Goal: Complete application form

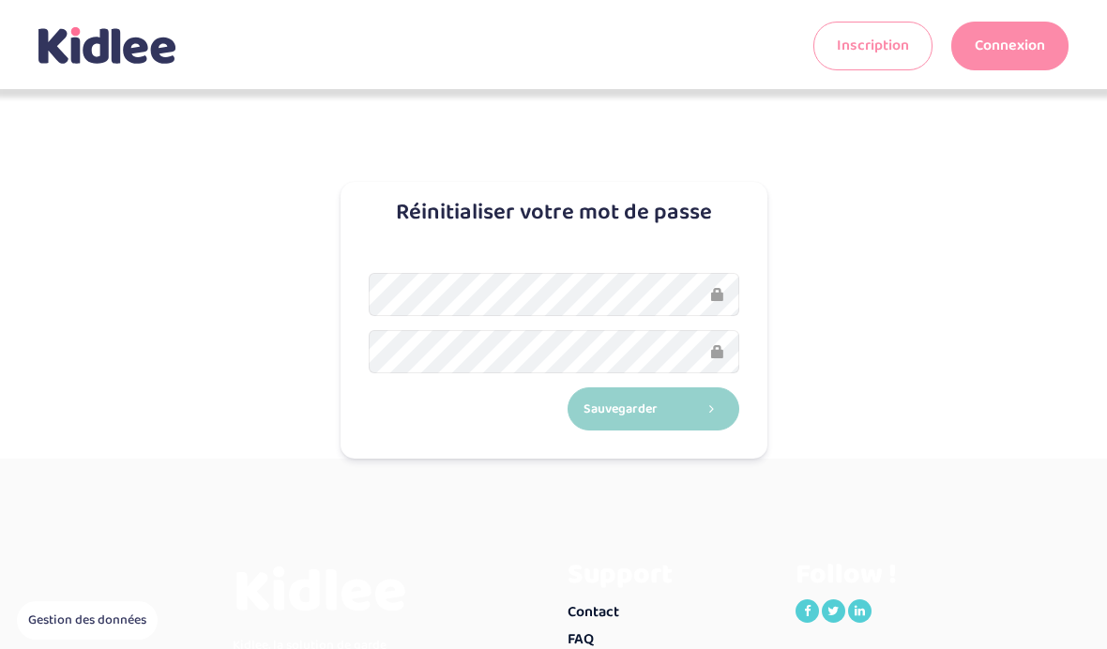
click at [1034, 49] on link "Connexion" at bounding box center [1009, 46] width 117 height 49
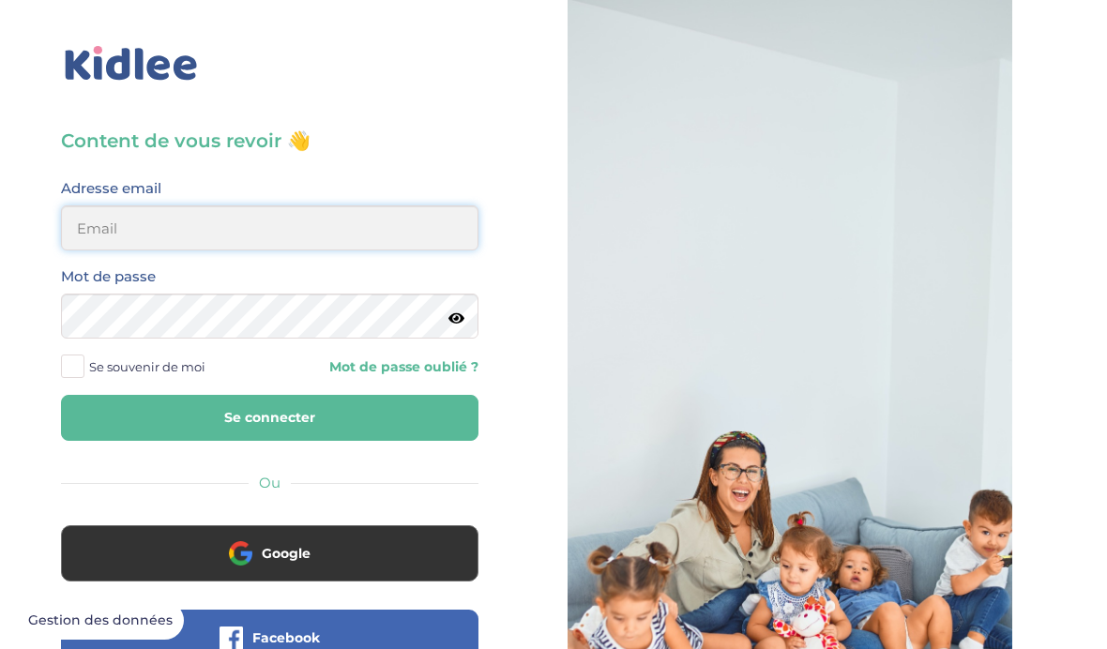
click at [426, 228] on input "email" at bounding box center [270, 227] width 418 height 45
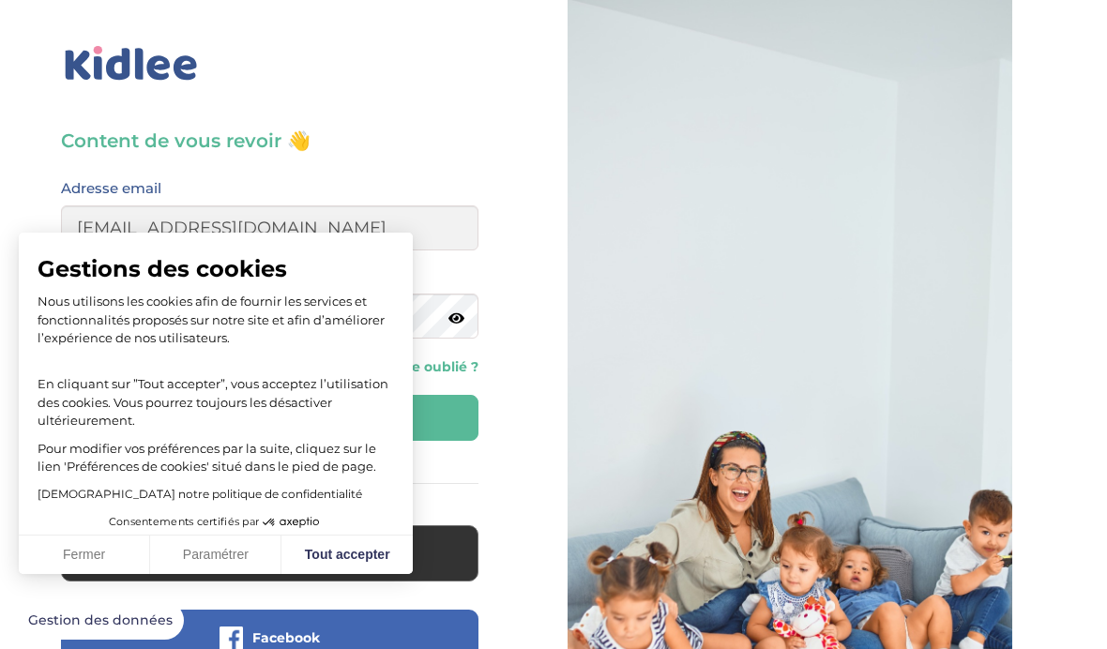
type input "neleaantonia@gmail.com"
click at [269, 418] on button "Se connecter" at bounding box center [270, 418] width 418 height 46
click at [368, 552] on button "Tout accepter" at bounding box center [346, 555] width 131 height 39
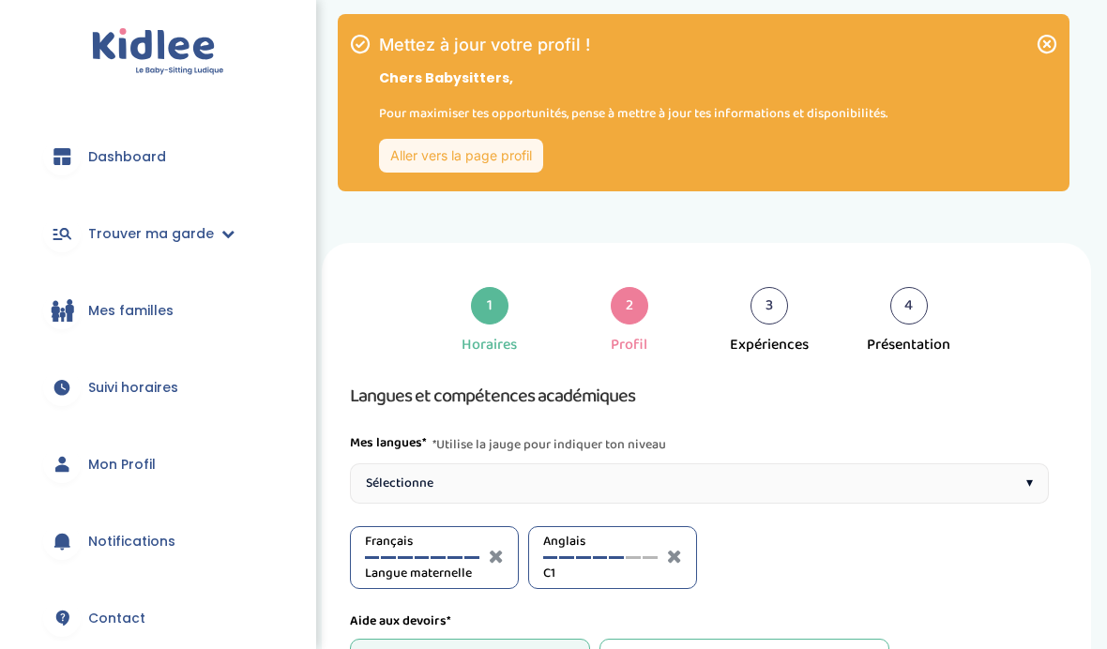
select select "Terminale"
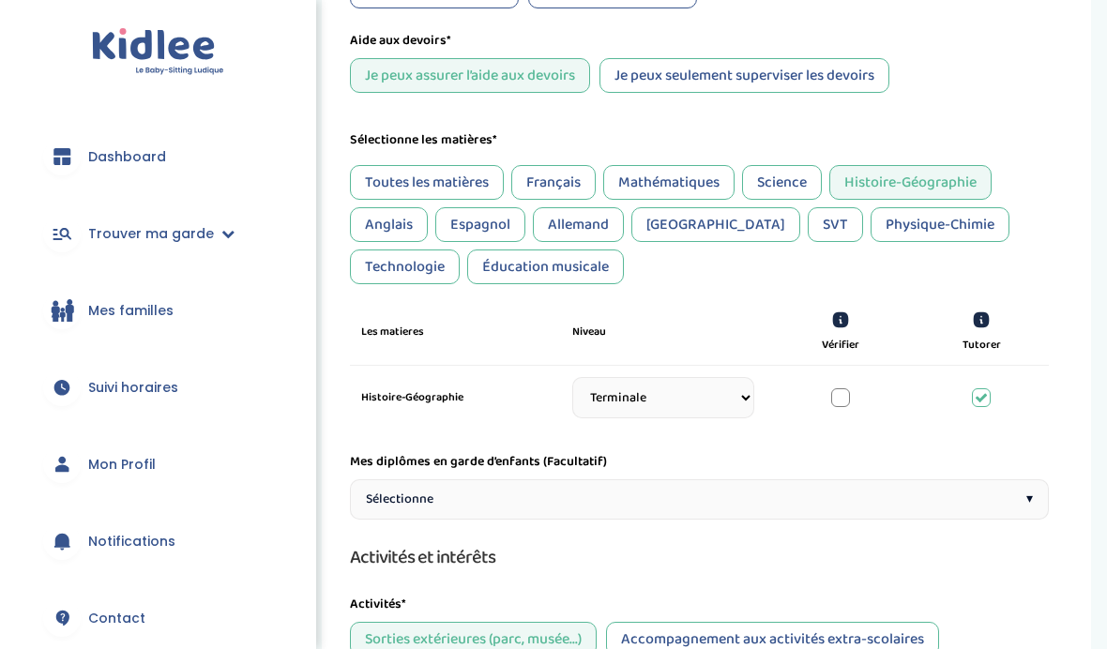
scroll to position [583, 0]
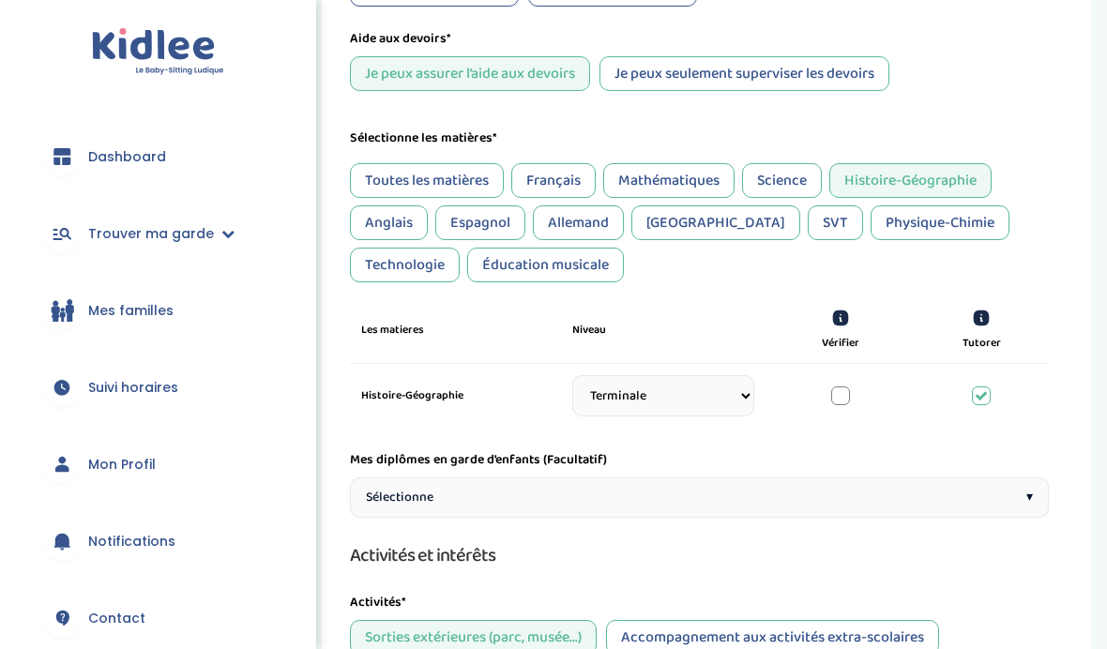
click at [400, 227] on div "Anglais" at bounding box center [389, 222] width 78 height 35
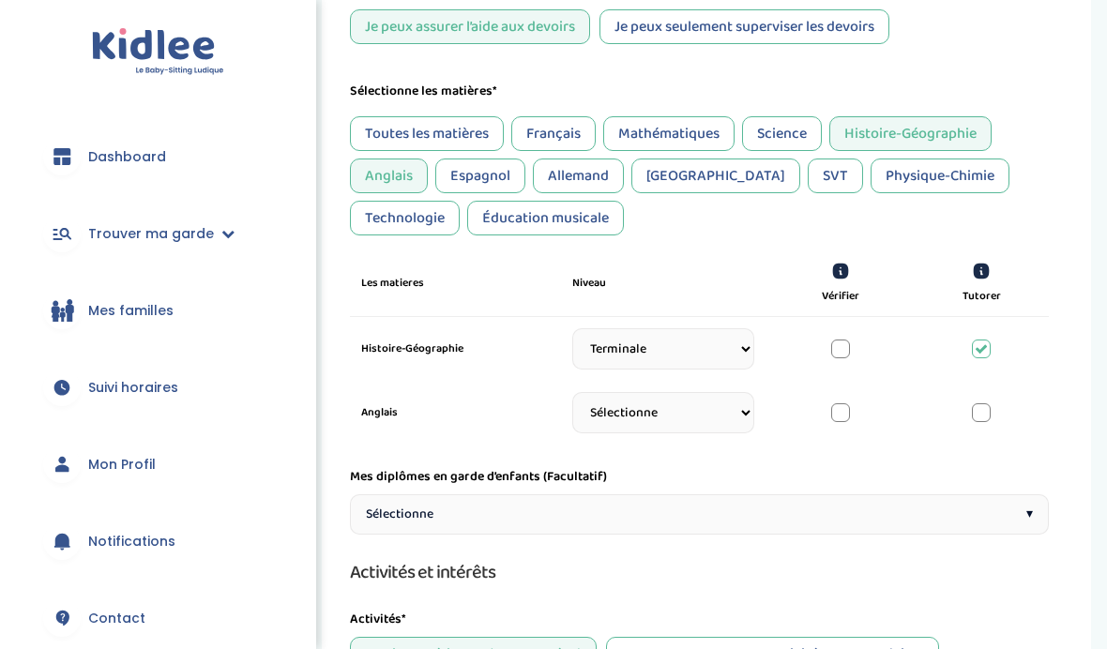
scroll to position [630, 0]
click at [390, 178] on div "Anglais" at bounding box center [389, 175] width 78 height 35
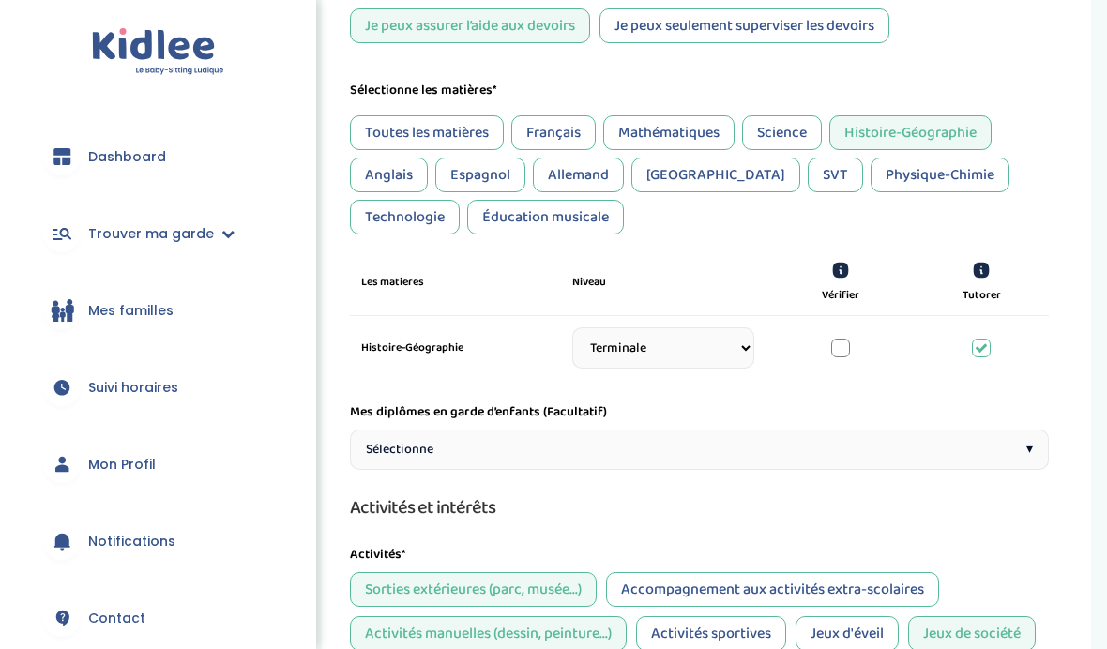
click at [846, 357] on div at bounding box center [840, 348] width 19 height 19
click at [848, 280] on icon at bounding box center [840, 270] width 19 height 19
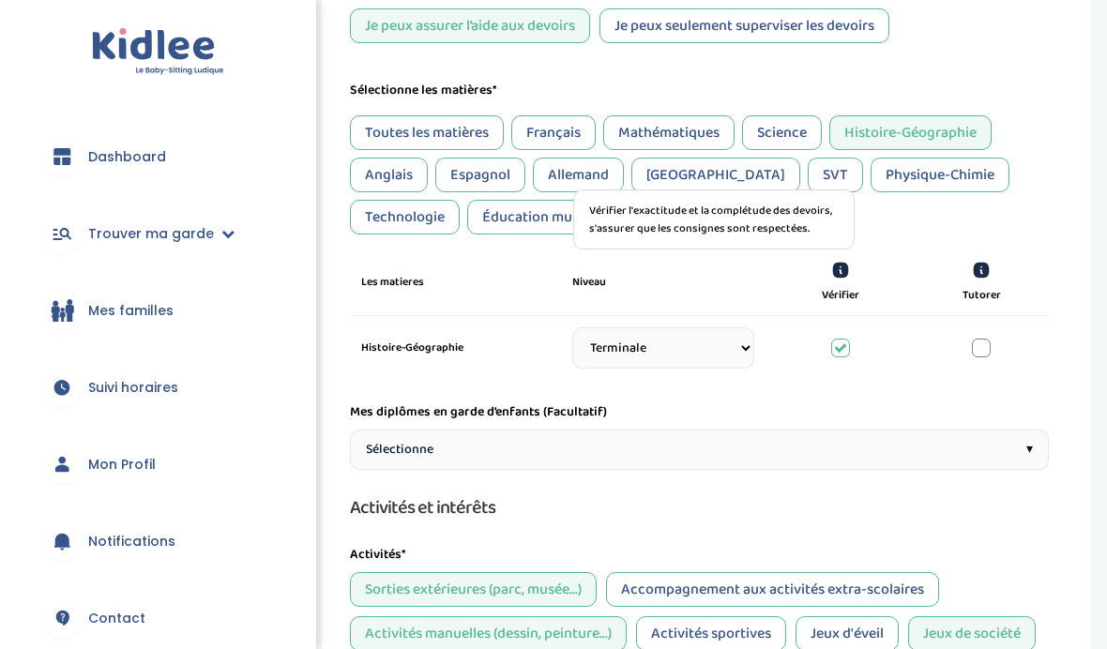
click at [1001, 271] on div "Tutorer" at bounding box center [982, 282] width 112 height 43
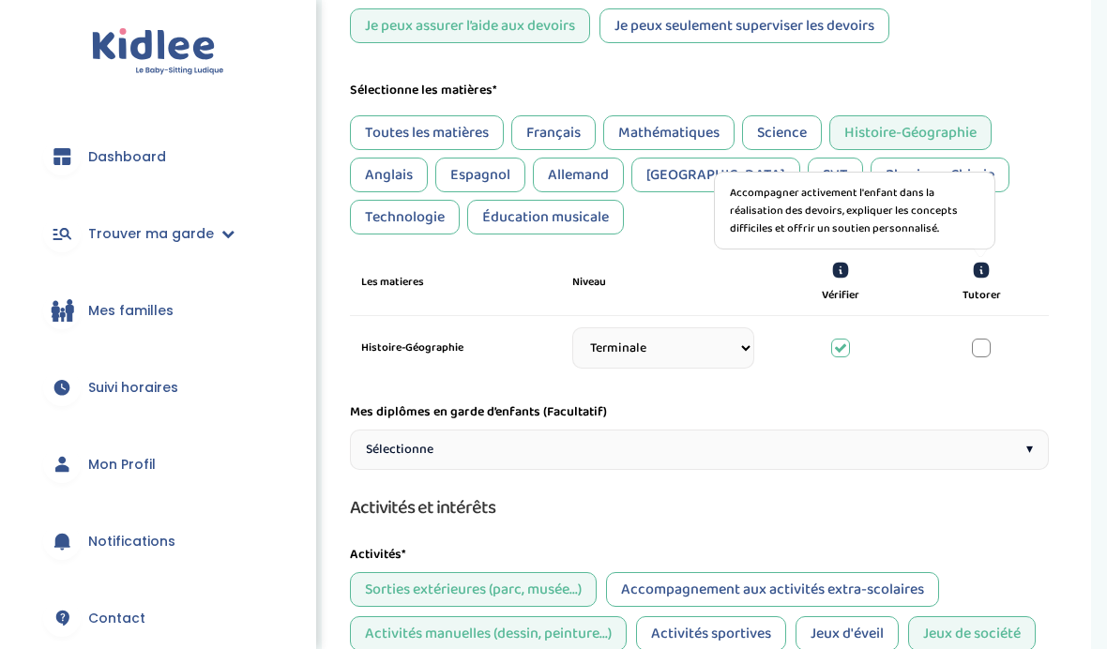
click at [988, 279] on icon at bounding box center [982, 271] width 16 height 16
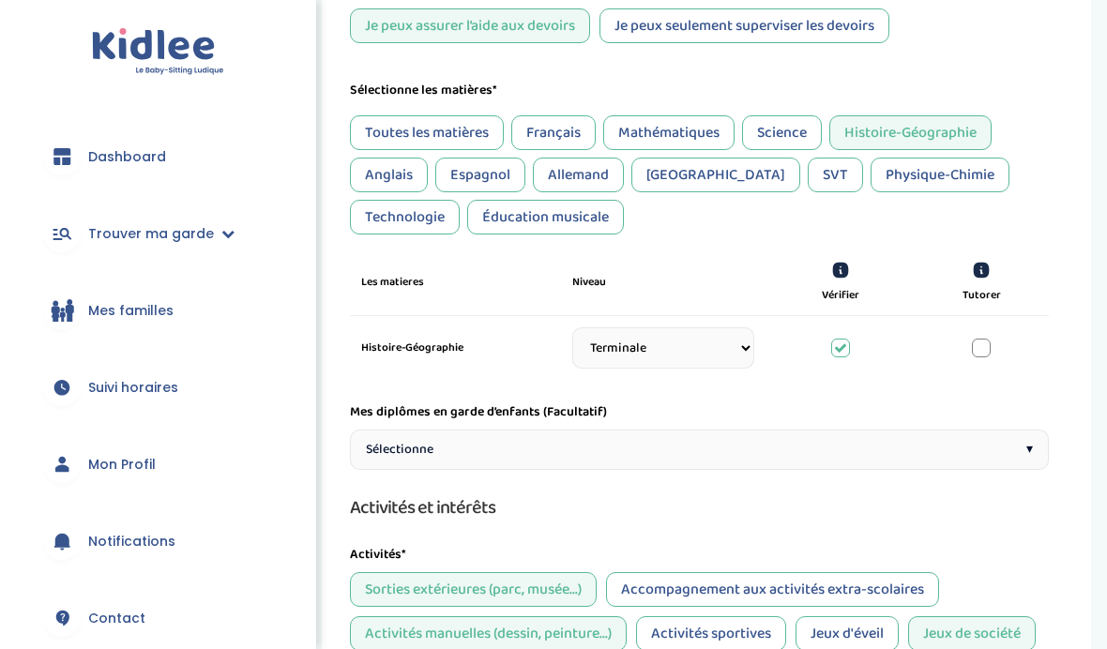
click at [990, 353] on div at bounding box center [981, 348] width 19 height 19
click at [980, 355] on icon at bounding box center [981, 348] width 13 height 13
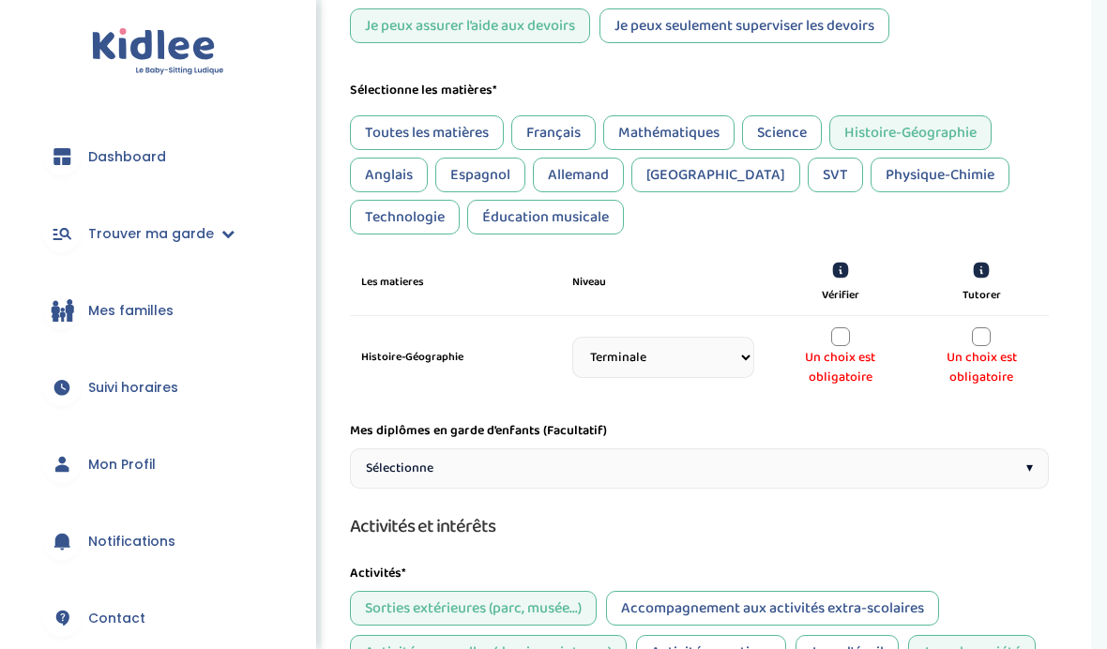
click at [688, 363] on select "Sélectionne CP CE1 CE2 CM1 CM2 6eme 5eme 4eme 3eme Seconde Prémière Terminale" at bounding box center [663, 357] width 182 height 41
click at [991, 346] on div at bounding box center [981, 336] width 19 height 19
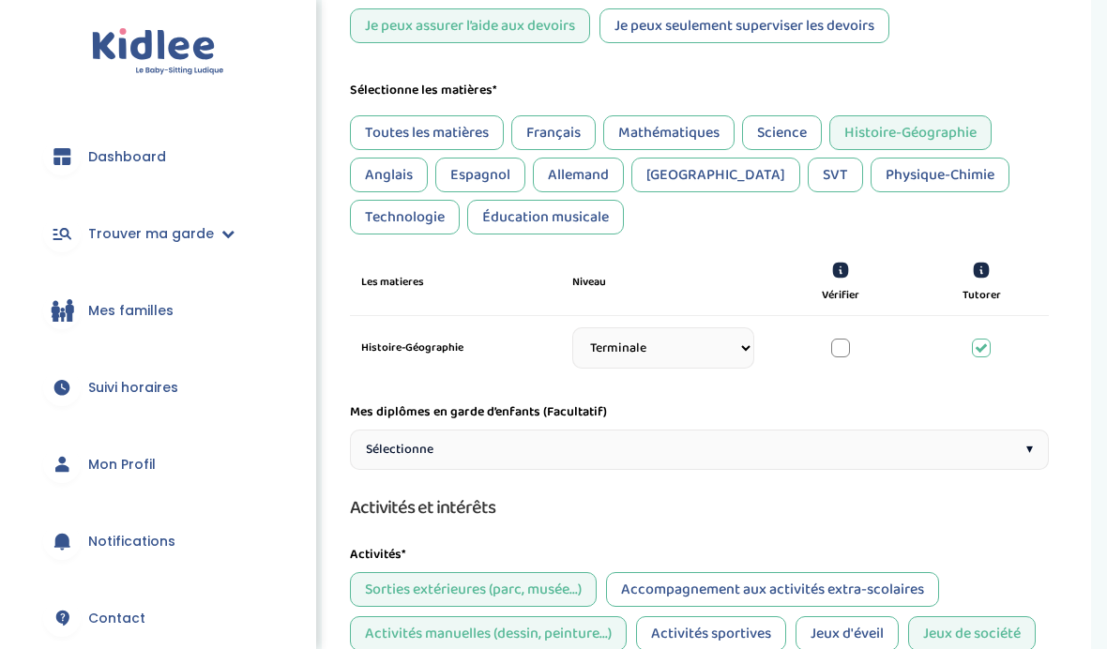
click at [700, 358] on select "Sélectionne CP CE1 CE2 CM1 CM2 6eme 5eme 4eme 3eme Seconde Prémière Terminale" at bounding box center [663, 347] width 182 height 41
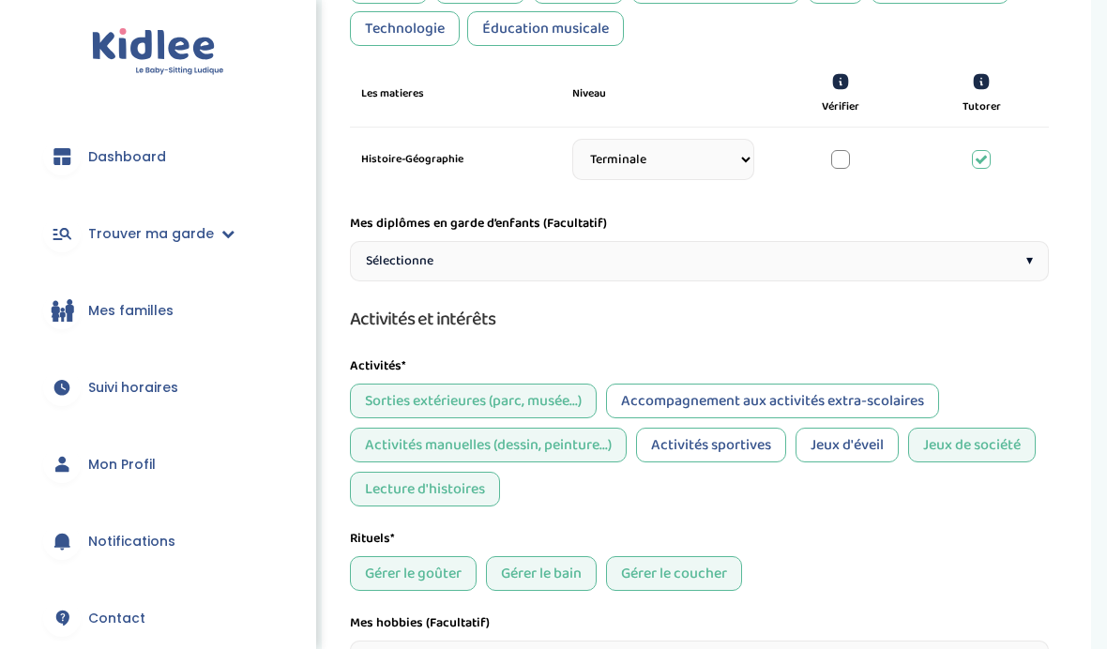
scroll to position [833, 0]
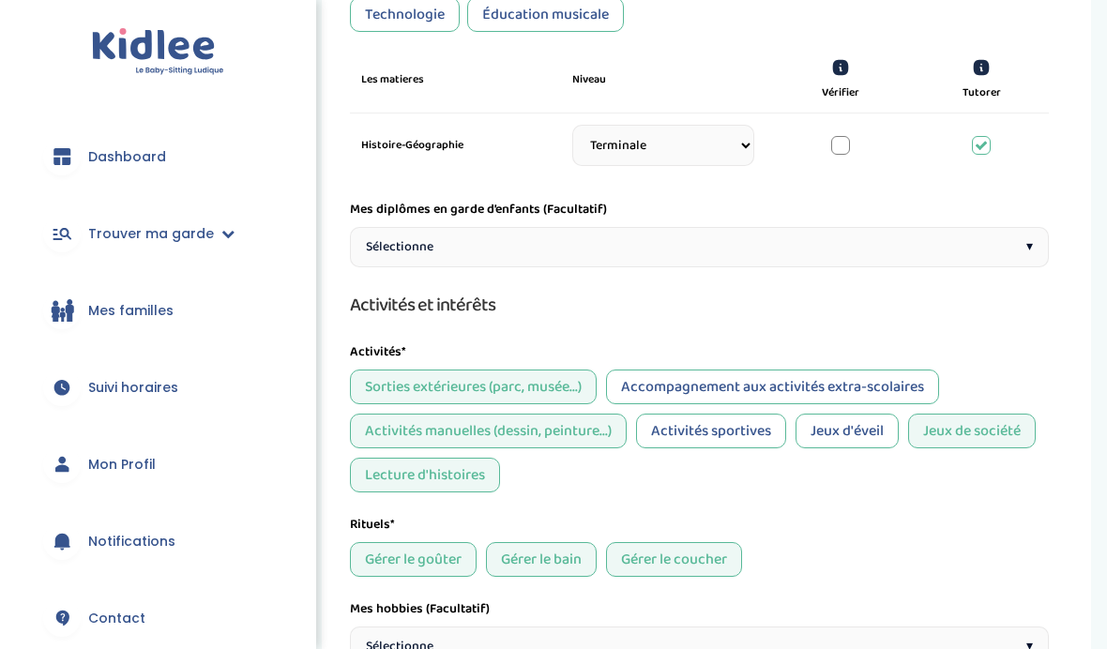
click at [740, 255] on div "Sélectionne ▾" at bounding box center [699, 247] width 699 height 40
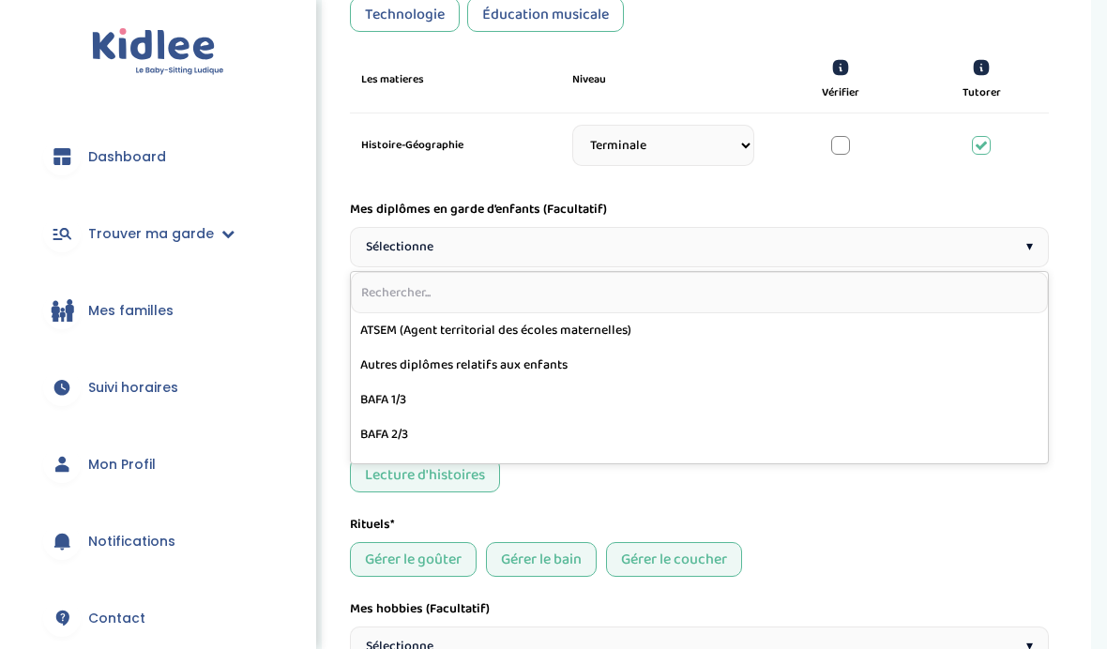
click at [1042, 292] on input "text" at bounding box center [699, 292] width 697 height 41
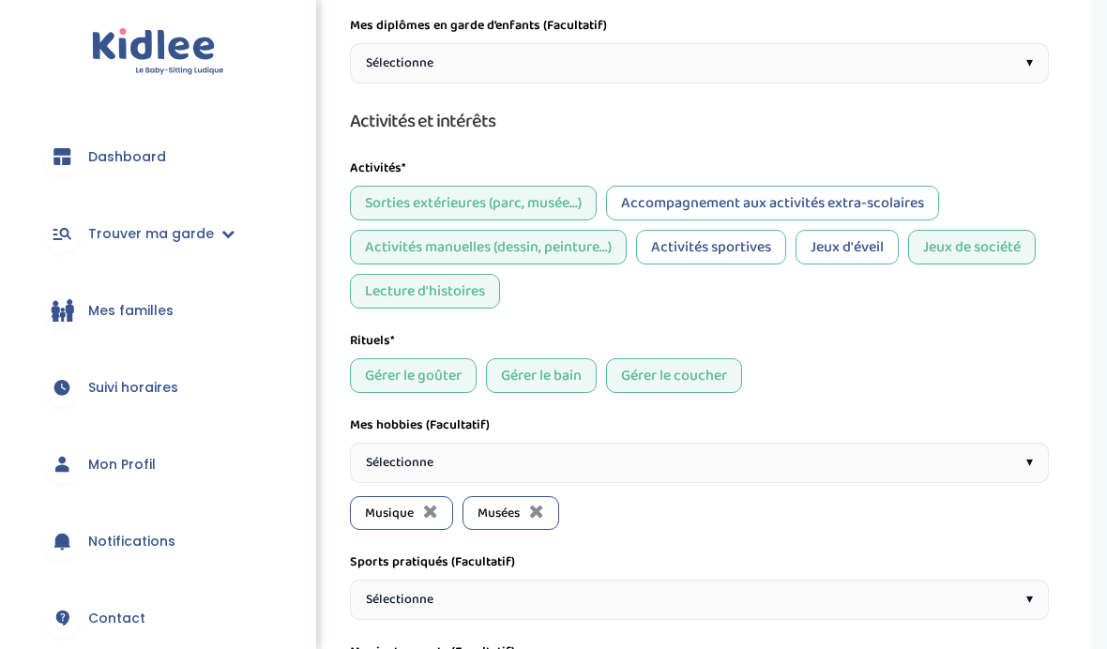
scroll to position [1041, 0]
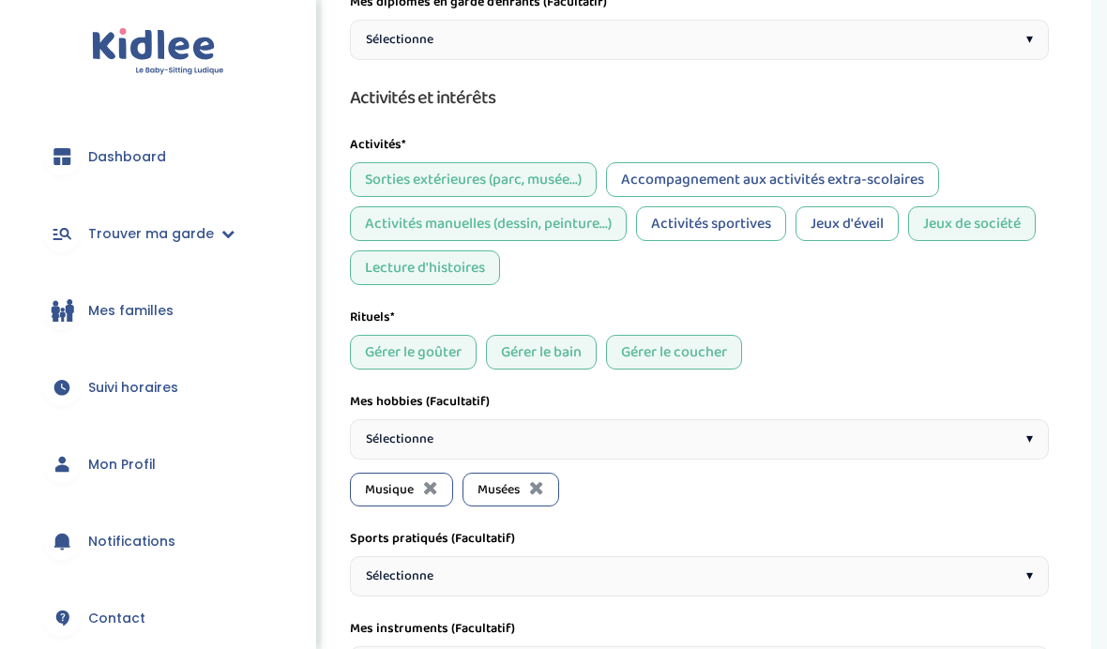
click at [881, 193] on div "Accompagnement aux activités extra-scolaires" at bounding box center [772, 179] width 333 height 35
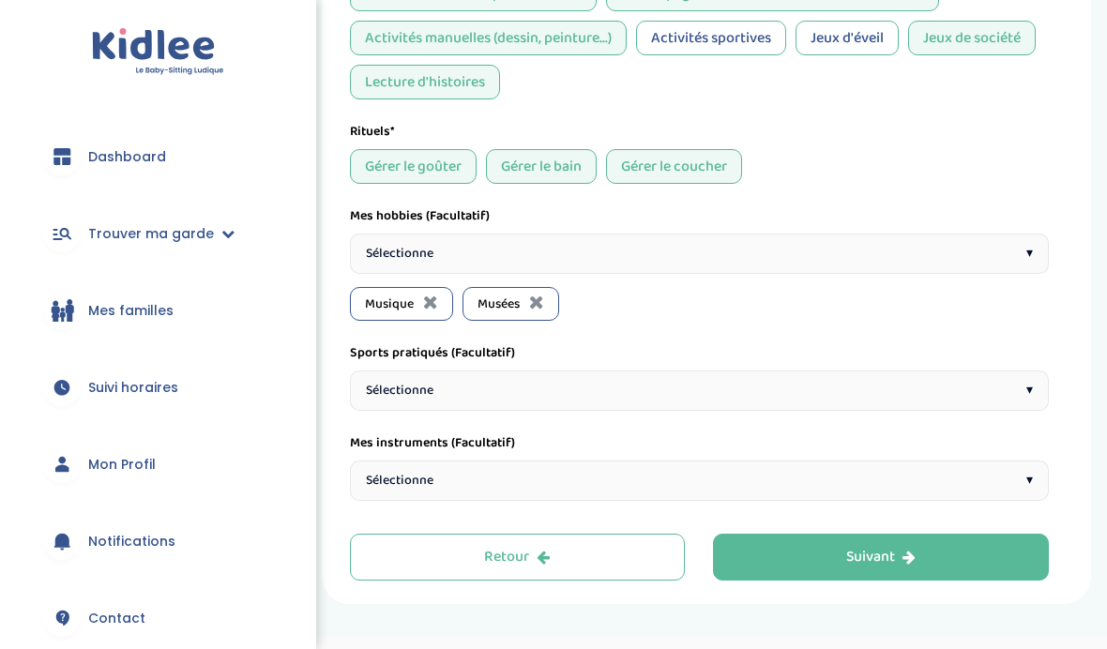
scroll to position [1225, 0]
click at [943, 275] on div "Sélectionne ▾" at bounding box center [699, 255] width 699 height 40
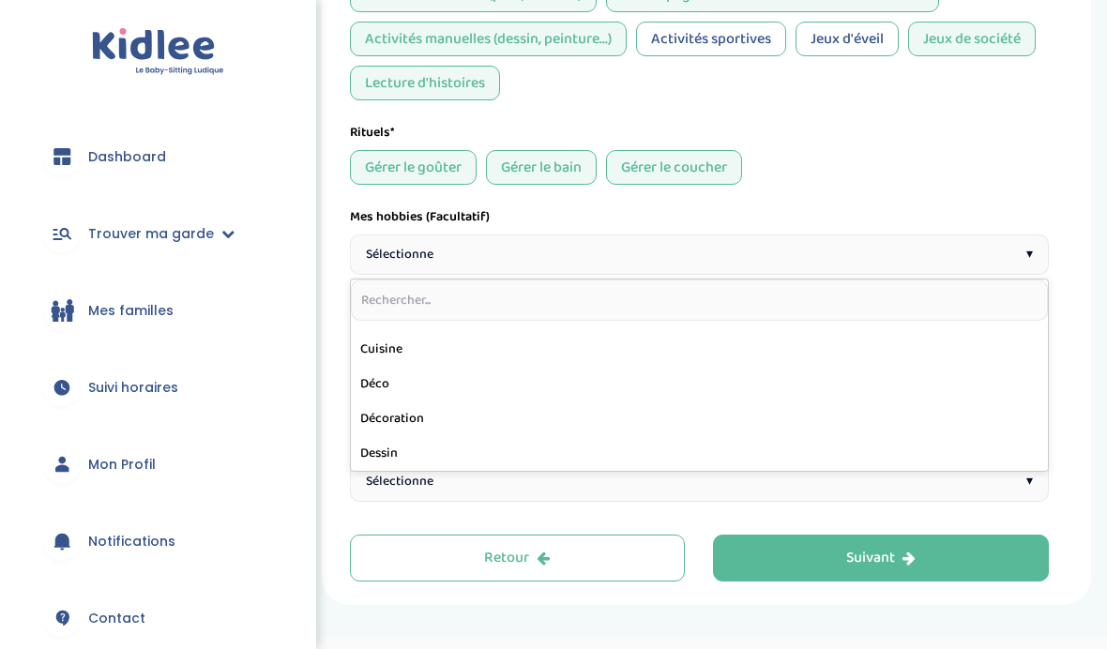
scroll to position [360, 0]
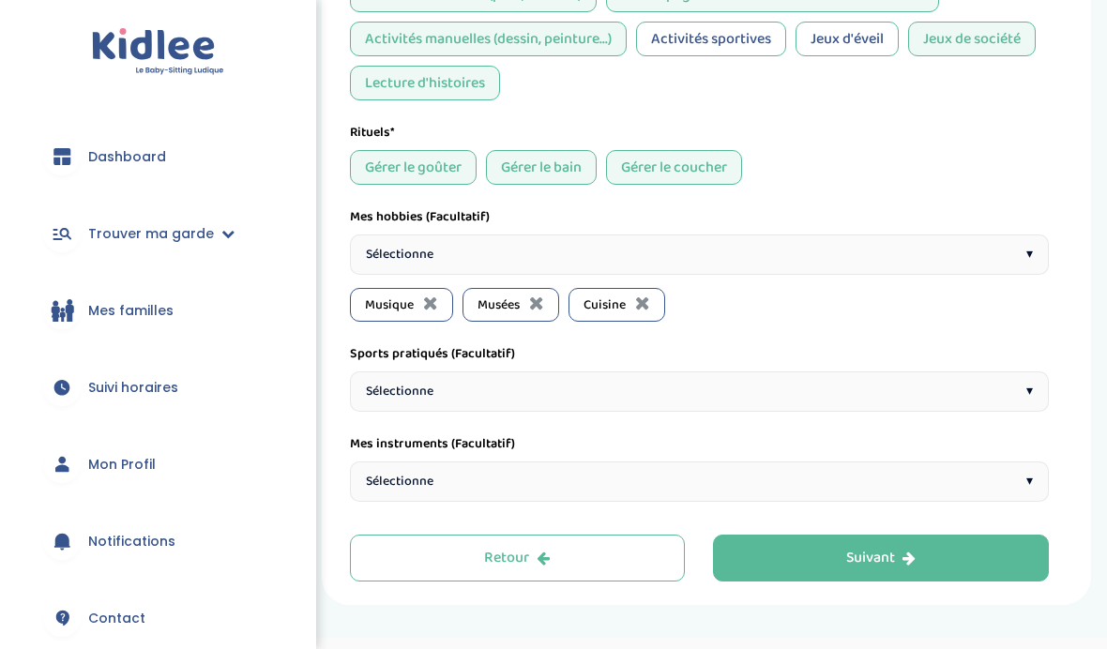
click at [944, 267] on div "Sélectionne ▾" at bounding box center [699, 255] width 699 height 40
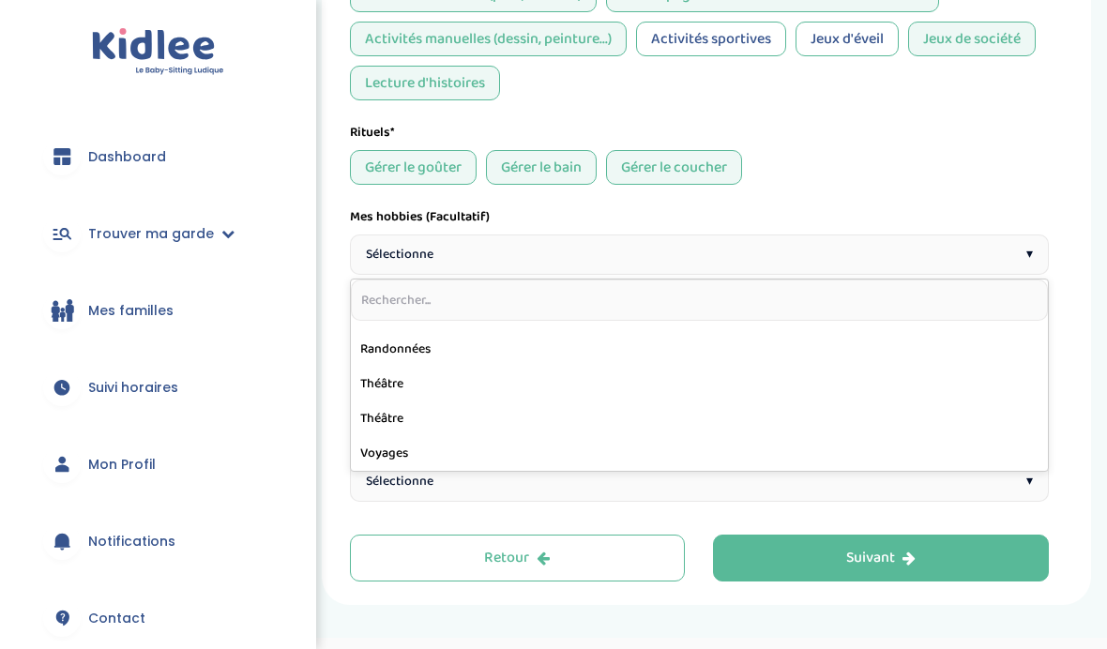
scroll to position [961, 0]
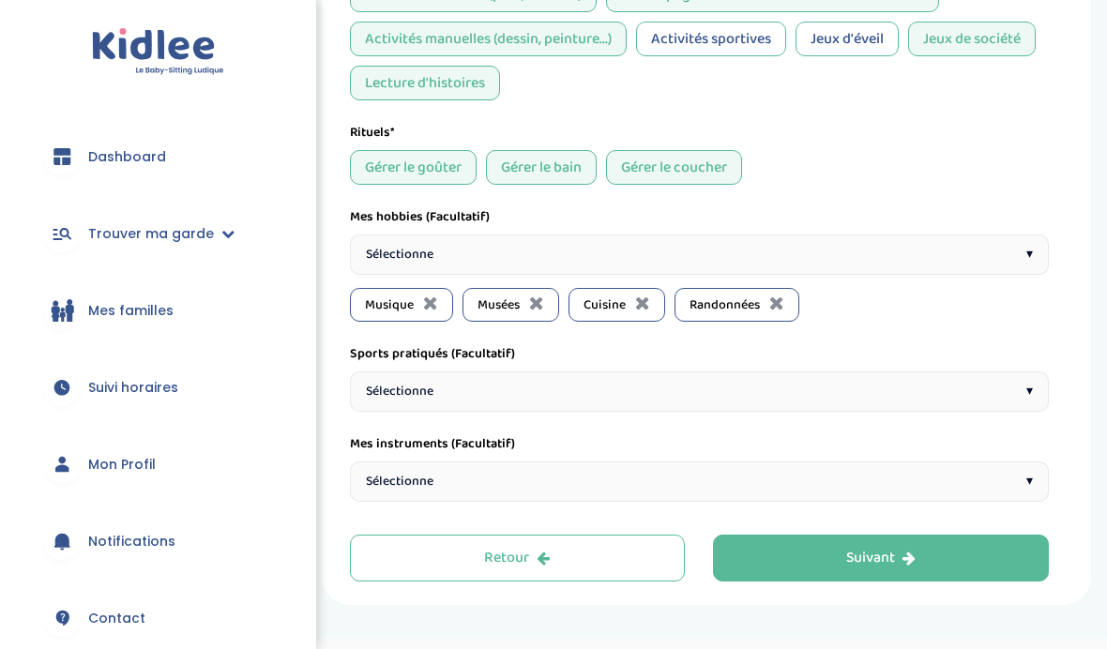
click at [846, 570] on div "Suivant" at bounding box center [880, 559] width 69 height 22
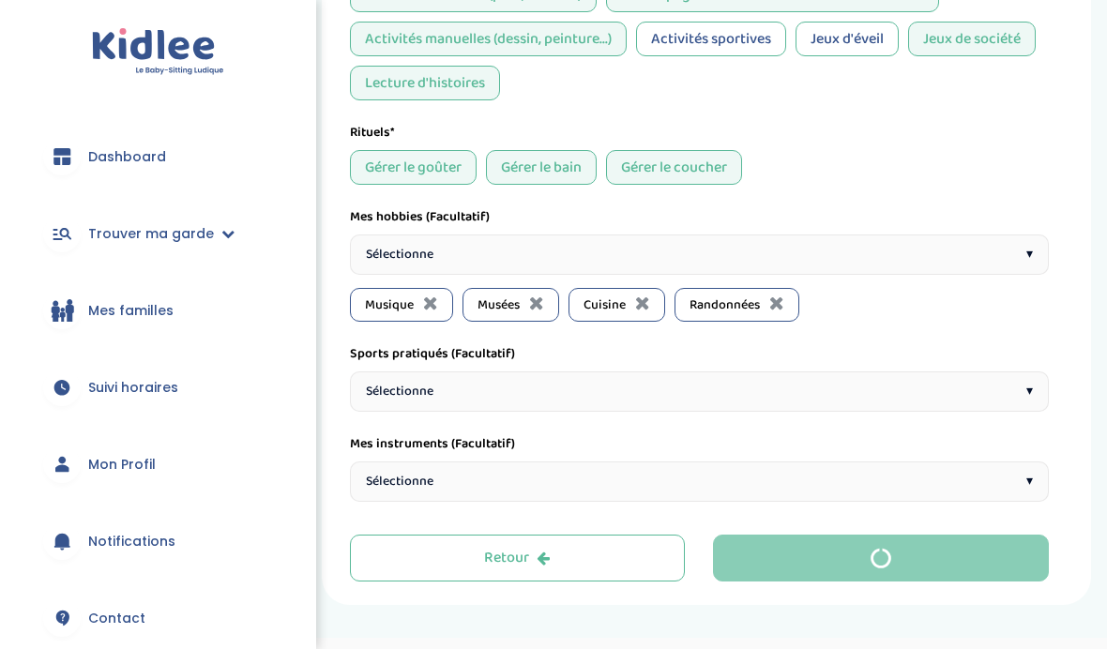
scroll to position [0, 0]
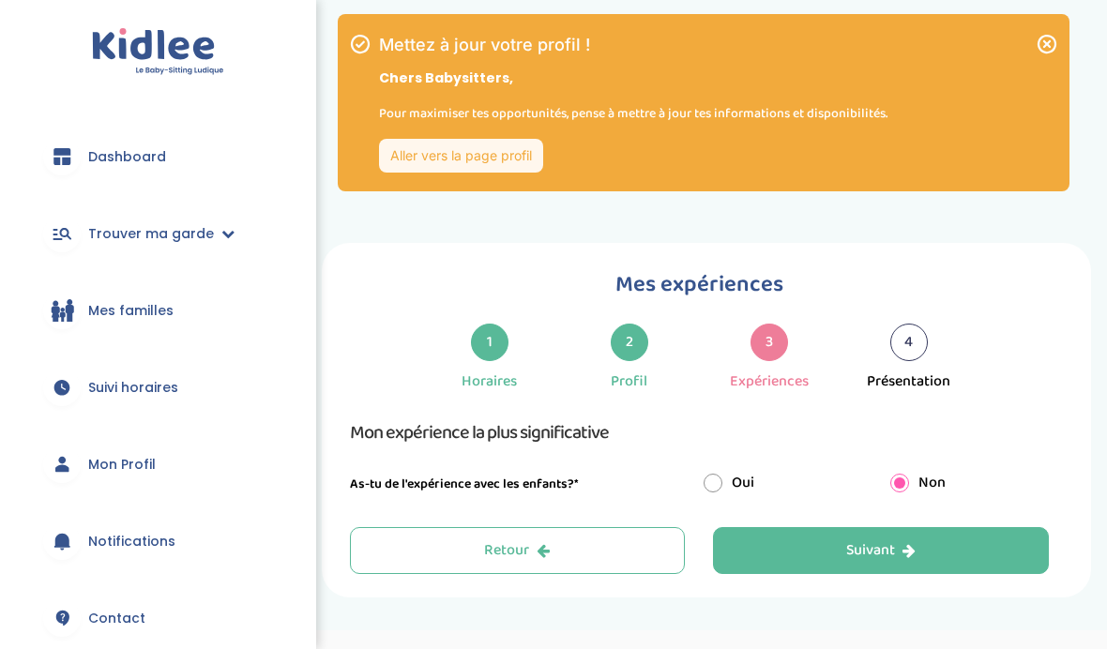
click at [770, 486] on div "Oui" at bounding box center [783, 483] width 187 height 23
click at [719, 481] on input "radio" at bounding box center [713, 483] width 19 height 19
radio input "true"
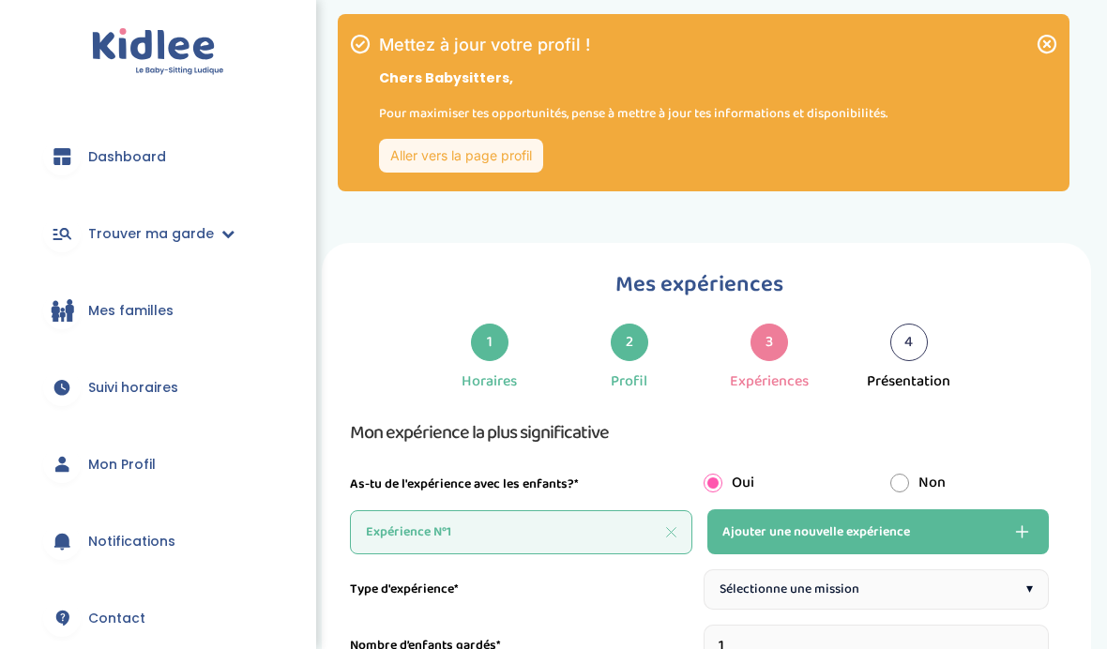
click at [908, 478] on div "Non" at bounding box center [969, 483] width 187 height 23
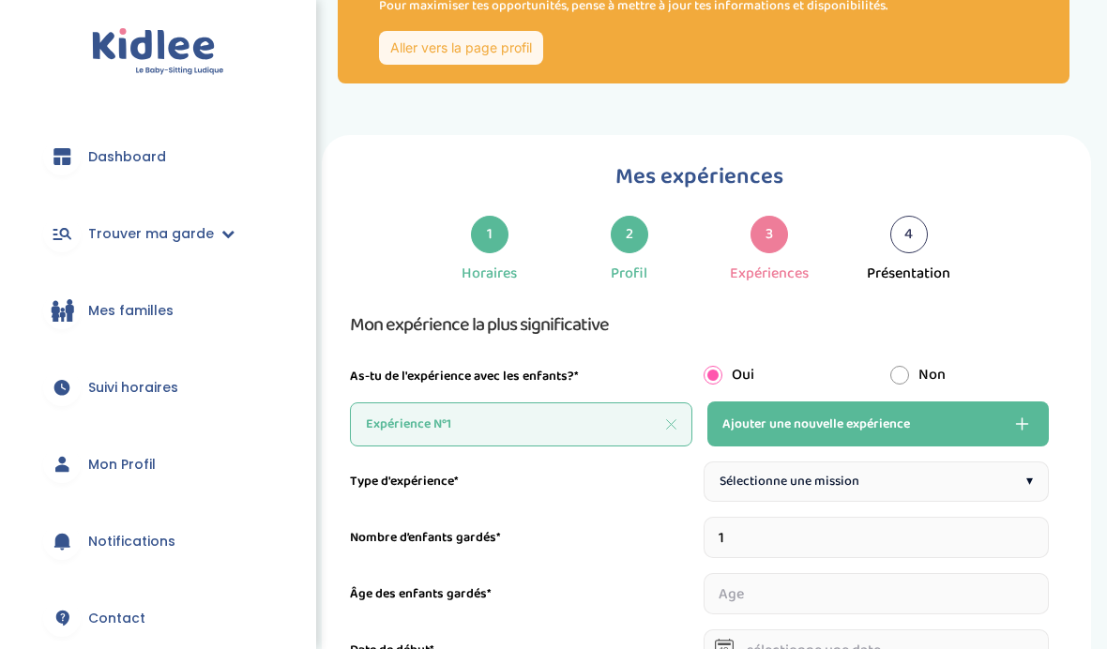
scroll to position [106, 0]
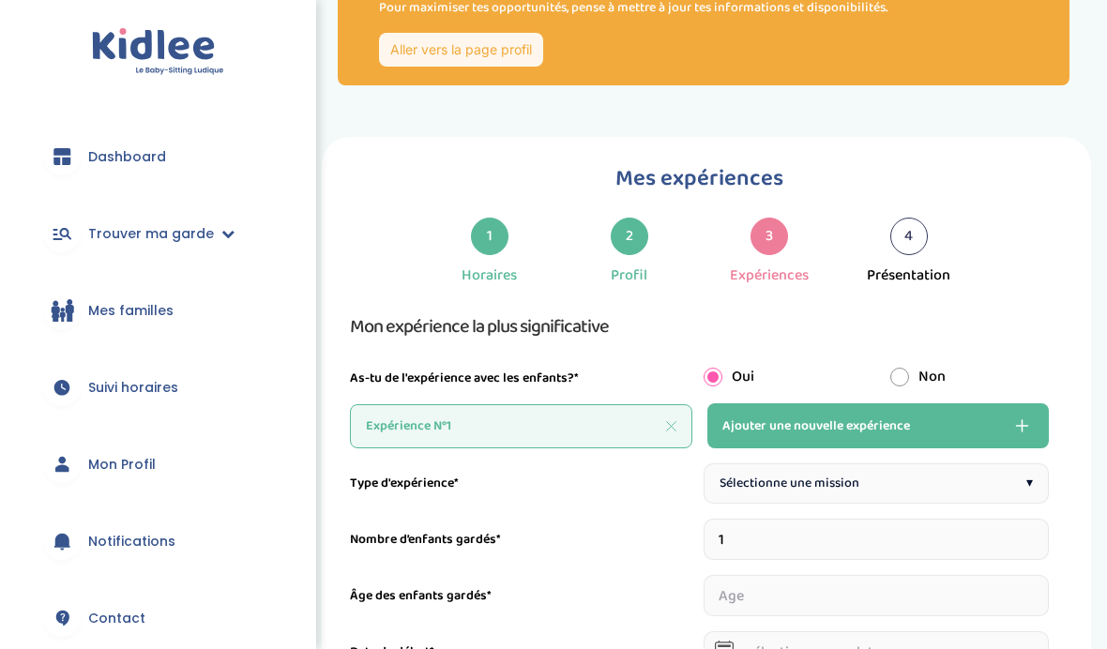
click at [908, 373] on input "radio" at bounding box center [899, 377] width 19 height 19
radio input "true"
radio input "false"
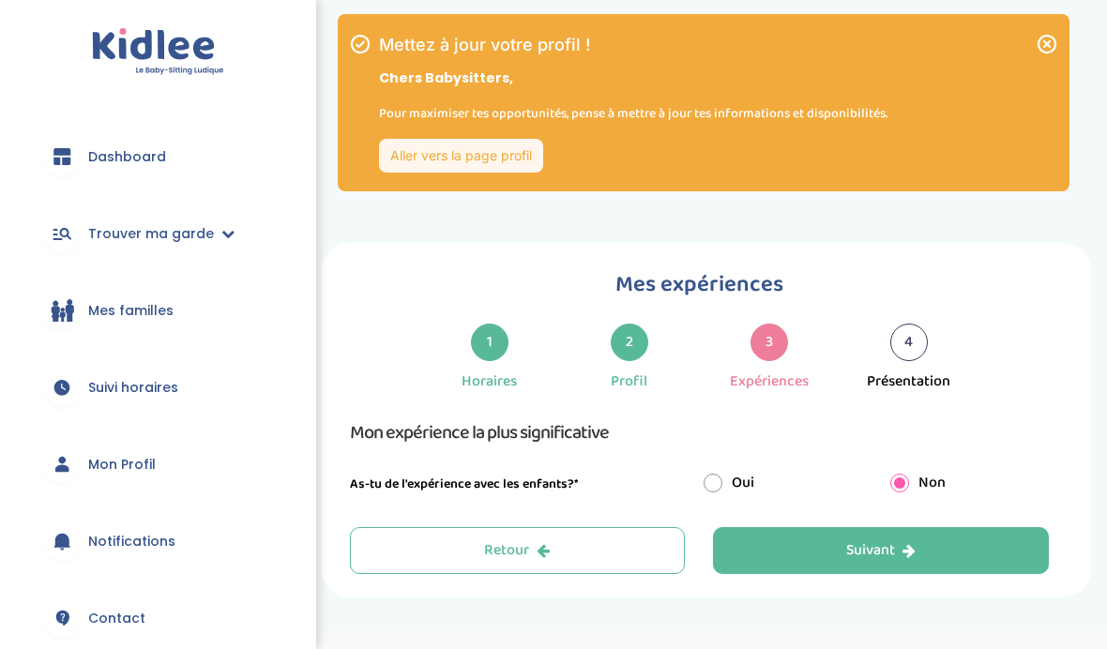
click at [887, 535] on button "Suivant" at bounding box center [881, 550] width 336 height 47
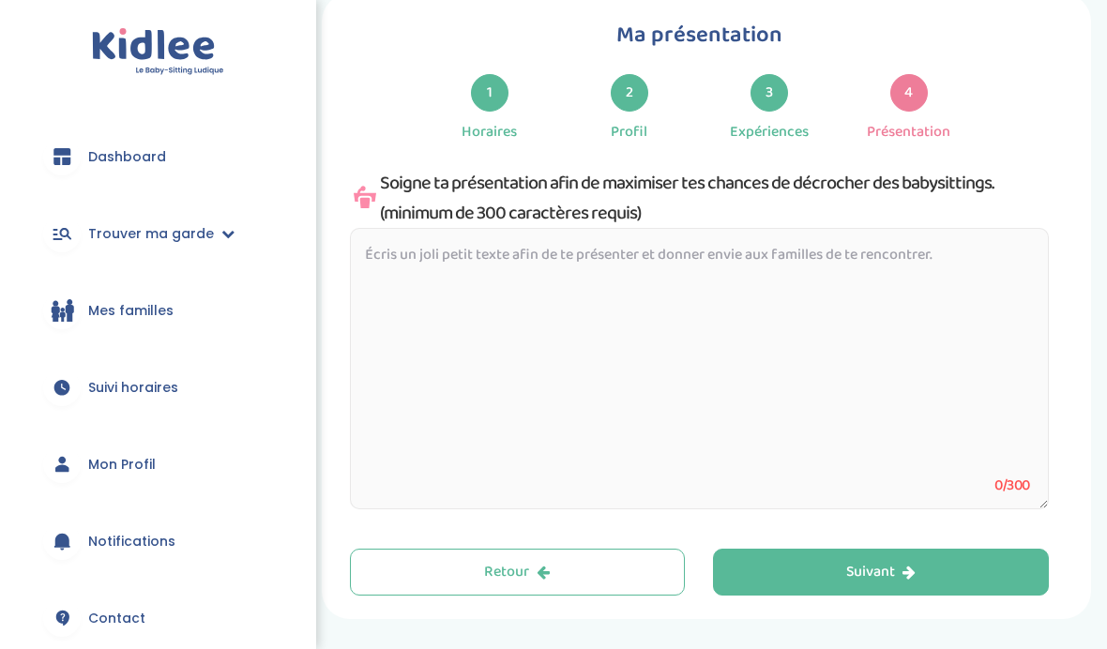
scroll to position [249, 0]
click at [894, 364] on textarea at bounding box center [699, 369] width 699 height 281
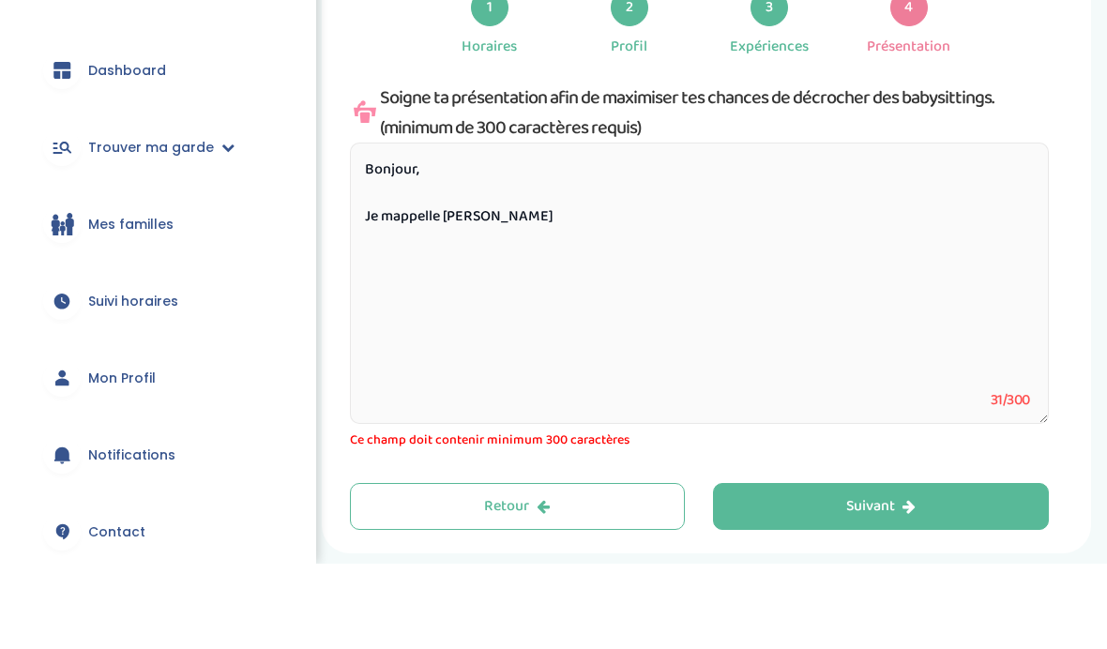
click at [423, 229] on textarea "Bonjour, Je mappelle Antonia" at bounding box center [699, 369] width 699 height 281
click at [564, 229] on textarea "Bonjour, Je m'appelle Antonia" at bounding box center [699, 369] width 699 height 281
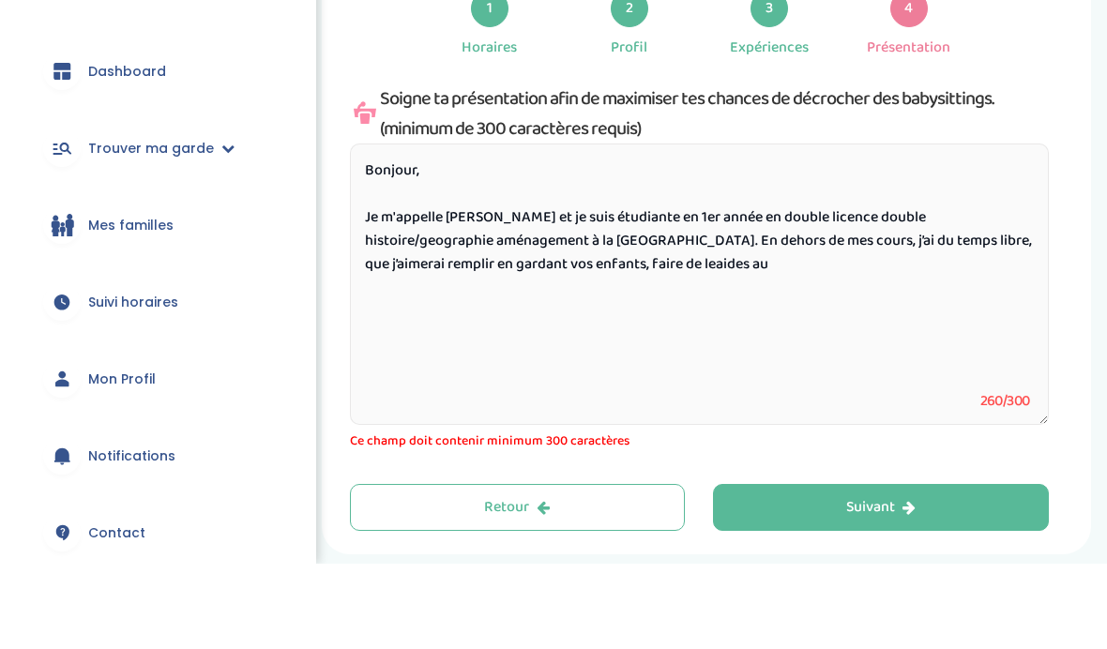
click at [641, 295] on textarea "Bonjour, Je m'appelle Antonia et je suis étudiante en 1er année en double licen…" at bounding box center [699, 369] width 699 height 281
click at [643, 270] on textarea "Bonjour, Je m'appelle Antonia et je suis étudiante en 1er année en double licen…" at bounding box center [699, 369] width 699 height 281
click at [817, 284] on textarea "Bonjour, Je m'appelle Antonia et je suis étudiante en 1er année en double licen…" at bounding box center [699, 369] width 699 height 281
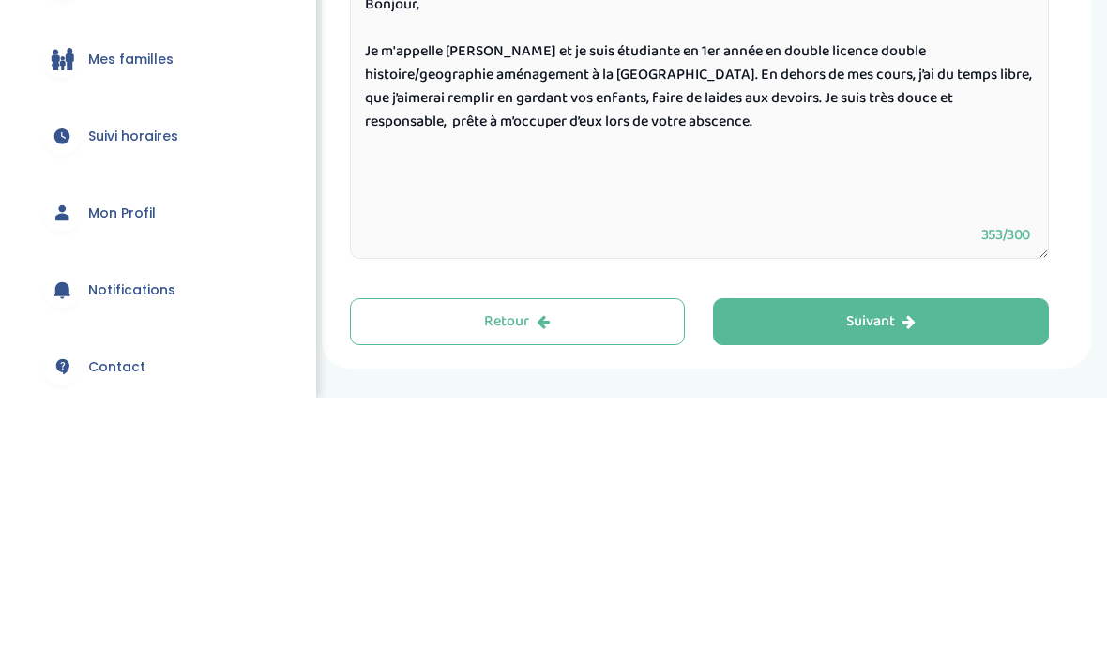
click at [672, 229] on textarea "Bonjour, Je m'appelle Antonia et je suis étudiante en 1er année en double licen…" at bounding box center [699, 369] width 699 height 281
click at [690, 229] on textarea "Bonjour, Je m'appelle Antonia et je suis étudiante en 1er année en double licen…" at bounding box center [699, 369] width 699 height 281
click at [692, 229] on textarea "Bonjour, Je m'appelle Antonia et je suis étudiante en 1er année en double licen…" at bounding box center [699, 369] width 699 height 281
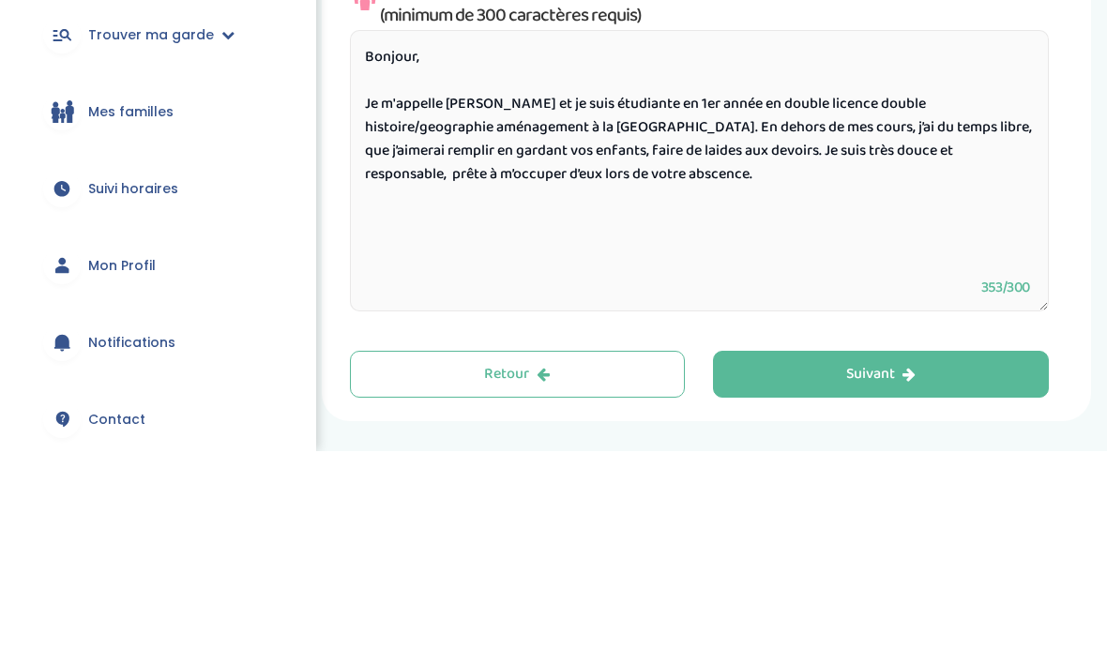
paste textarea "’appelle Antonia et je suis étudiante en première année de double licence Histo…"
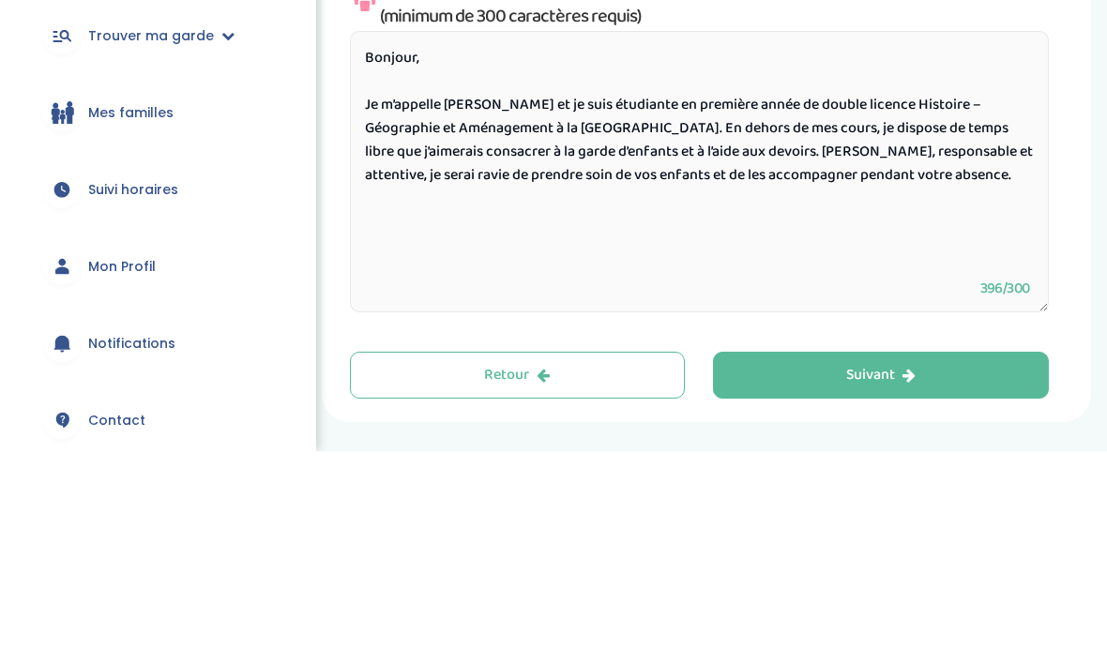
scroll to position [315, 0]
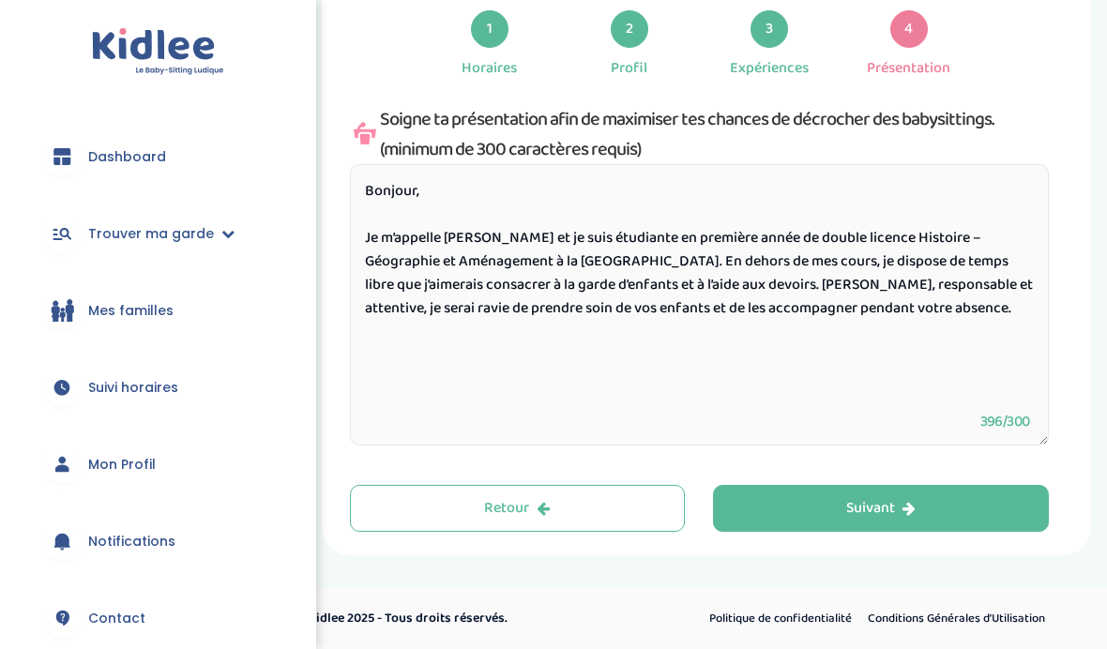
click at [982, 318] on textarea "Bonjour, Je m’appelle Antonia et je suis étudiante en première année de double …" at bounding box center [699, 304] width 699 height 281
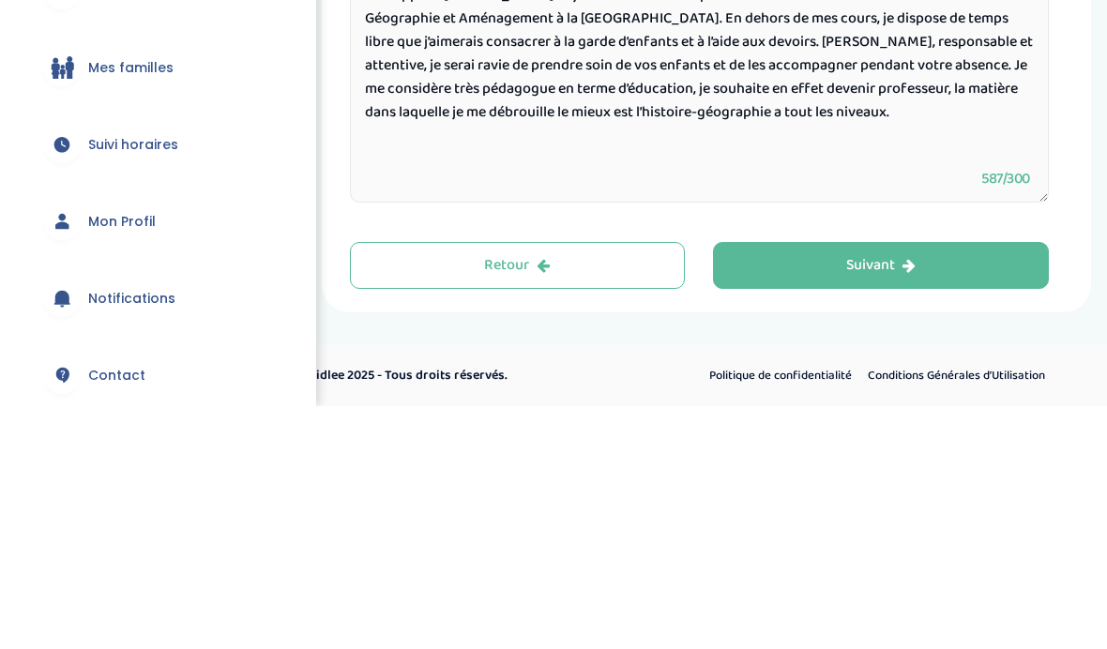
click at [927, 164] on textarea "Bonjour, Je m’appelle Antonia et je suis étudiante en première année de double …" at bounding box center [699, 304] width 699 height 281
click at [926, 164] on textarea "Bonjour, Je m’appelle Antonia et je suis étudiante en première année de double …" at bounding box center [699, 304] width 699 height 281
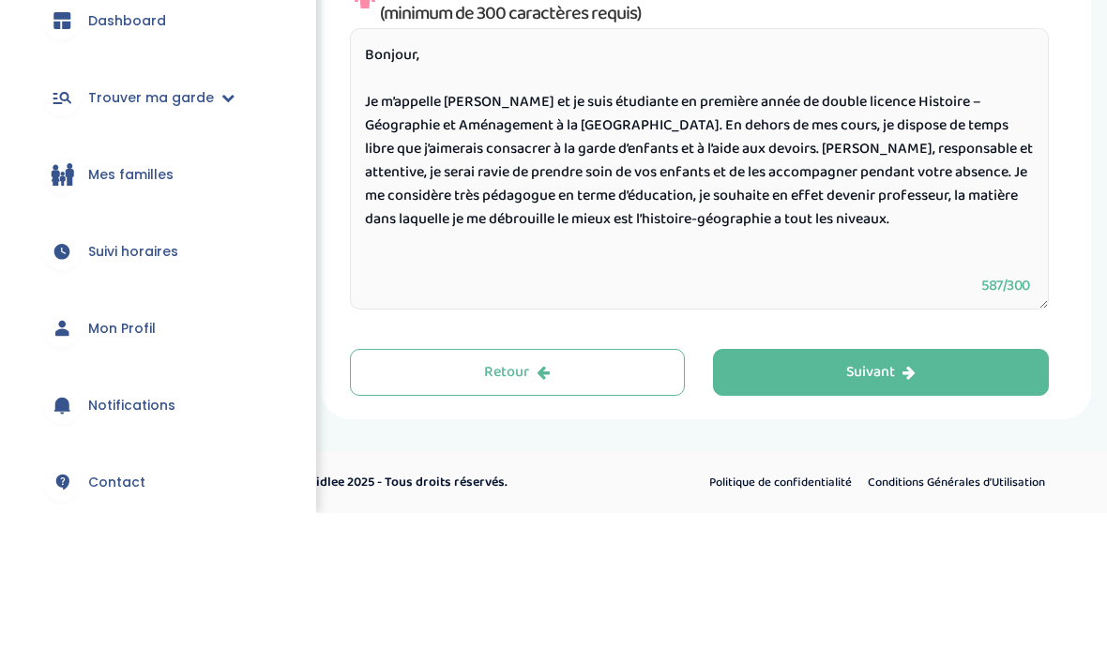
paste textarea "t passionnée par l’éducation, puisque je souhaite devenir professeure plus tard…"
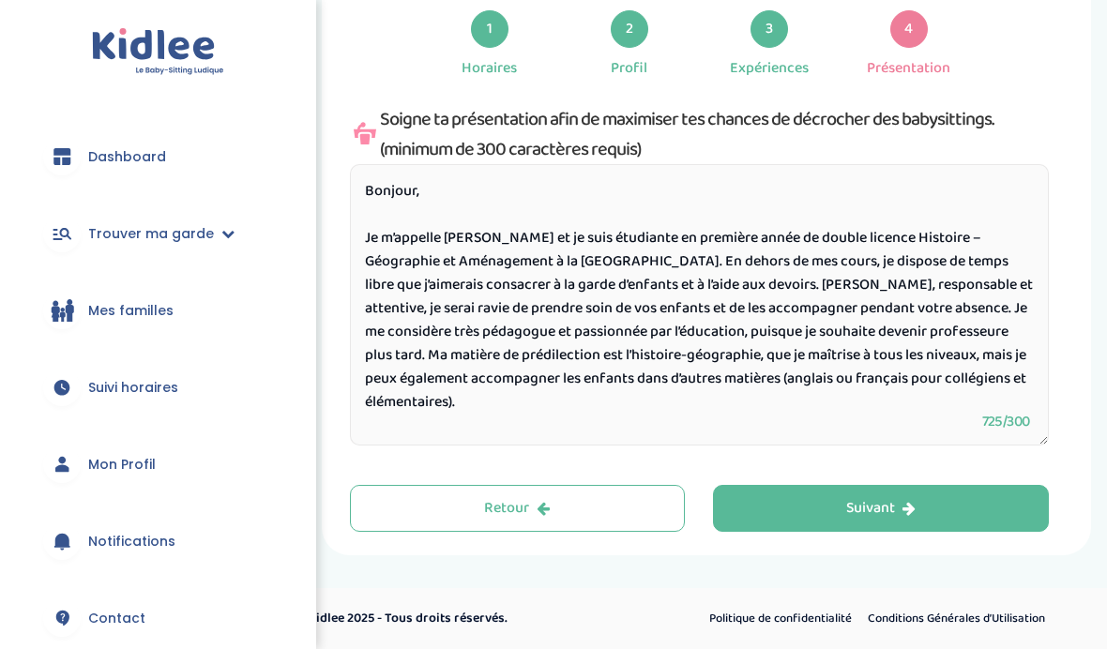
scroll to position [2, 0]
click at [780, 295] on textarea "Bonjour, Je m’appelle Antonia et je suis étudiante en première année de double …" at bounding box center [699, 304] width 699 height 281
click at [782, 343] on textarea "Bonjour, Je m’appelle Antonia et je suis étudiante en première année de double …" at bounding box center [699, 304] width 699 height 281
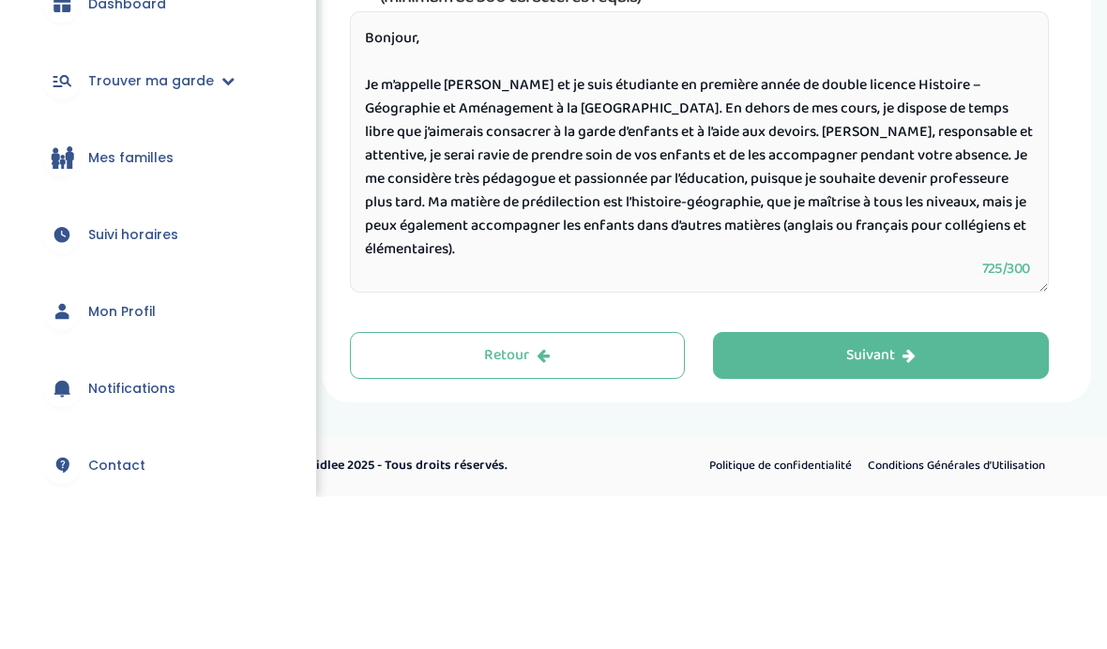
click at [782, 164] on textarea "Bonjour, Je m’appelle Antonia et je suis étudiante en première année de double …" at bounding box center [699, 304] width 699 height 281
click at [785, 164] on textarea "Bonjour, Je m’appelle Antonia et je suis étudiante en première année de double …" at bounding box center [699, 304] width 699 height 281
click at [763, 164] on textarea "Bonjour, Je m’appelle Antonia et je suis étudiante en première année de double …" at bounding box center [699, 304] width 699 height 281
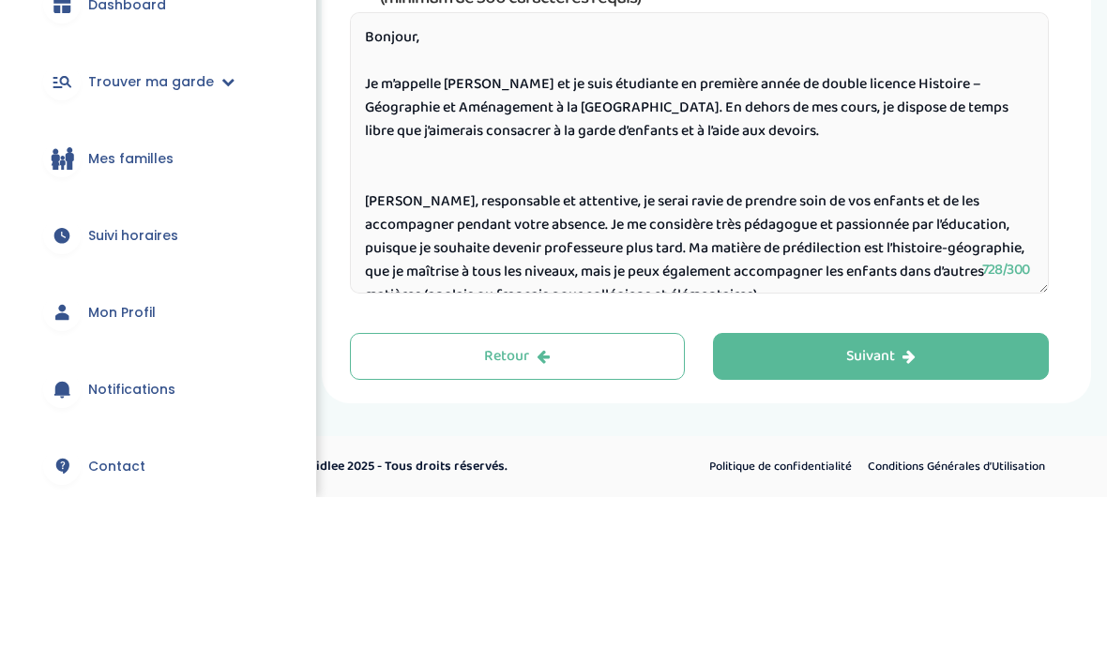
click at [815, 164] on textarea "Bonjour, Je m’appelle Antonia et je suis étudiante en première année de double …" at bounding box center [699, 304] width 699 height 281
click at [820, 164] on textarea "Bonjour, Je m’appelle Antonia et je suis étudiante en première année de double …" at bounding box center [699, 304] width 699 height 281
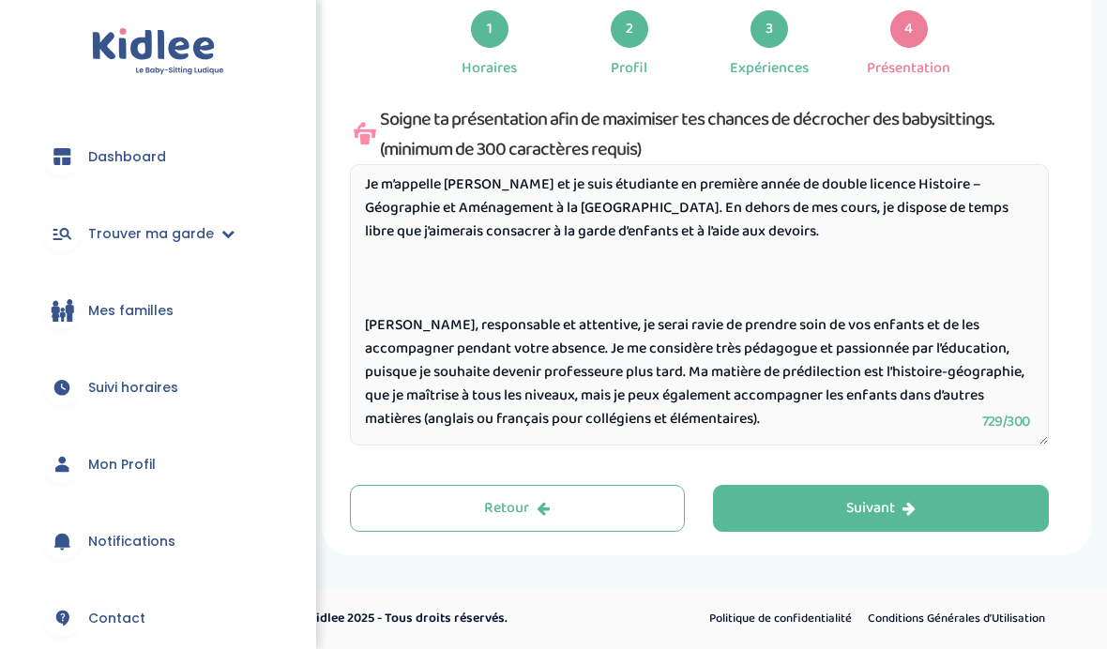
scroll to position [78, 0]
click at [539, 336] on textarea "Bonjour, Je m’appelle Antonia et je suis étudiante en première année de double …" at bounding box center [699, 304] width 699 height 281
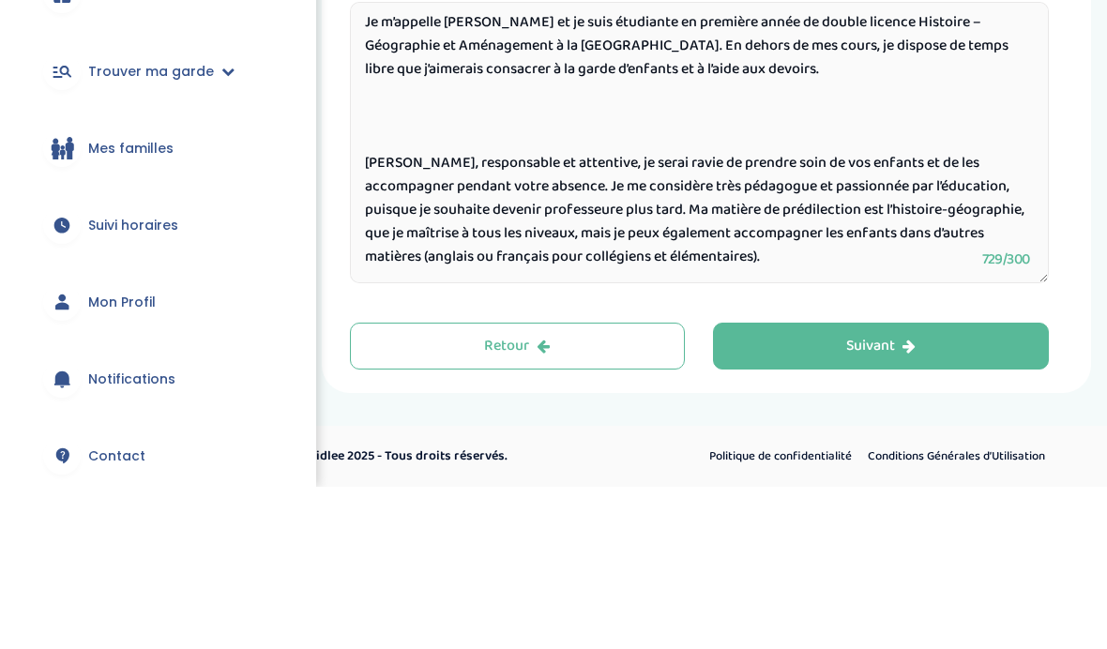
click at [524, 175] on textarea "Bonjour, Je m’appelle Antonia et je suis étudiante en première année de double …" at bounding box center [699, 304] width 699 height 281
click at [527, 178] on textarea "Bonjour, Je m’appelle Antonia et je suis étudiante en première année de double …" at bounding box center [699, 304] width 699 height 281
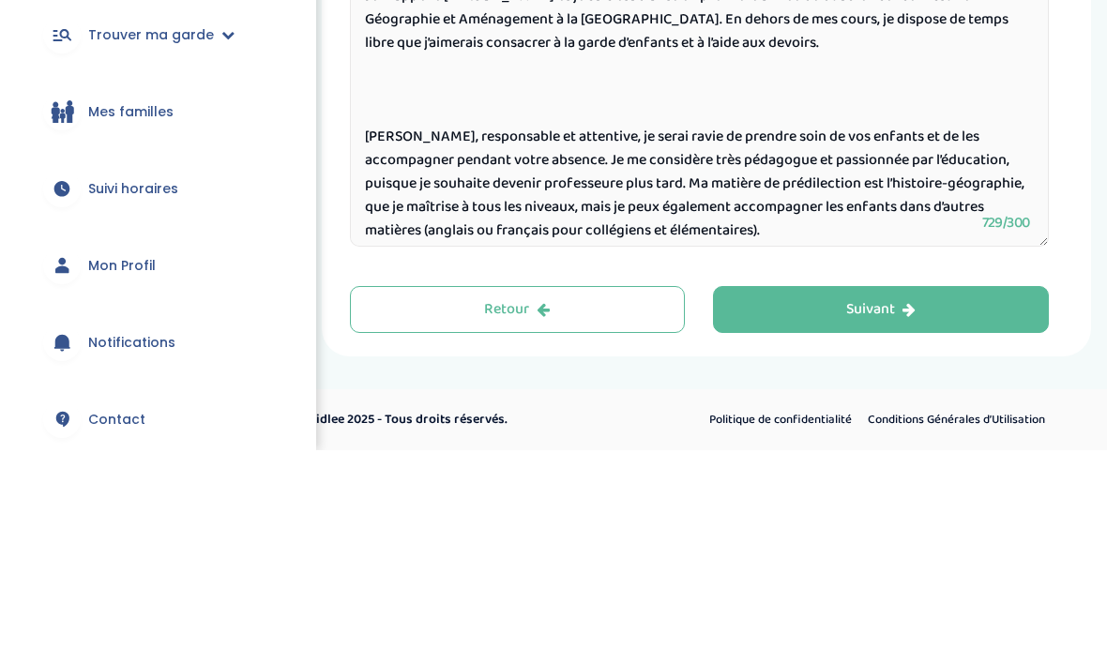
scroll to position [34, 0]
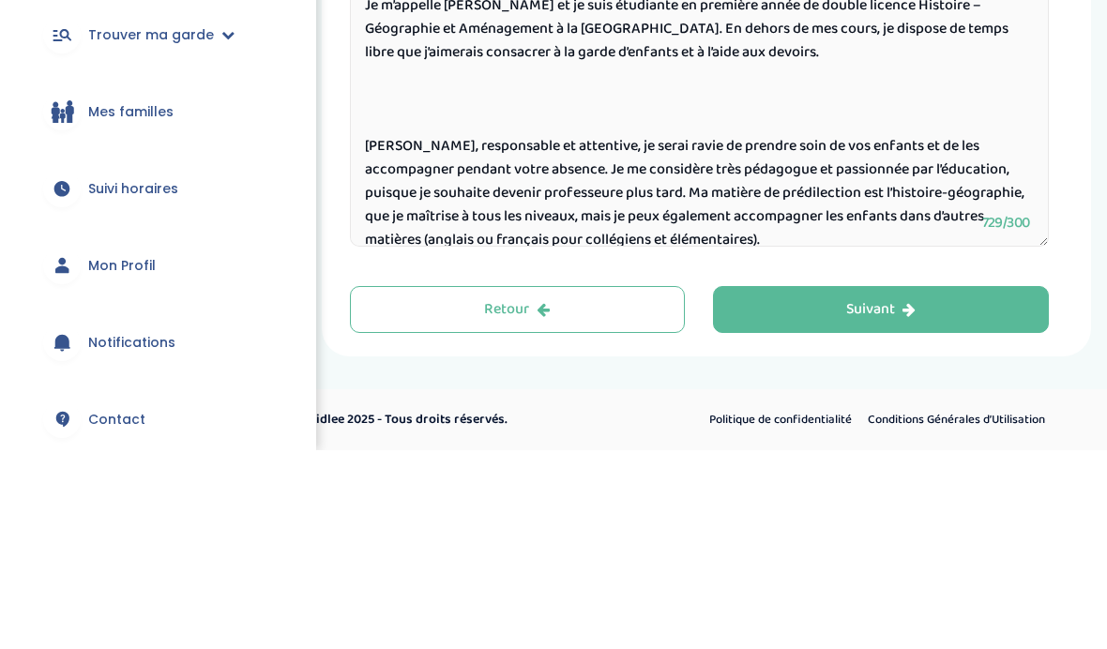
click at [819, 164] on textarea "Bonjour, Je m’appelle Antonia et je suis étudiante en première année de double …" at bounding box center [699, 304] width 699 height 281
click at [820, 164] on textarea "Bonjour, Je m’appelle Antonia et je suis étudiante en première année de double …" at bounding box center [699, 304] width 699 height 281
click at [815, 164] on textarea "Bonjour, Je m’appelle Antonia et je suis étudiante en première année de double …" at bounding box center [699, 304] width 699 height 281
click at [801, 164] on textarea "Bonjour, Je m’appelle Antonia et je suis étudiante en première année de double …" at bounding box center [699, 304] width 699 height 281
paste textarea "Je me considère très pédagogue et passionnée par l’éducation, puisque je souhai…"
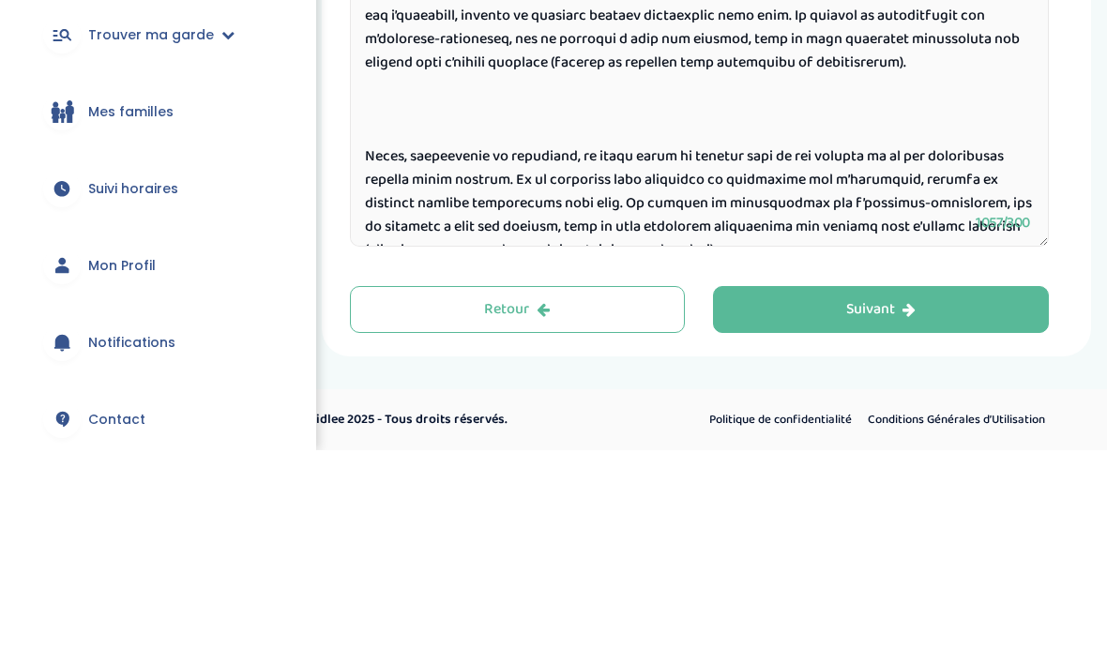
scroll to position [132, 0]
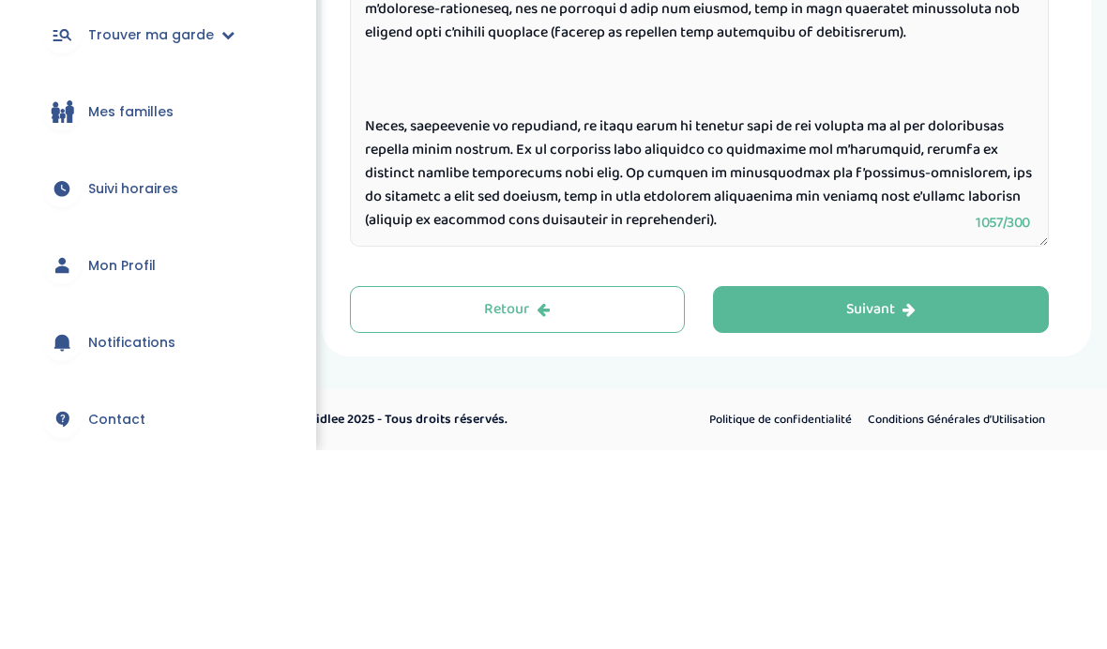
click at [370, 164] on textarea at bounding box center [699, 304] width 699 height 281
click at [374, 164] on textarea at bounding box center [699, 304] width 699 height 281
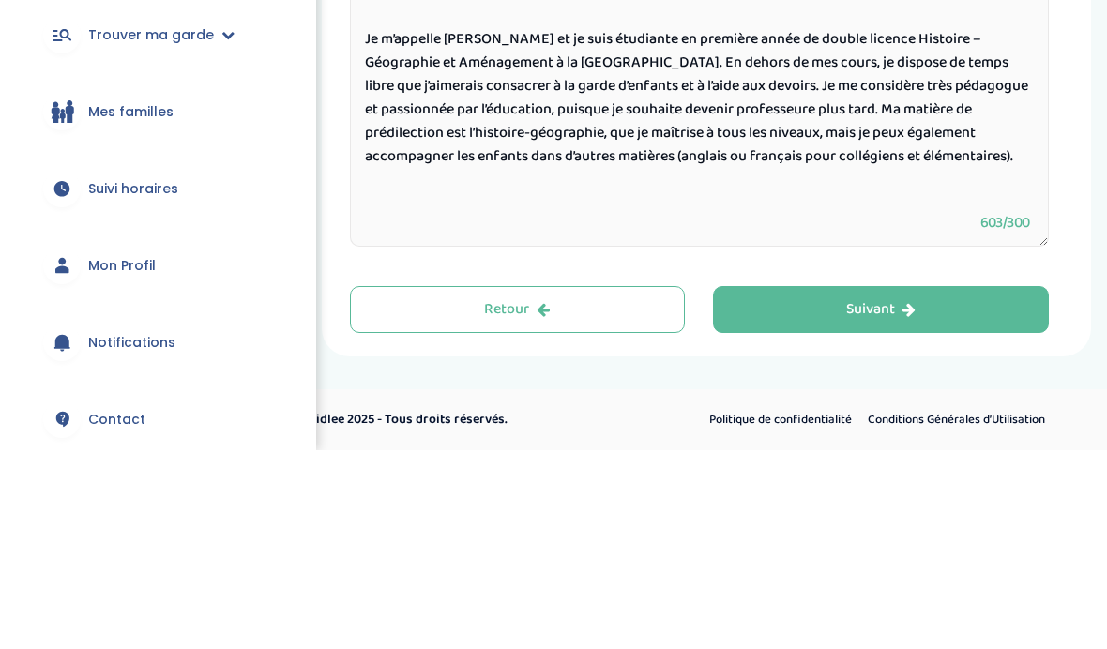
scroll to position [2, 0]
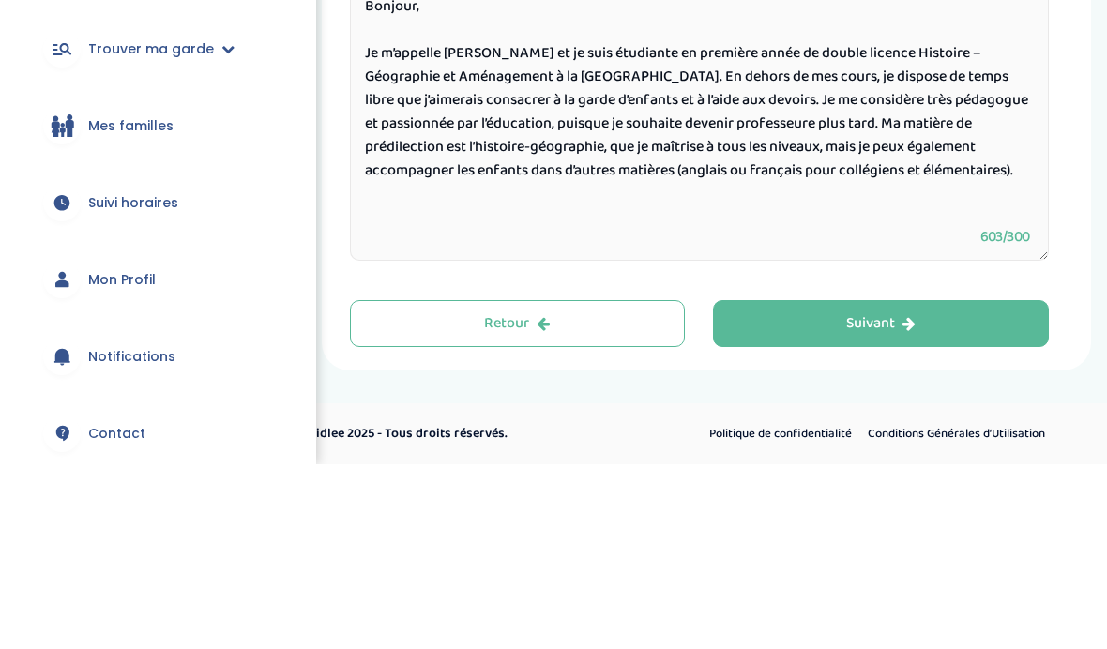
click at [492, 223] on textarea "Bonjour, Je m’appelle Antonia et je suis étudiante en première année de double …" at bounding box center [699, 304] width 699 height 281
paste textarea "Douce, responsable et ponctuelle, je peux assurer la sortie d’école, la prépara…"
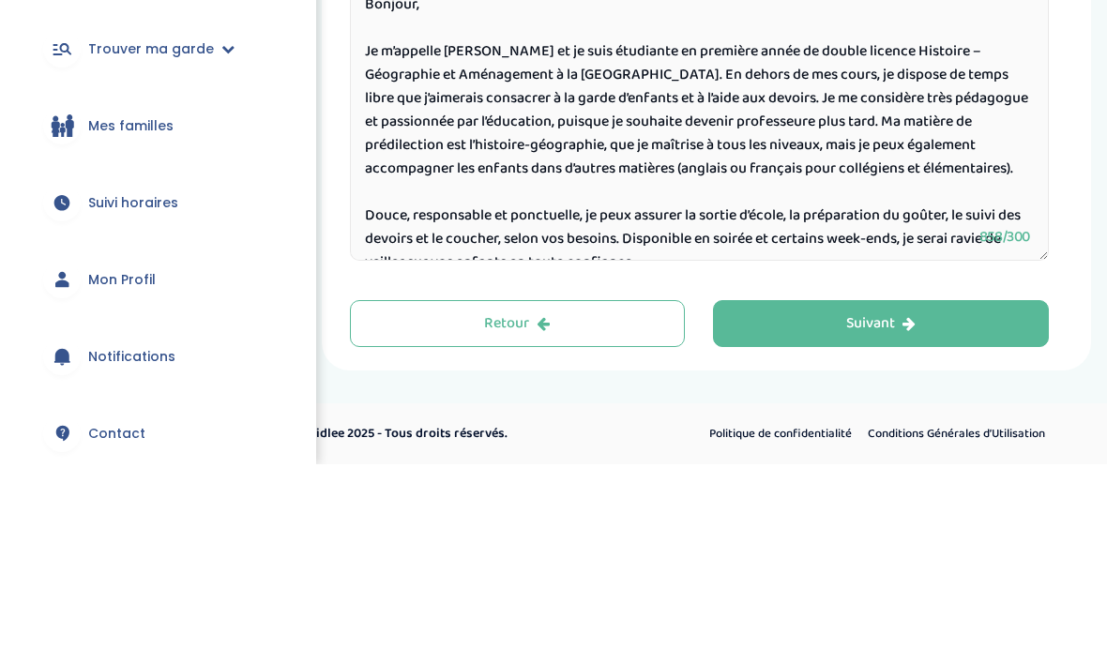
scroll to position [53, 0]
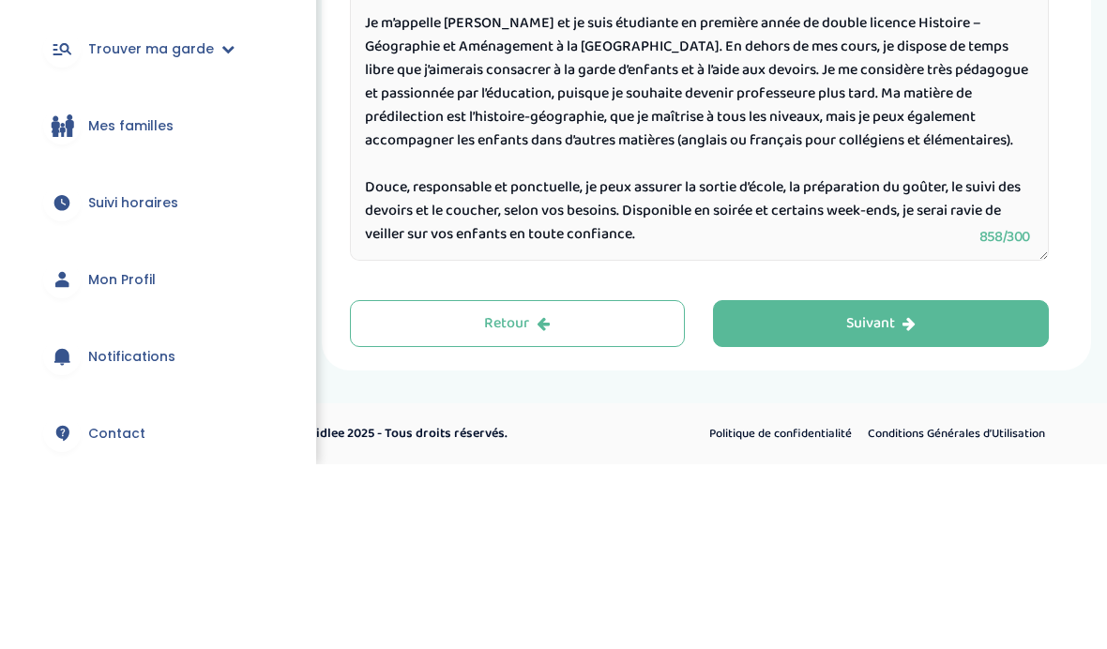
click at [518, 178] on textarea "Bonjour, Je m’appelle Antonia et je suis étudiante en première année de double …" at bounding box center [699, 304] width 699 height 281
click at [515, 180] on textarea "Bonjour, Je m’appelle Antonia et je suis étudiante en première année de double …" at bounding box center [699, 304] width 699 height 281
click at [403, 182] on textarea "Bonjour, Je m’appelle Antonia et je suis étudiante en première année de double …" at bounding box center [699, 304] width 699 height 281
click at [774, 164] on textarea "Bonjour, Je m’appelle Antonia et je suis étudiante en première année de double …" at bounding box center [699, 304] width 699 height 281
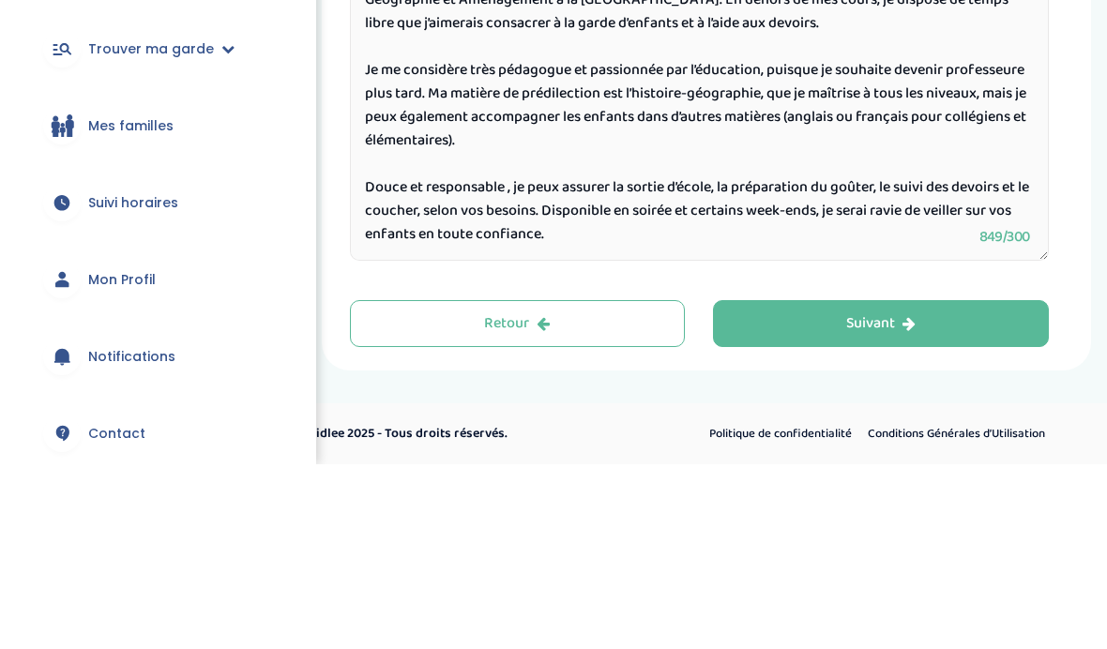
scroll to position [103, 0]
click at [703, 181] on textarea "Bonjour, Je m’appelle Antonia et je suis étudiante en première année de double …" at bounding box center [699, 304] width 699 height 281
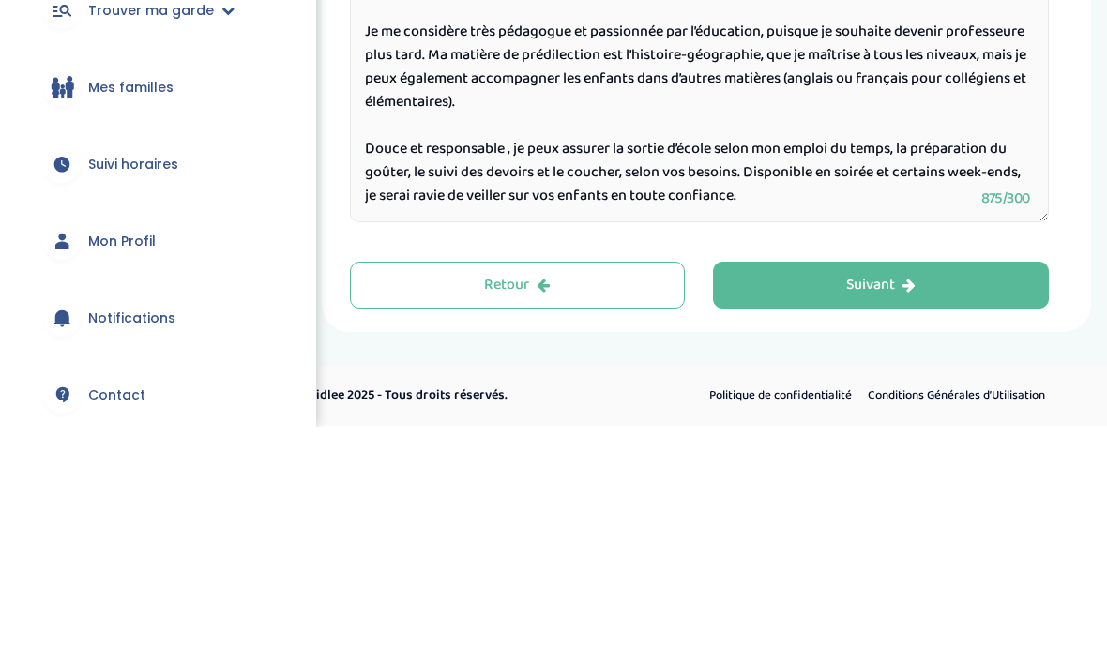
click at [494, 164] on textarea "Bonjour, Je m’appelle Antonia et je suis étudiante en première année de double …" at bounding box center [699, 304] width 699 height 281
click at [496, 164] on textarea "Bonjour, Je m’appelle Antonia et je suis étudiante en première année de double …" at bounding box center [699, 304] width 699 height 281
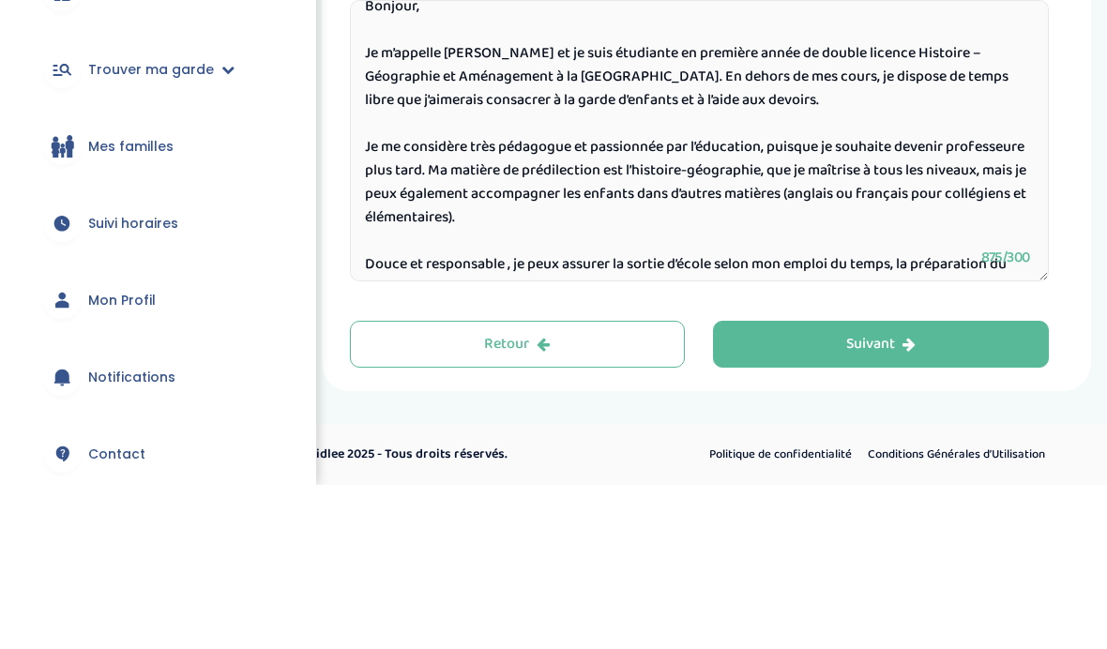
scroll to position [0, 0]
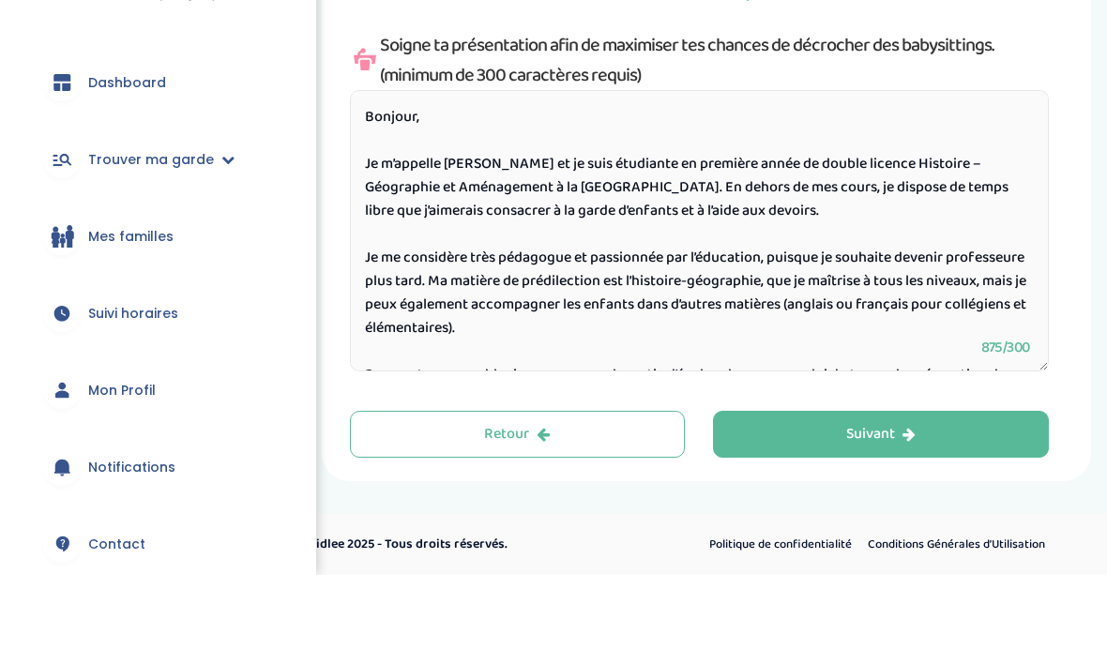
paste textarea "Douce, responsable et ponctuelle, je peux assurer la sortie d’école"
type textarea "Douce, responsable et ponctuelle, je peux assurer la sortie d’école, la prépara…"
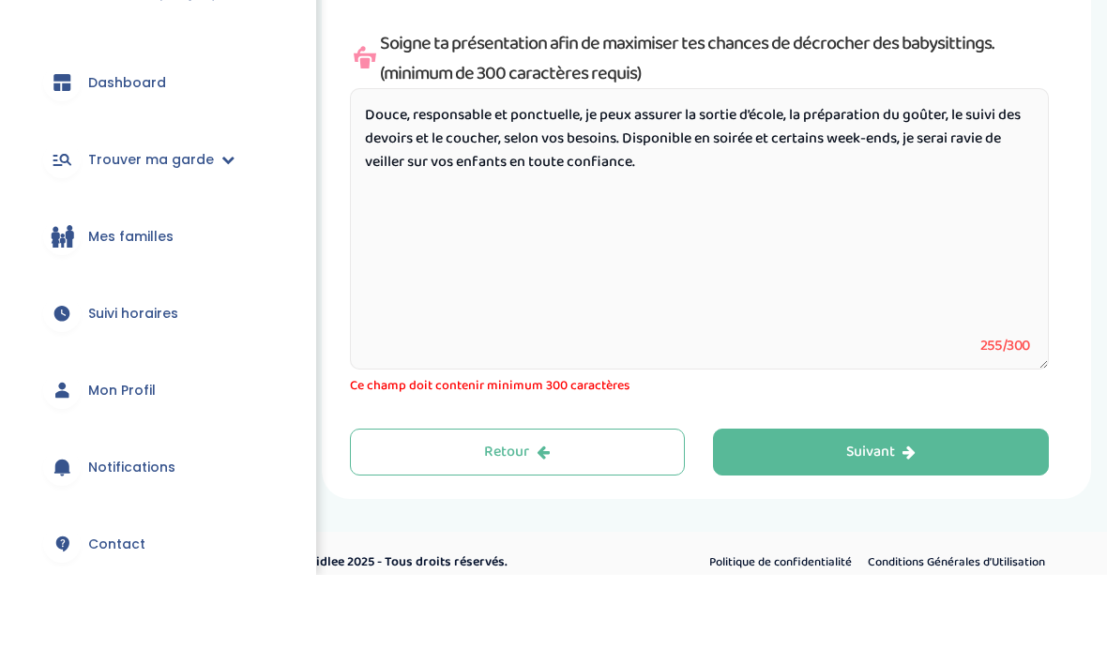
click at [840, 188] on textarea "Douce, responsable et ponctuelle, je peux assurer la sortie d’école, la prépara…" at bounding box center [699, 302] width 699 height 281
click at [846, 177] on textarea "Douce, responsable et ponctuelle, je peux assurer la sortie d’école, la prépara…" at bounding box center [699, 302] width 699 height 281
click at [812, 188] on textarea "Douce, responsable et ponctuelle, je peux assurer la sortie d’école, la prépara…" at bounding box center [699, 302] width 699 height 281
click at [814, 181] on textarea "Douce, responsable et ponctuelle, je peux assurer la sortie d’école, la prépara…" at bounding box center [699, 302] width 699 height 281
click at [606, 162] on textarea "Douce, responsable et ponctuelle, je peux assurer la sortie d’école, la prépara…" at bounding box center [699, 302] width 699 height 281
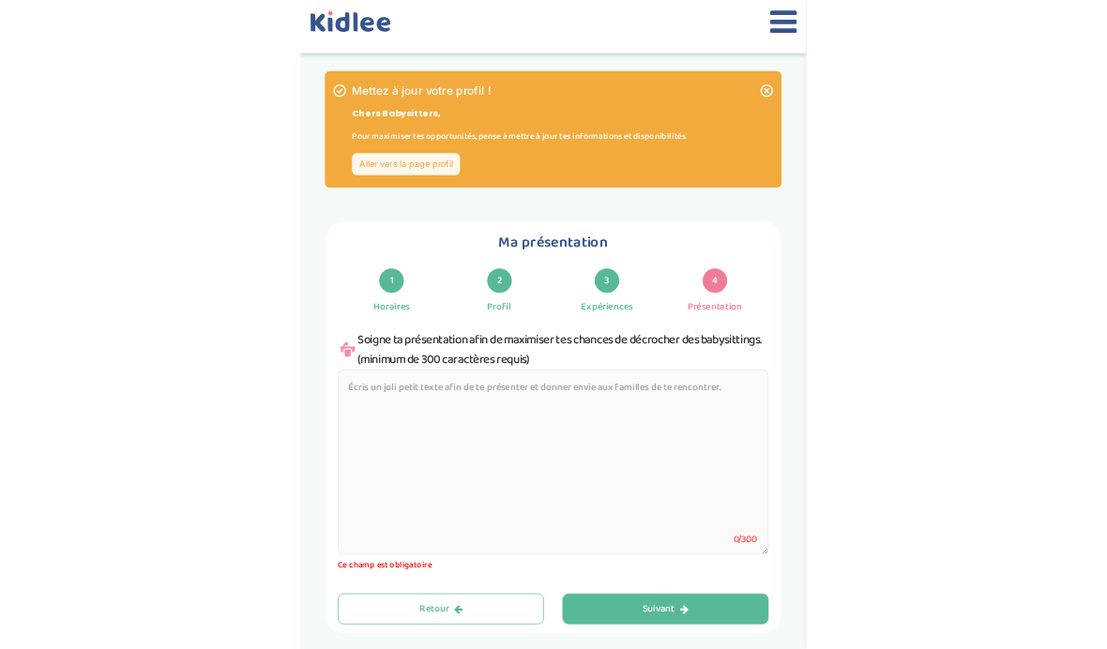
scroll to position [335, 0]
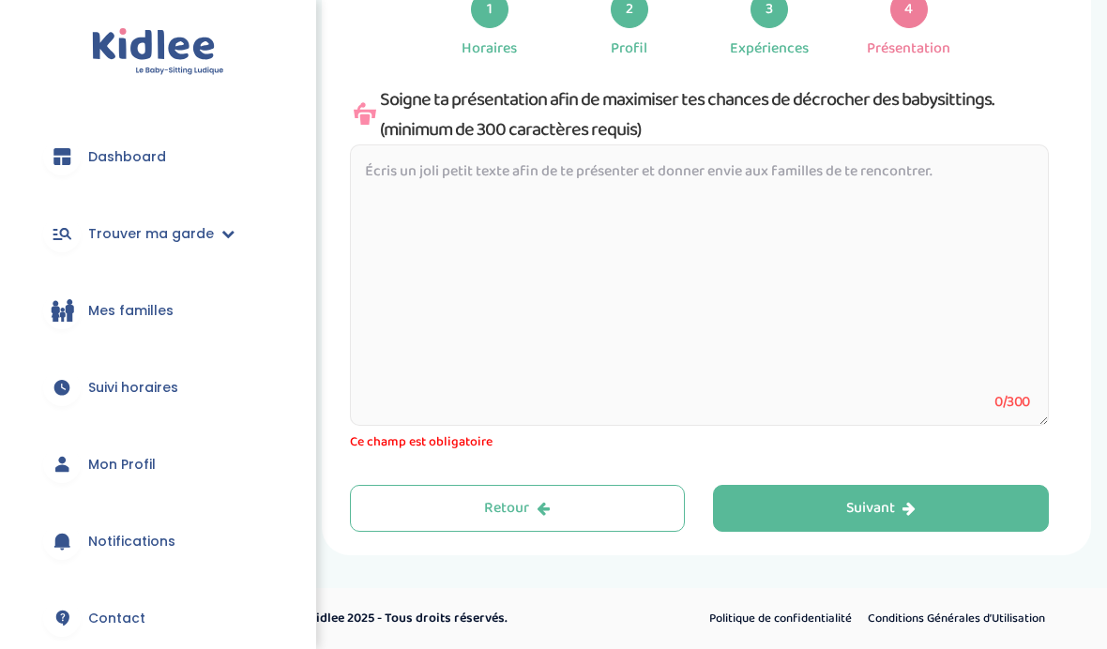
click at [551, 179] on textarea at bounding box center [699, 284] width 699 height 281
click at [526, 168] on textarea at bounding box center [699, 284] width 699 height 281
paste textarea "Je m’appelle Antonia et je suis étudiante en première année de double licence H…"
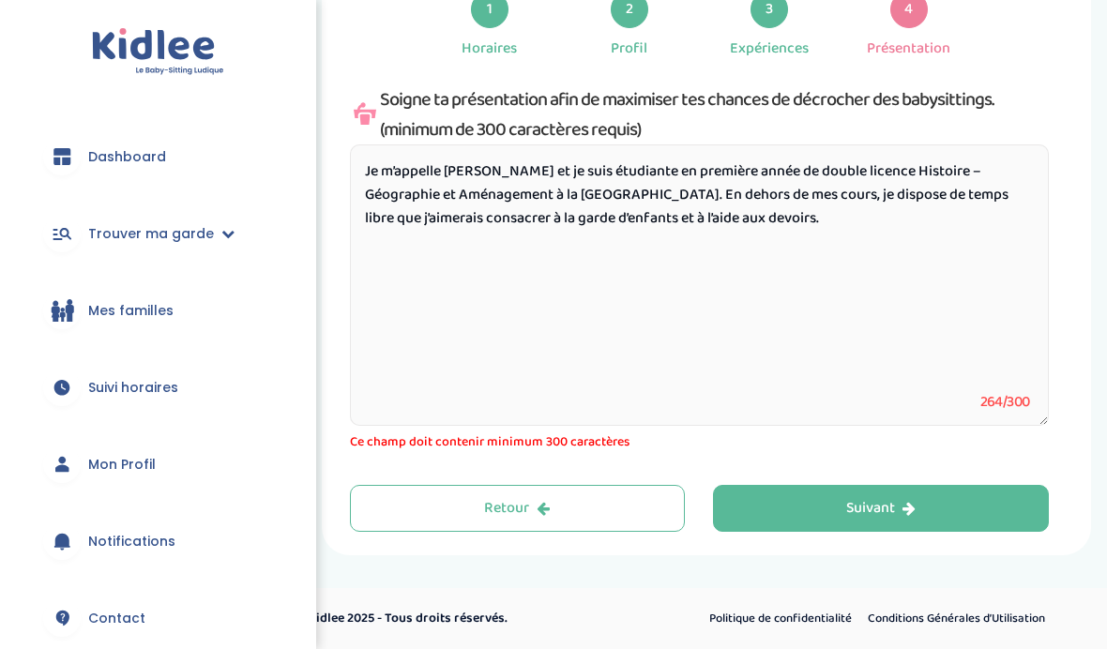
click at [609, 275] on textarea "Je m’appelle Antonia et je suis étudiante en première année de double licence H…" at bounding box center [699, 284] width 699 height 281
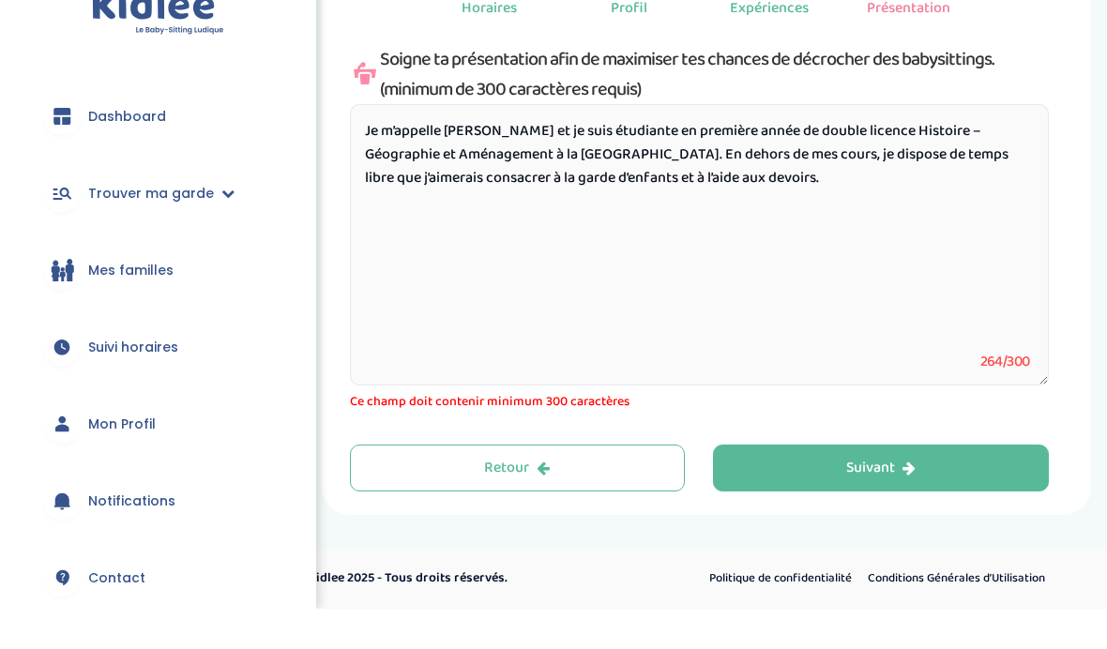
click at [526, 228] on textarea "Je m’appelle Antonia et je suis étudiante en première année de double licence H…" at bounding box center [699, 284] width 699 height 281
paste textarea "Je me considère très pédagogue et passionnée par l’éducation, puisque je souhai…"
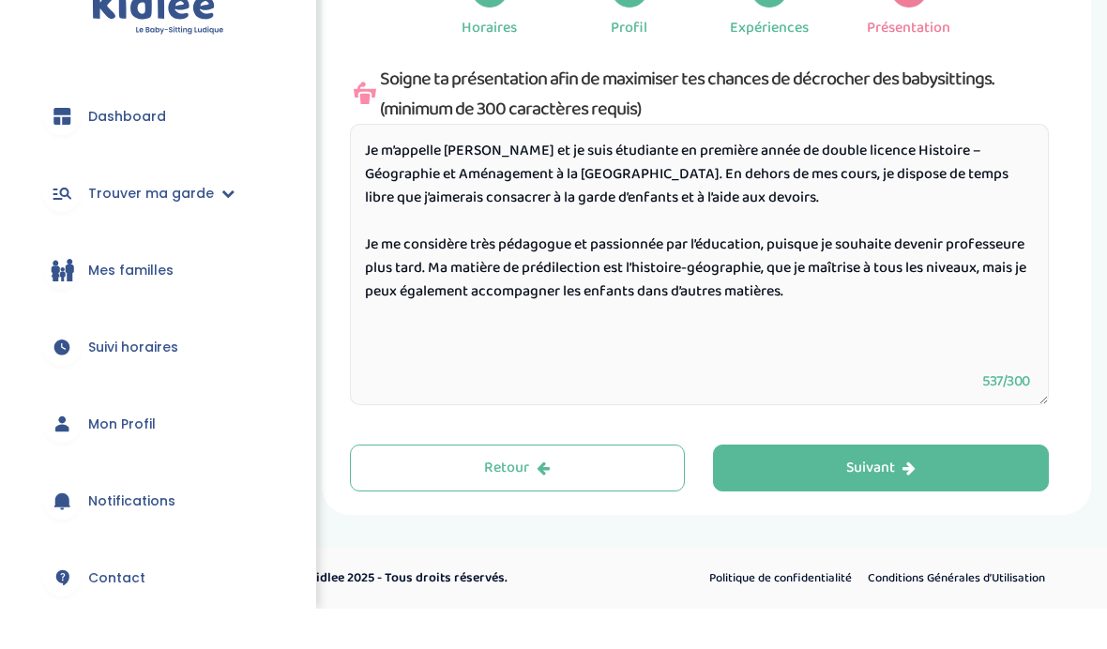
scroll to position [315, 0]
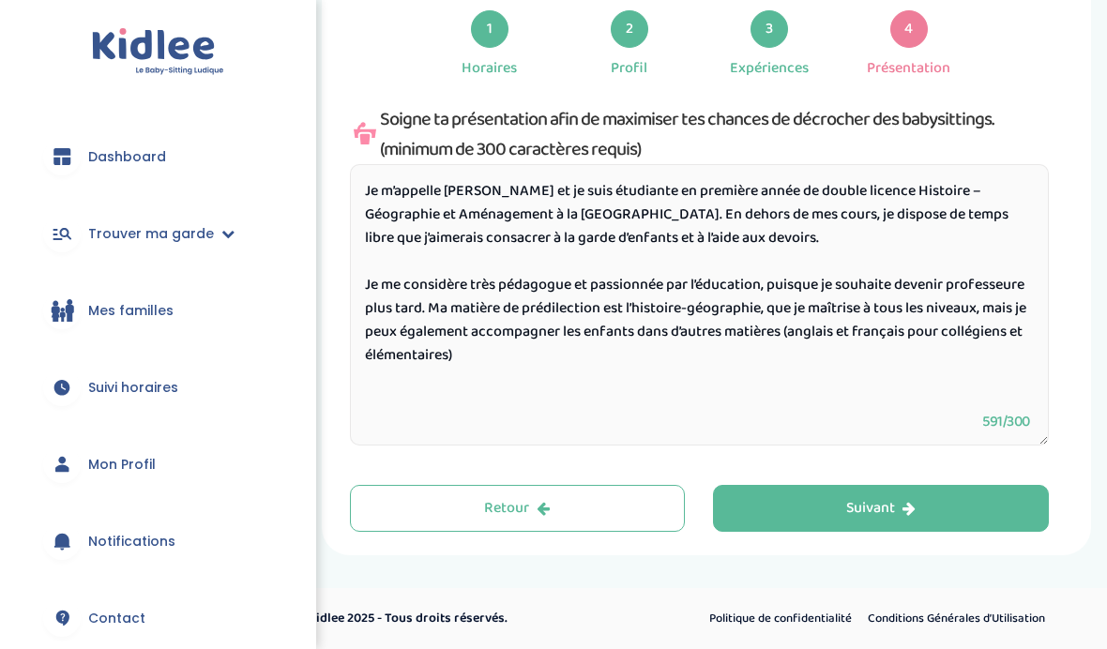
click at [752, 370] on textarea "Je m’appelle Antonia et je suis étudiante en première année de double licence H…" at bounding box center [699, 304] width 699 height 281
click at [625, 396] on textarea "Je m’appelle Antonia et je suis étudiante en première année de double licence H…" at bounding box center [699, 304] width 699 height 281
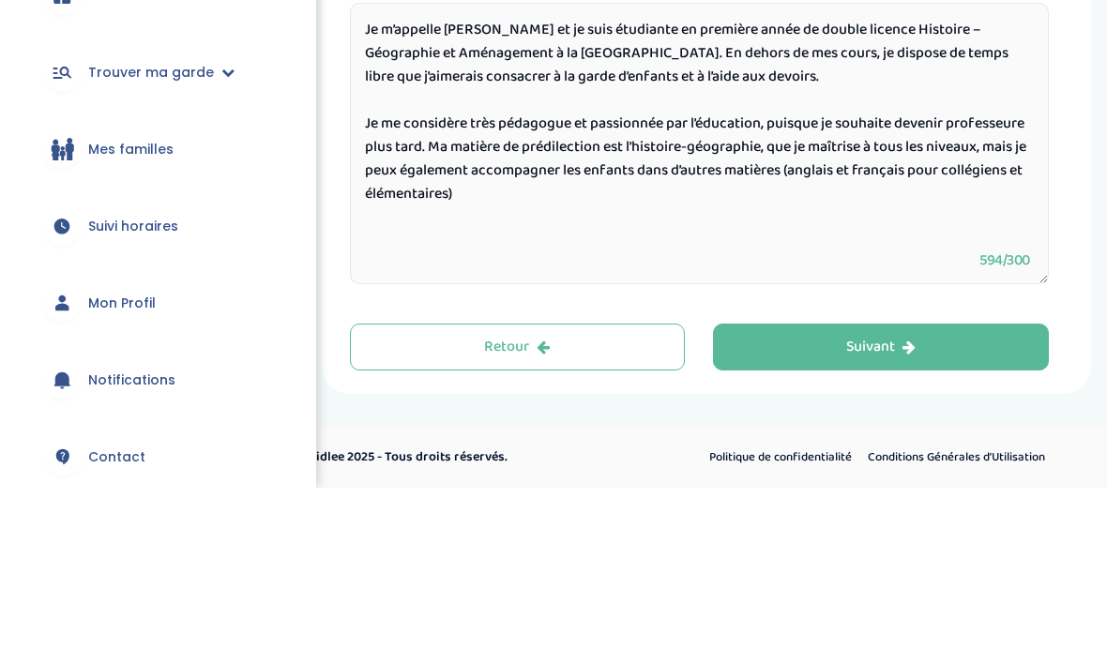
click at [494, 246] on textarea "Je m’appelle Antonia et je suis étudiante en première année de double licence H…" at bounding box center [699, 304] width 699 height 281
click at [409, 231] on textarea "Je m’appelle Antonia et je suis étudiante en première année de double licence H…" at bounding box center [699, 304] width 699 height 281
paste textarea "Douce, responsable et ponctuelle, je peux assurer la sortie d’école, la prépara…"
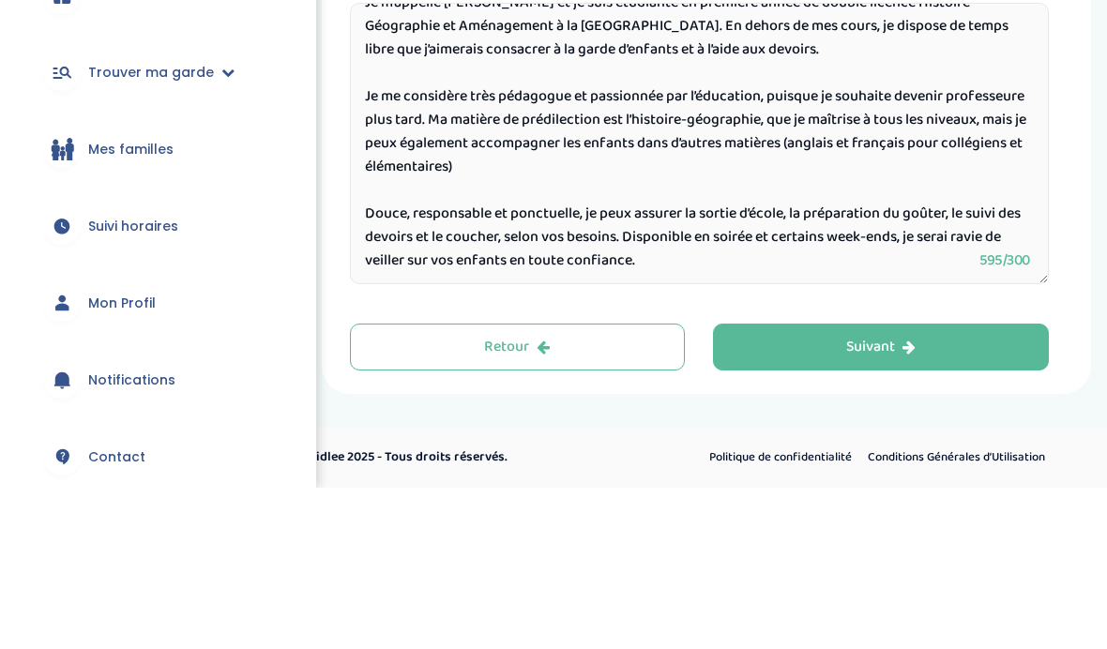
scroll to position [38, 0]
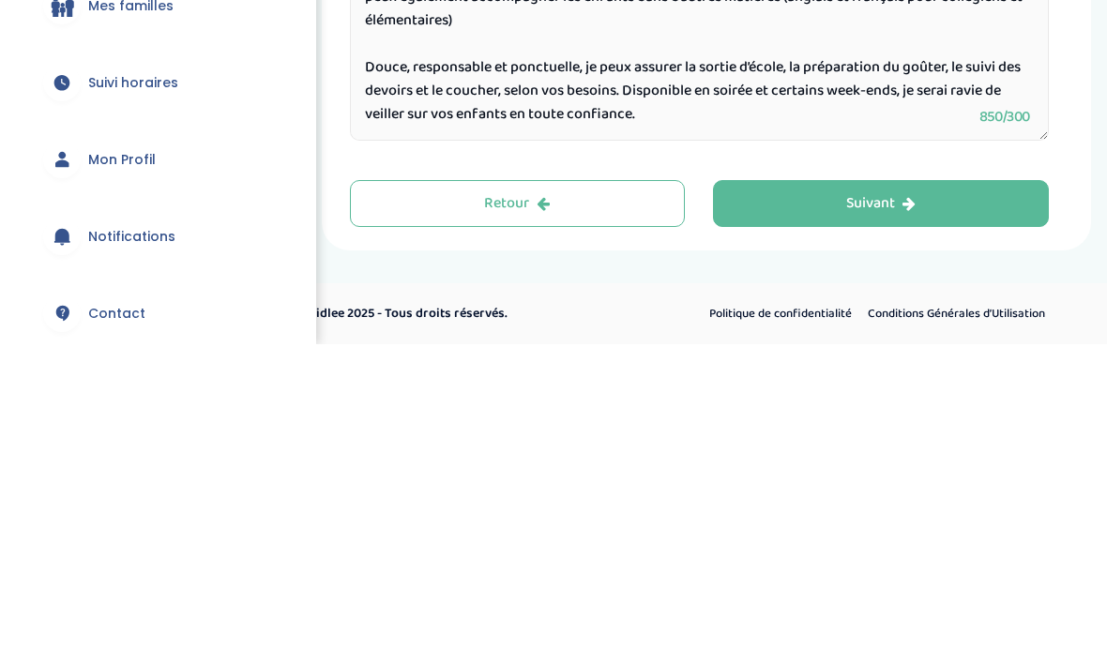
click at [780, 164] on textarea "Je m’appelle Antonia et je suis étudiante en première année de double licence H…" at bounding box center [699, 304] width 699 height 281
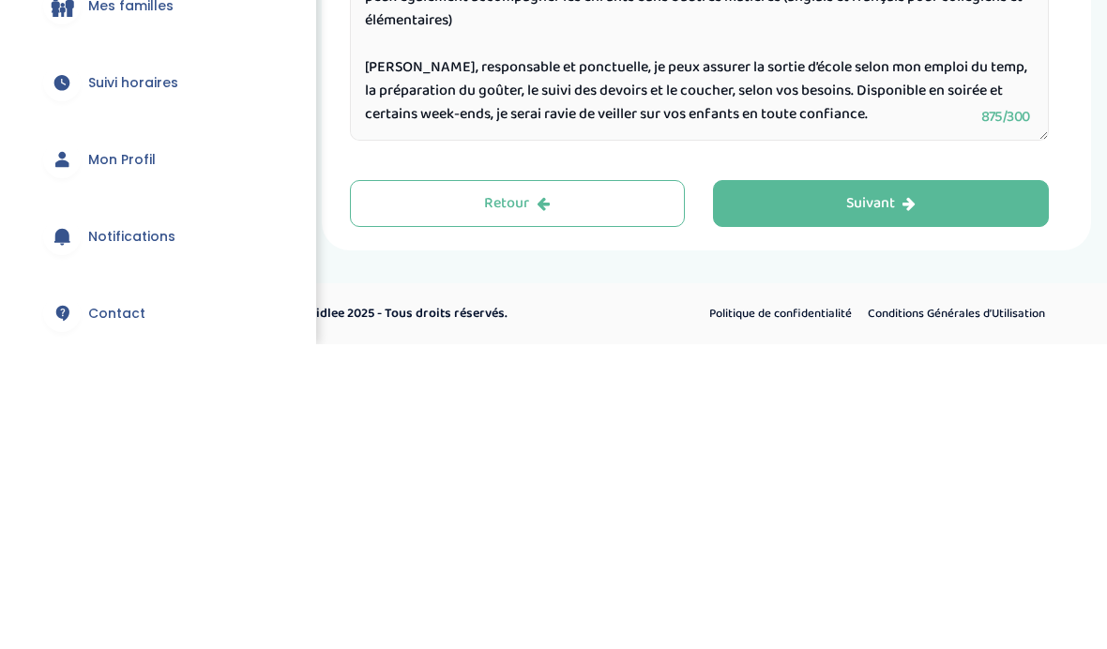
type textarea "Je m’appelle Antonia et je suis étudiante en première année de double licence H…"
click at [632, 164] on textarea "Je m’appelle Antonia et je suis étudiante en première année de double licence H…" at bounding box center [699, 304] width 699 height 281
click at [627, 164] on textarea "Je m’appelle Antonia et je suis étudiante en première année de double licence H…" at bounding box center [699, 304] width 699 height 281
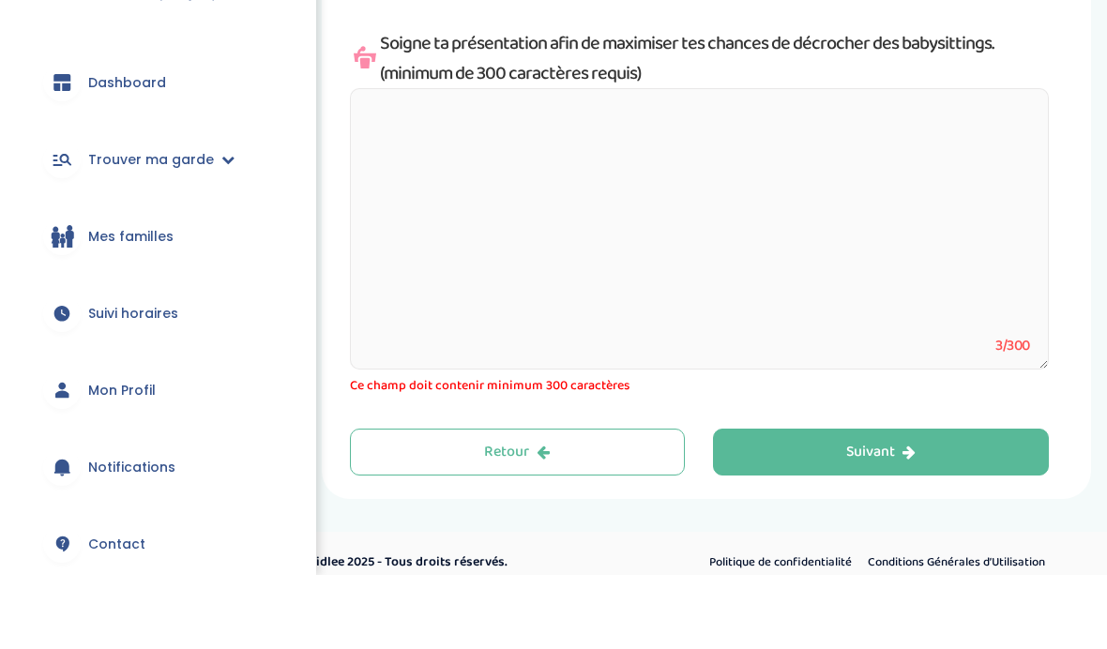
scroll to position [335, 0]
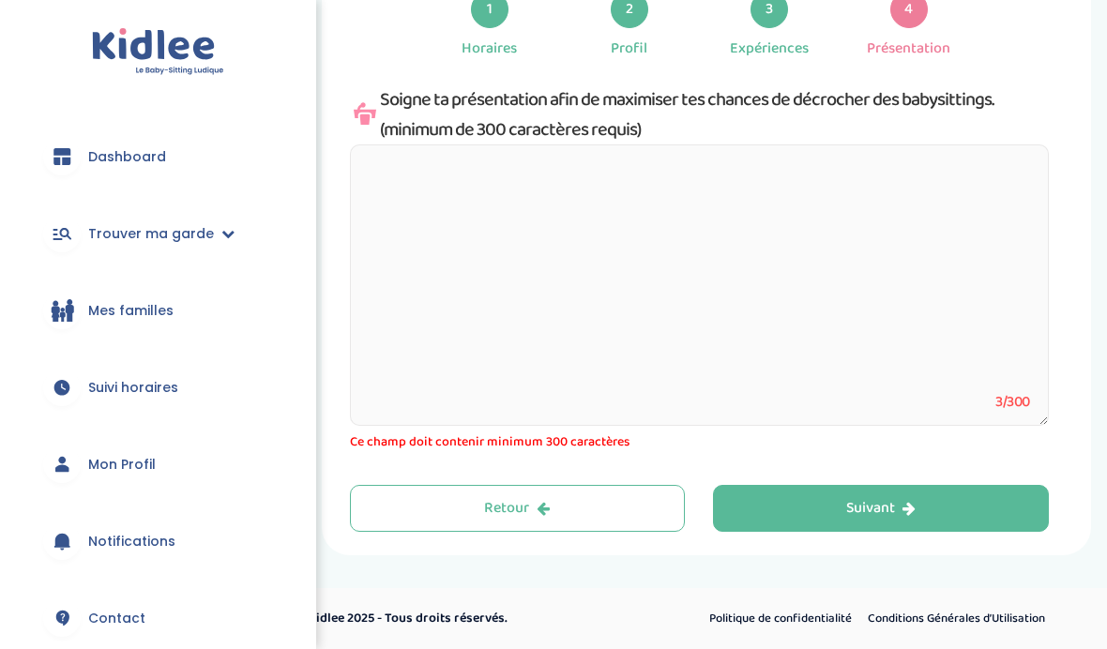
click at [556, 191] on textarea at bounding box center [699, 284] width 699 height 281
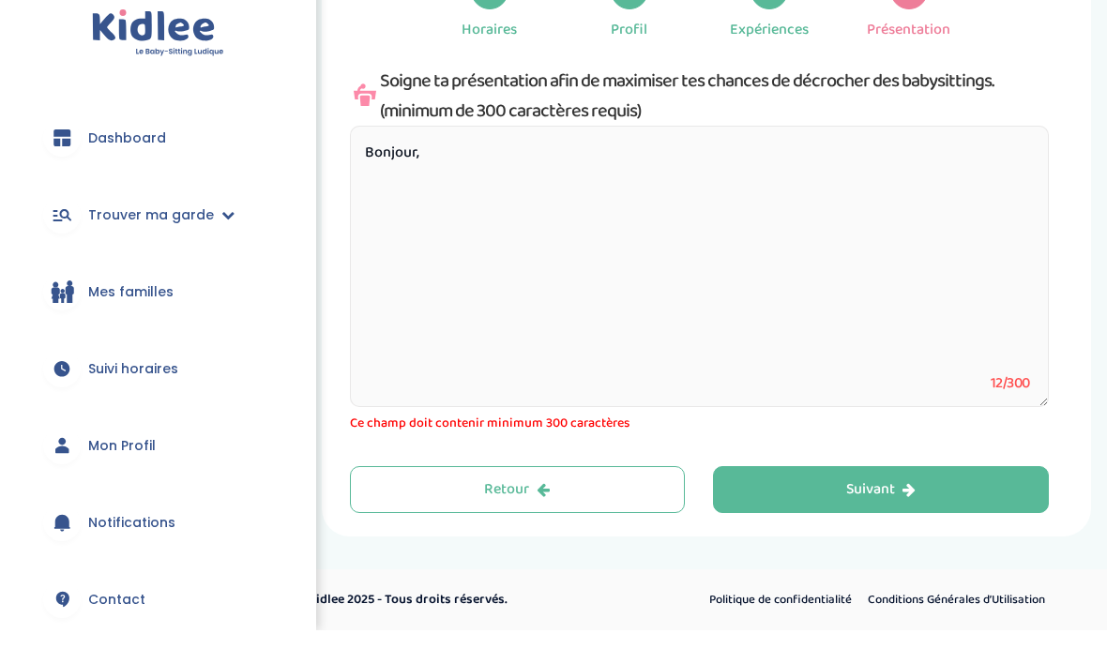
click at [451, 212] on textarea "Bonjour," at bounding box center [699, 284] width 699 height 281
paste textarea "m’appelle Antonia et je suis étudiante en première année de double licence Hist…"
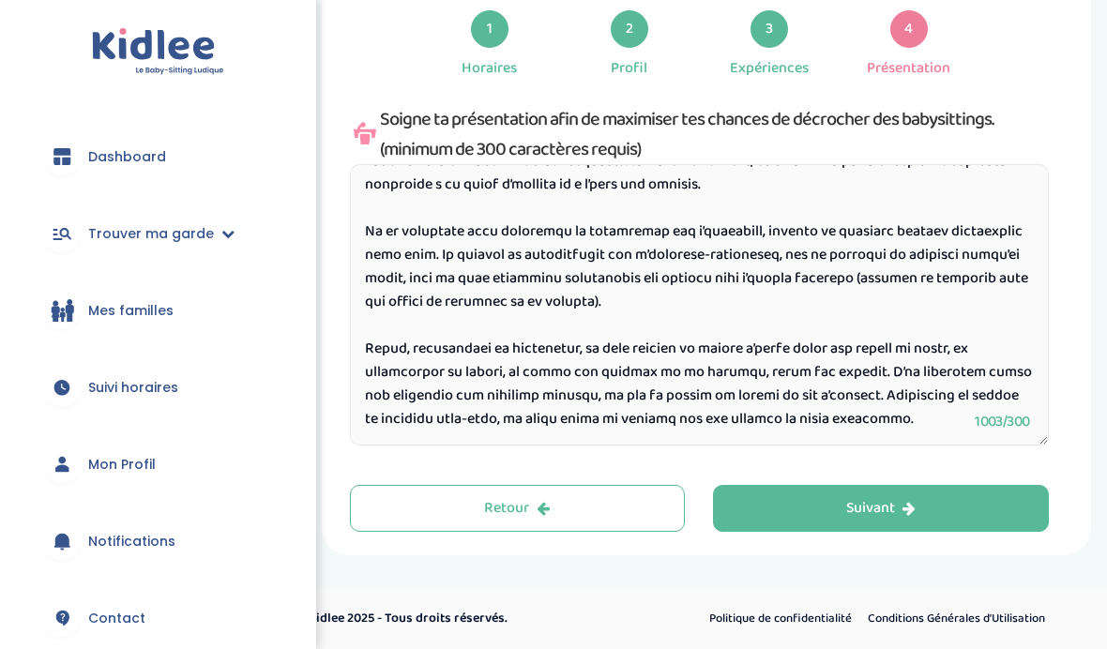
scroll to position [315, 0]
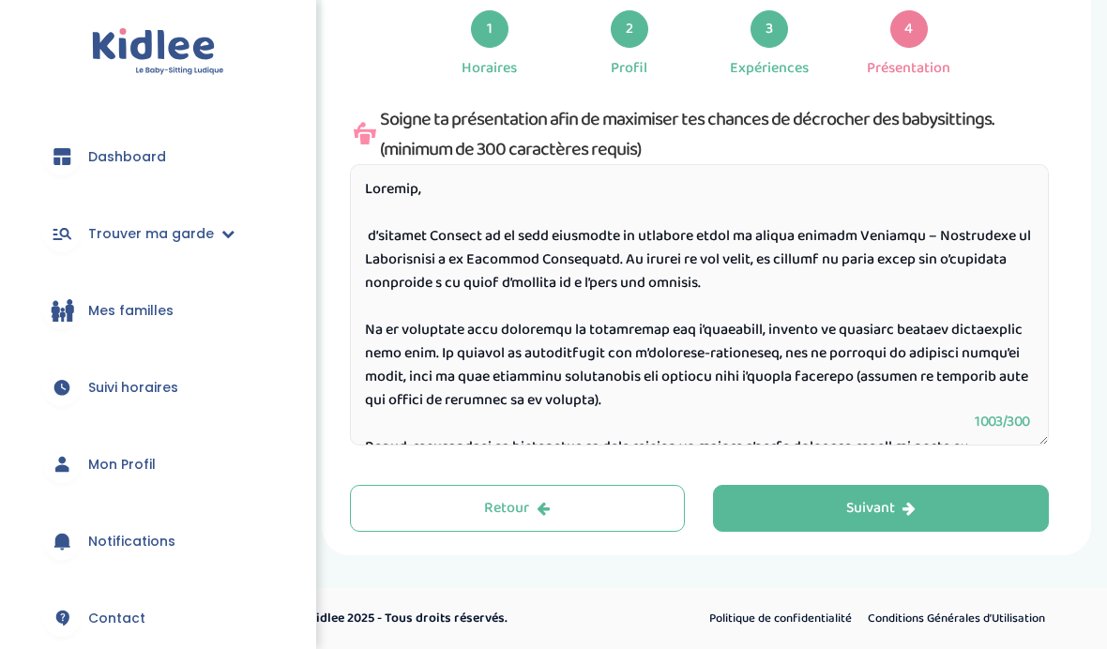
type textarea "Bonjour, m’appelle Antonia et je suis étudiante en première année de double lic…"
click at [919, 504] on button "Suivant" at bounding box center [881, 508] width 336 height 47
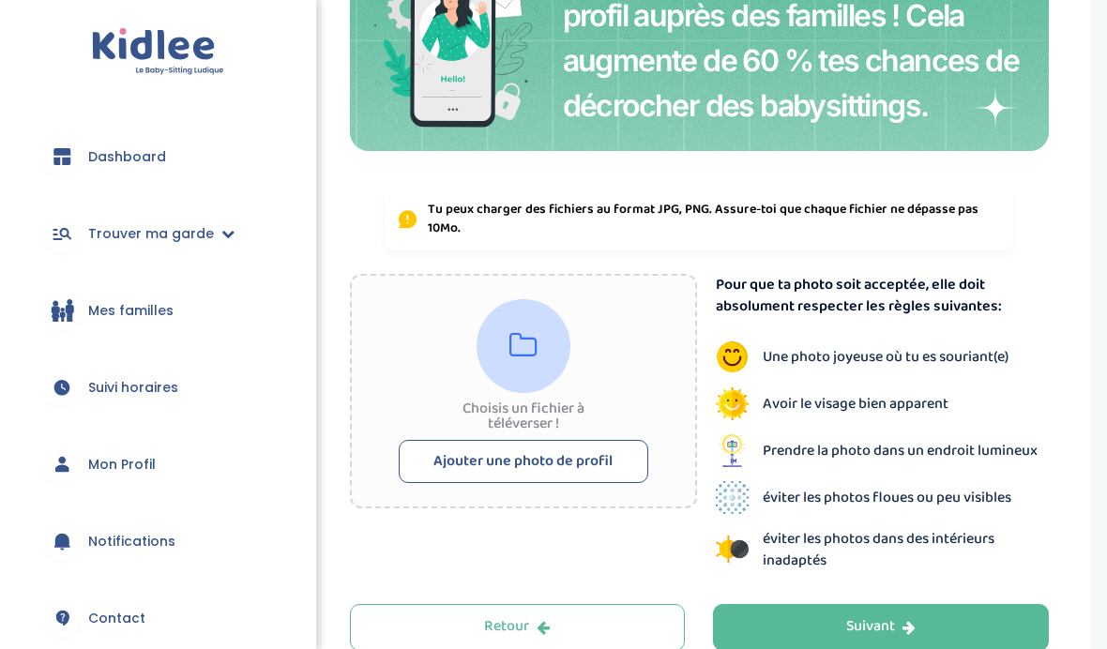
scroll to position [434, 0]
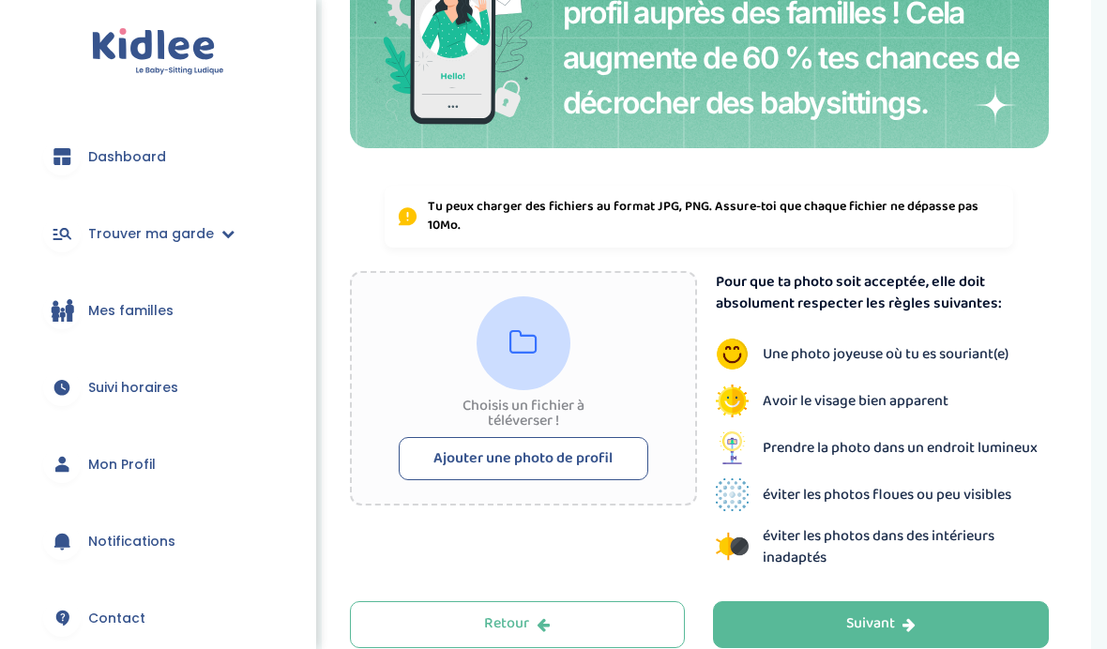
click at [600, 443] on button "Ajouter une photo de profil" at bounding box center [524, 458] width 250 height 43
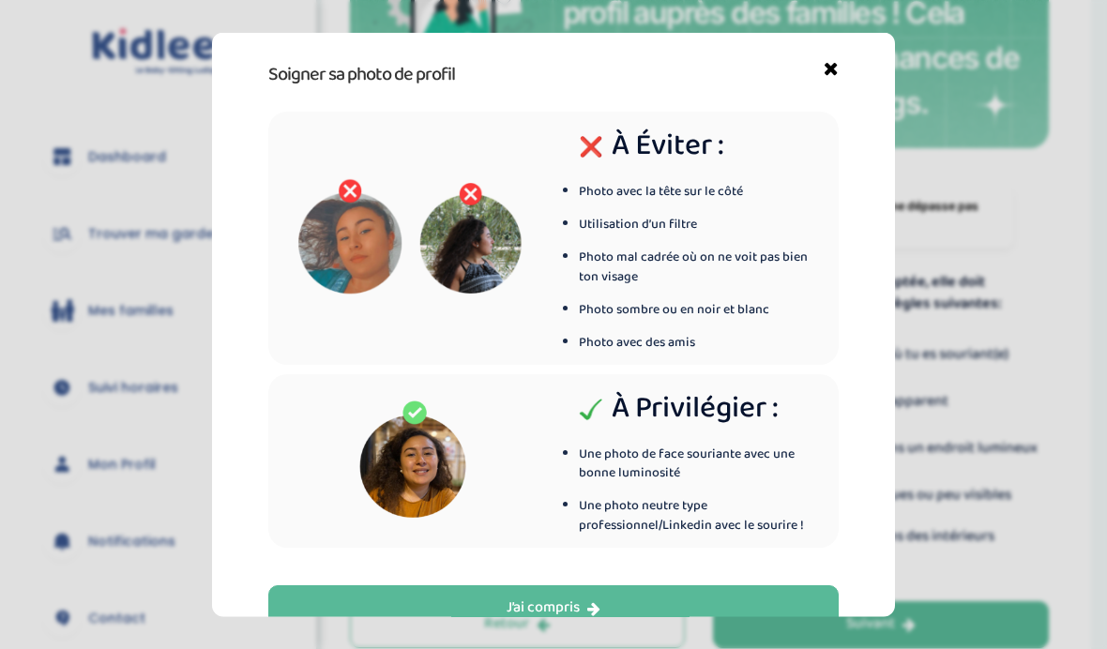
click at [584, 619] on div "J’ai compris" at bounding box center [554, 609] width 94 height 22
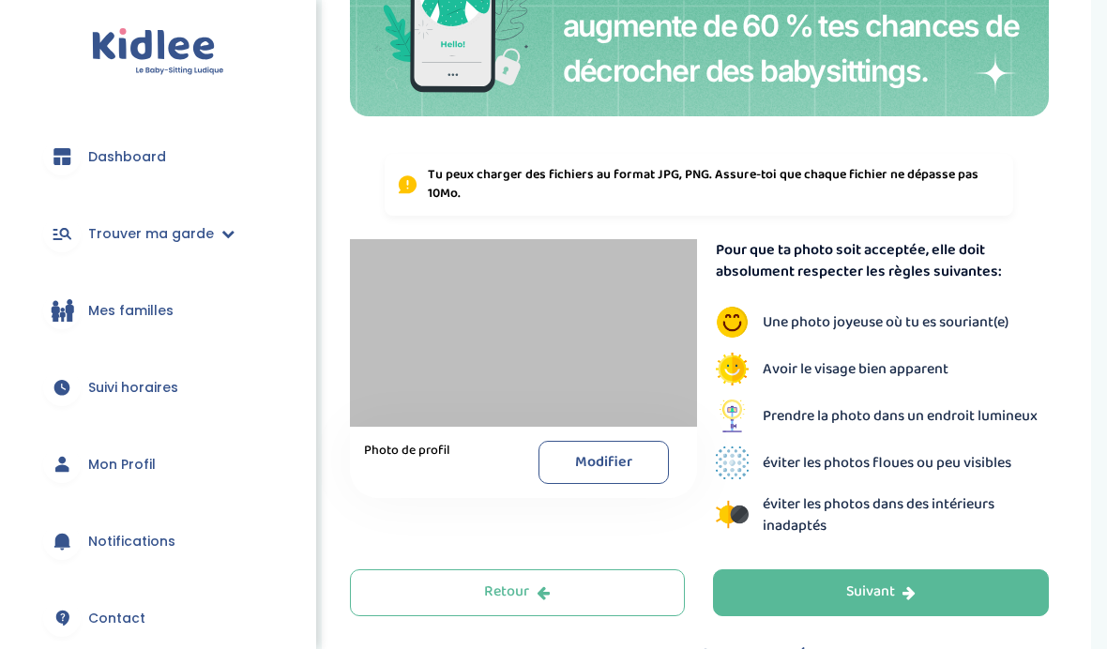
scroll to position [465, 0]
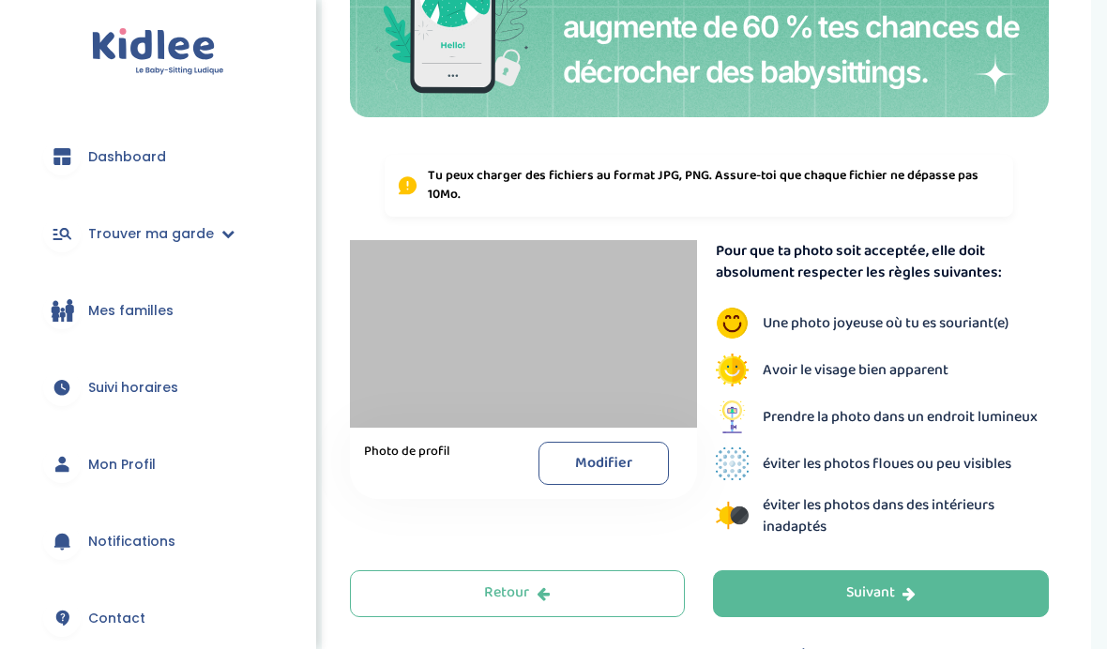
click at [937, 585] on button "Suivant" at bounding box center [881, 593] width 336 height 47
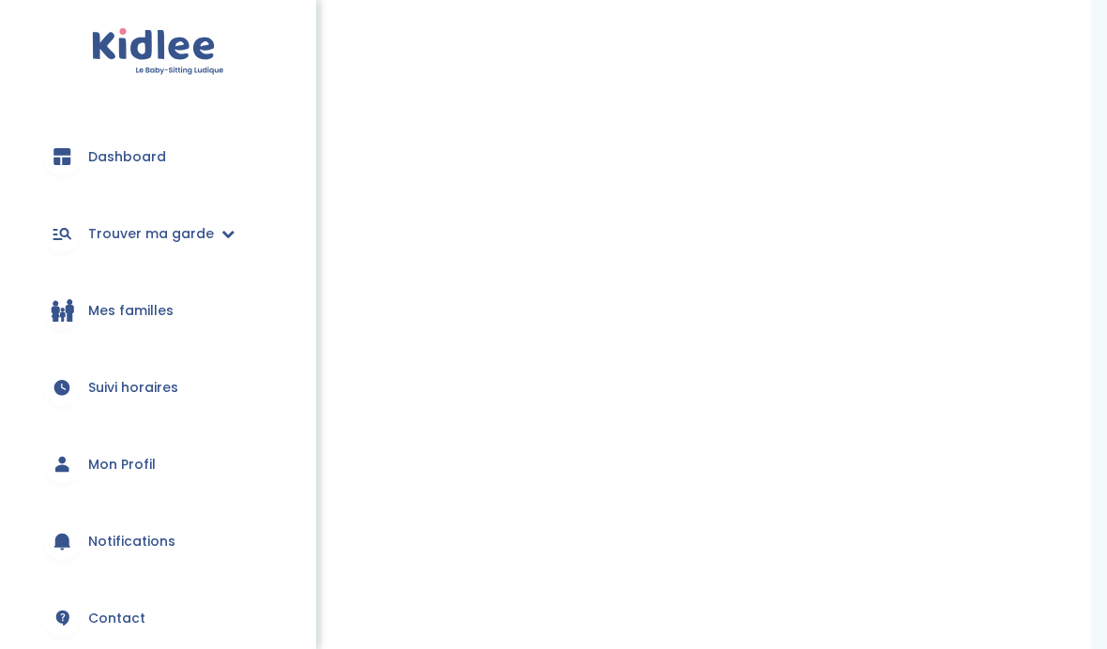
scroll to position [266, 0]
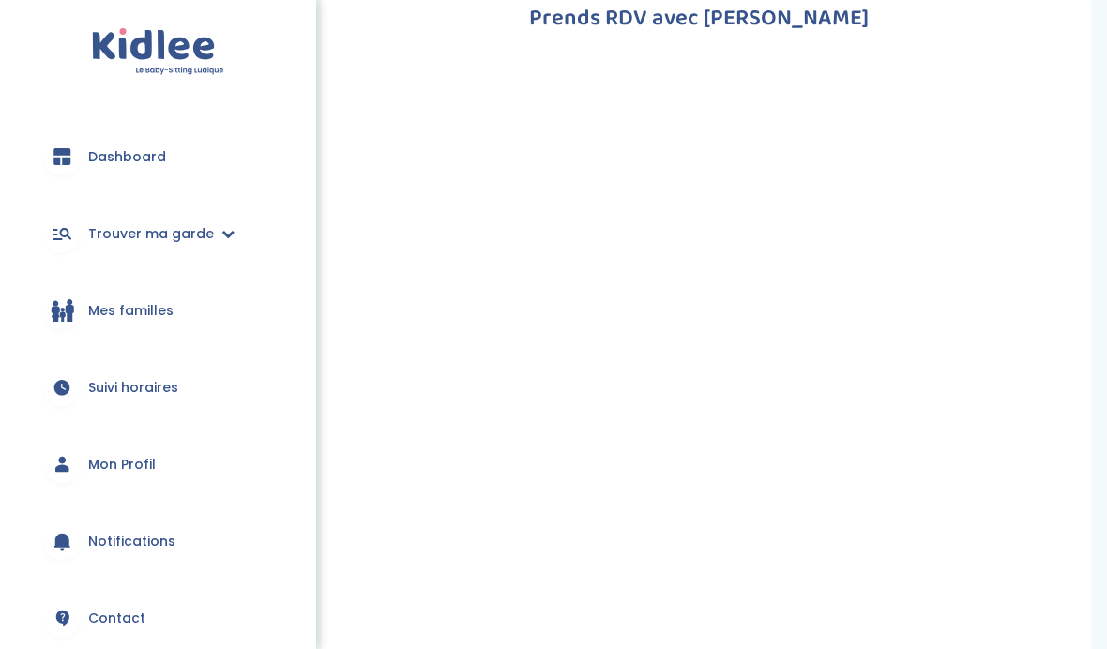
click at [1060, 314] on div "Prends RDV avec KIDLEE Indique nous ta situation administrative Type de documen…" at bounding box center [706, 594] width 713 height 1188
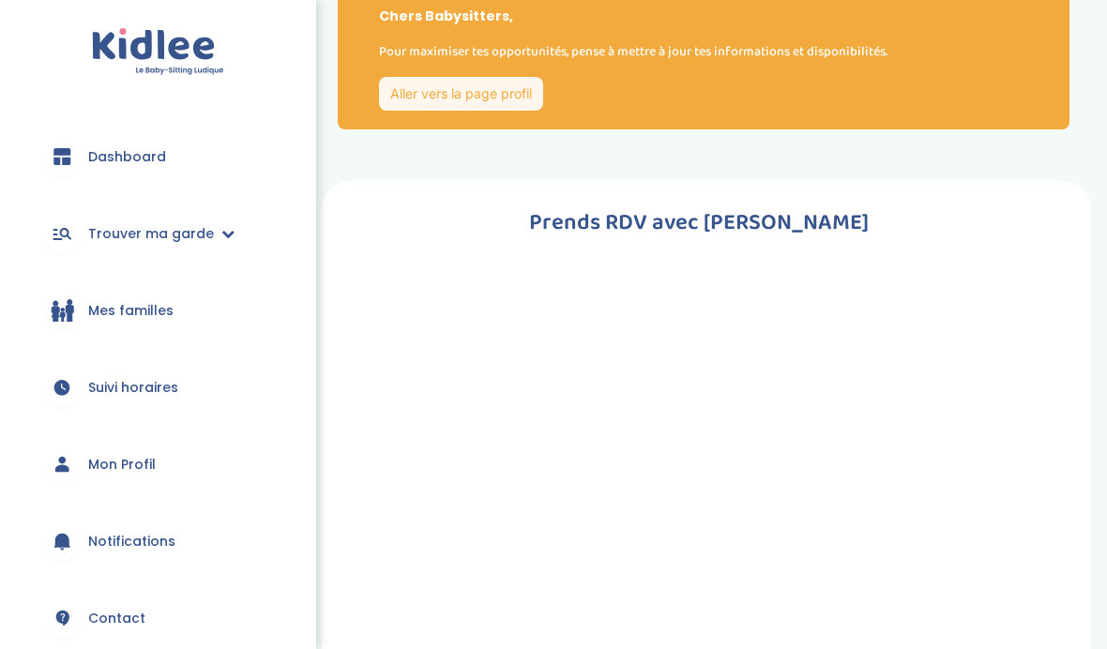
scroll to position [0, 0]
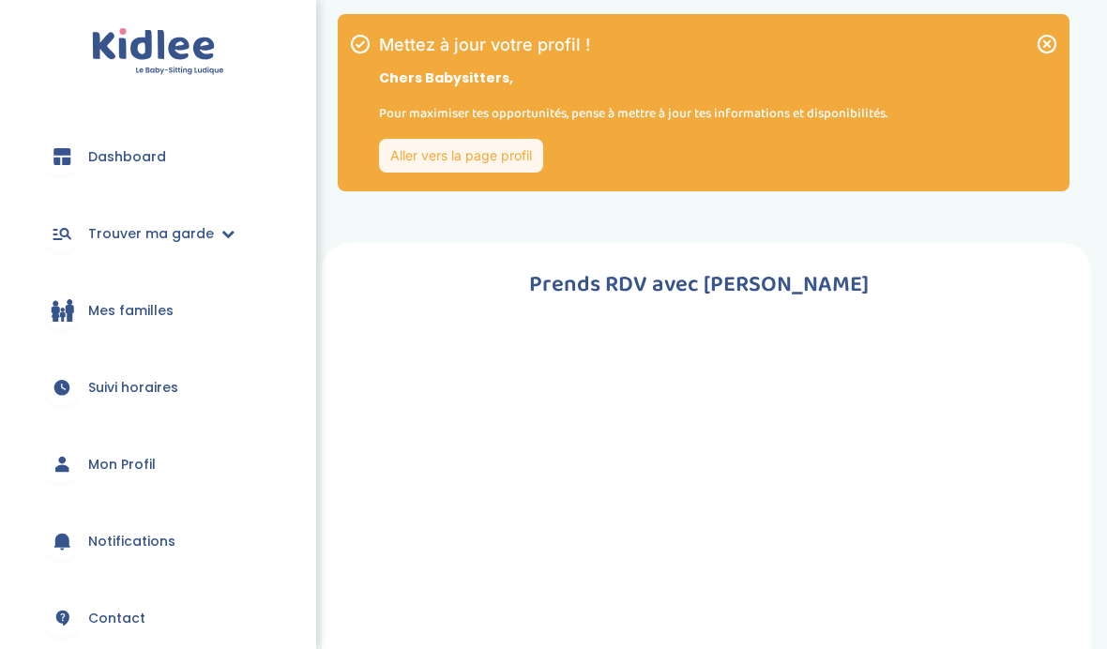
click at [506, 144] on link "Aller vers la page profil" at bounding box center [461, 156] width 164 height 34
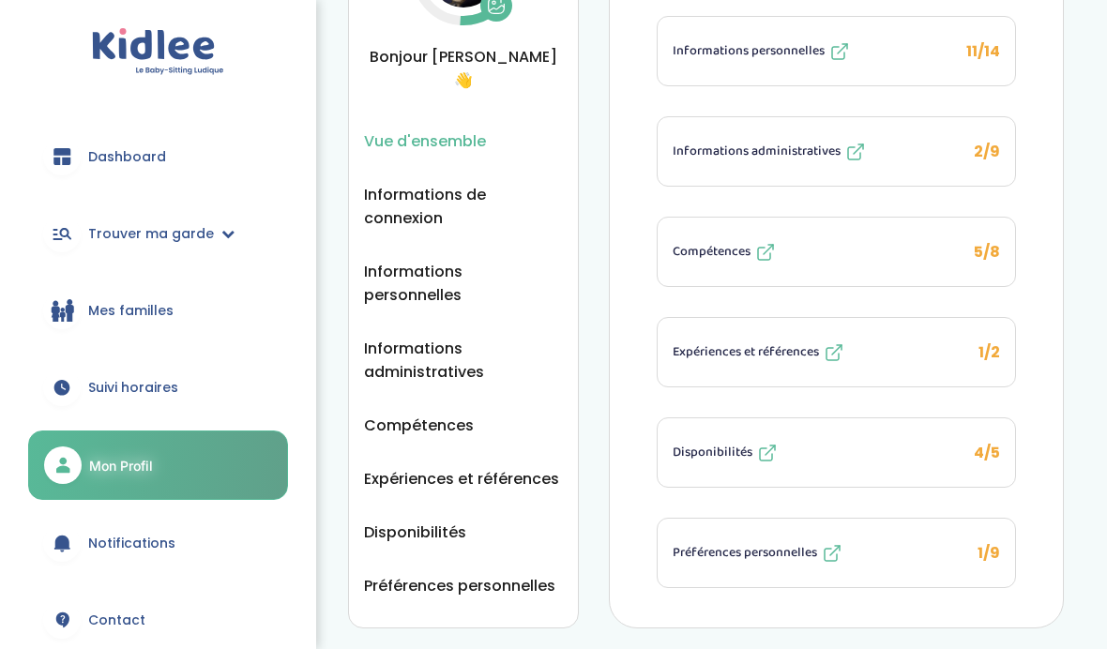
scroll to position [147, 0]
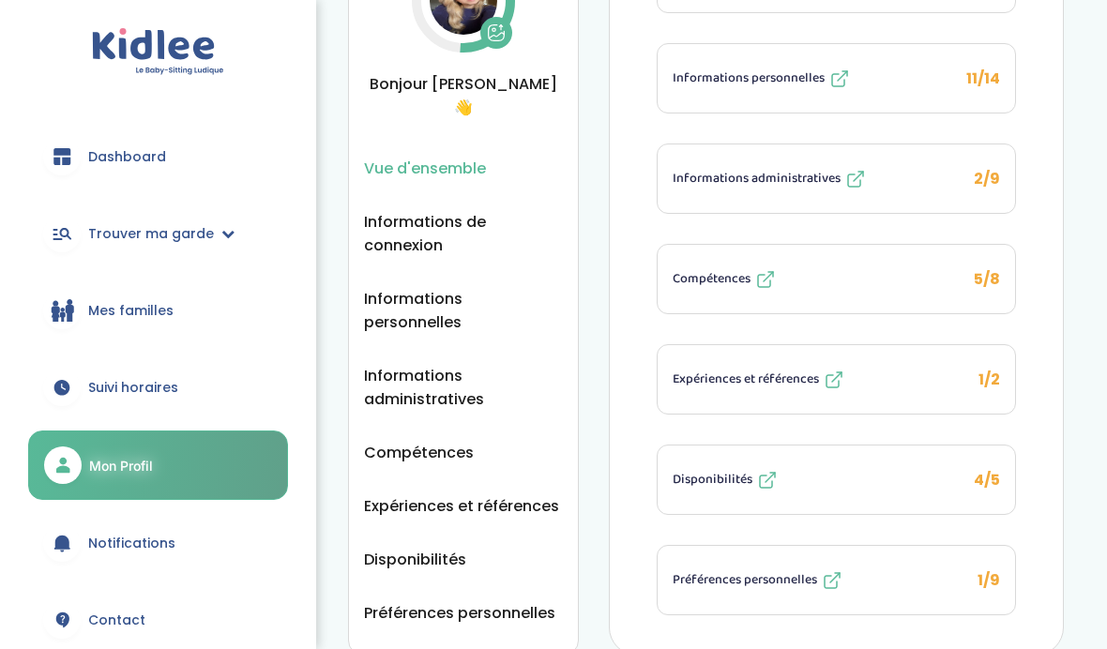
click at [741, 475] on span "Disponibilités" at bounding box center [713, 480] width 80 height 20
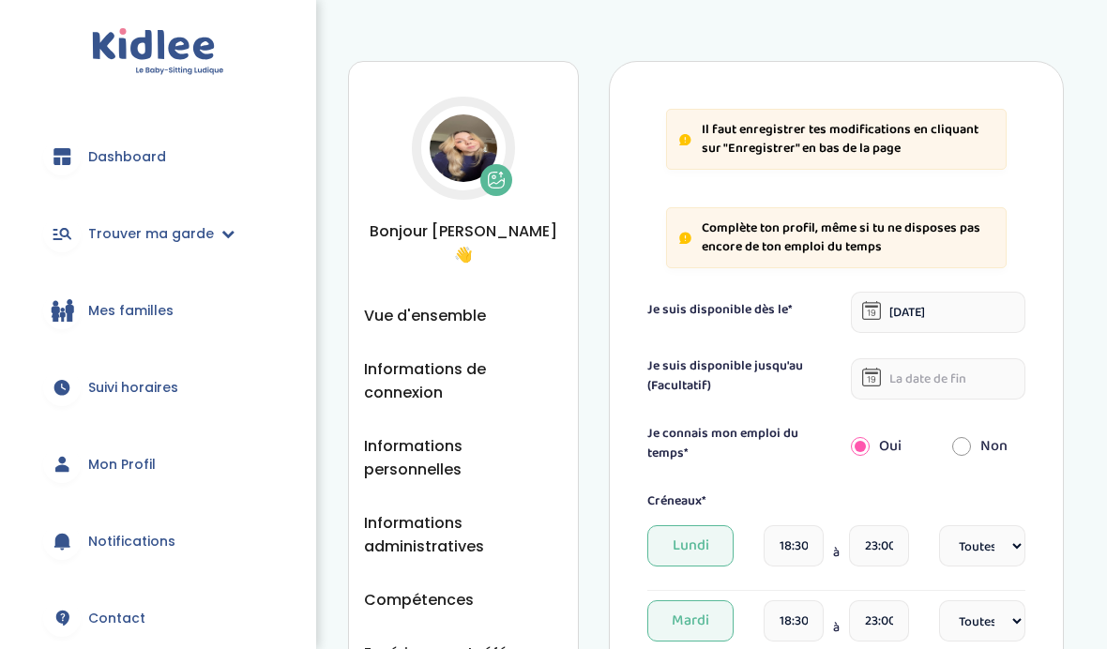
select select "1"
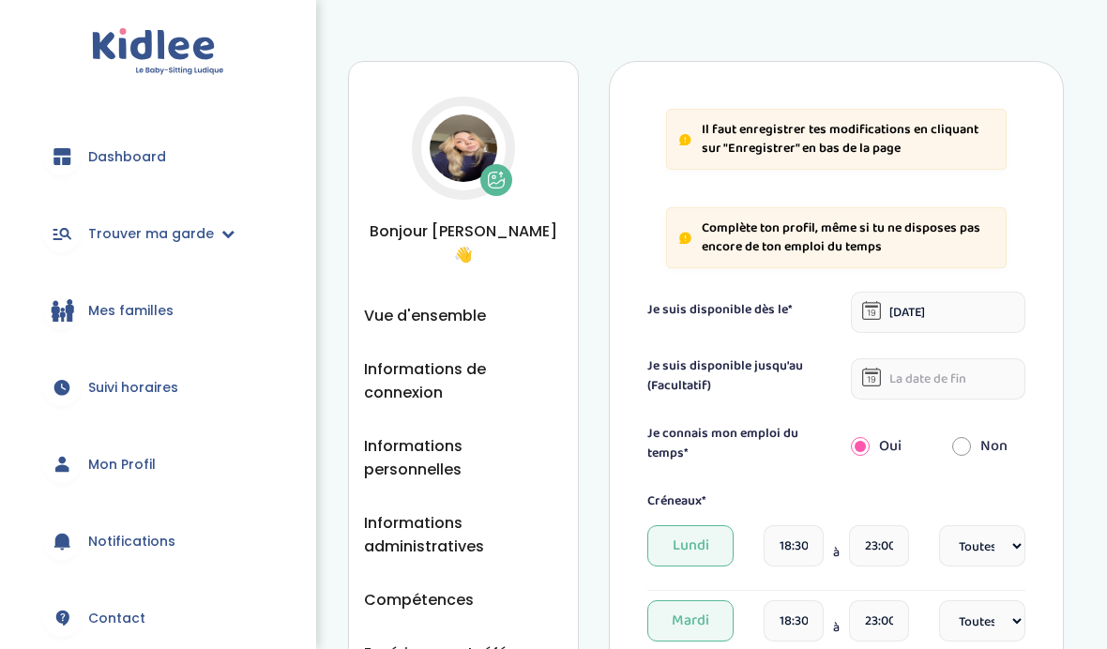
select select "1"
click at [495, 304] on li "Vue d'ensemble" at bounding box center [463, 315] width 199 height 23
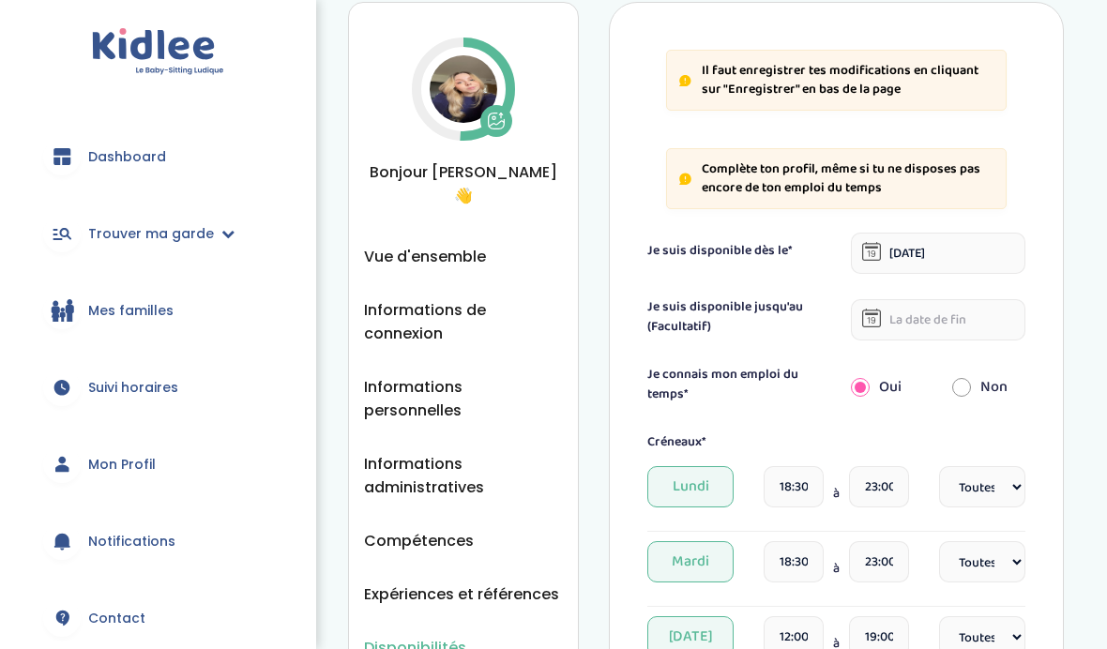
scroll to position [69, 0]
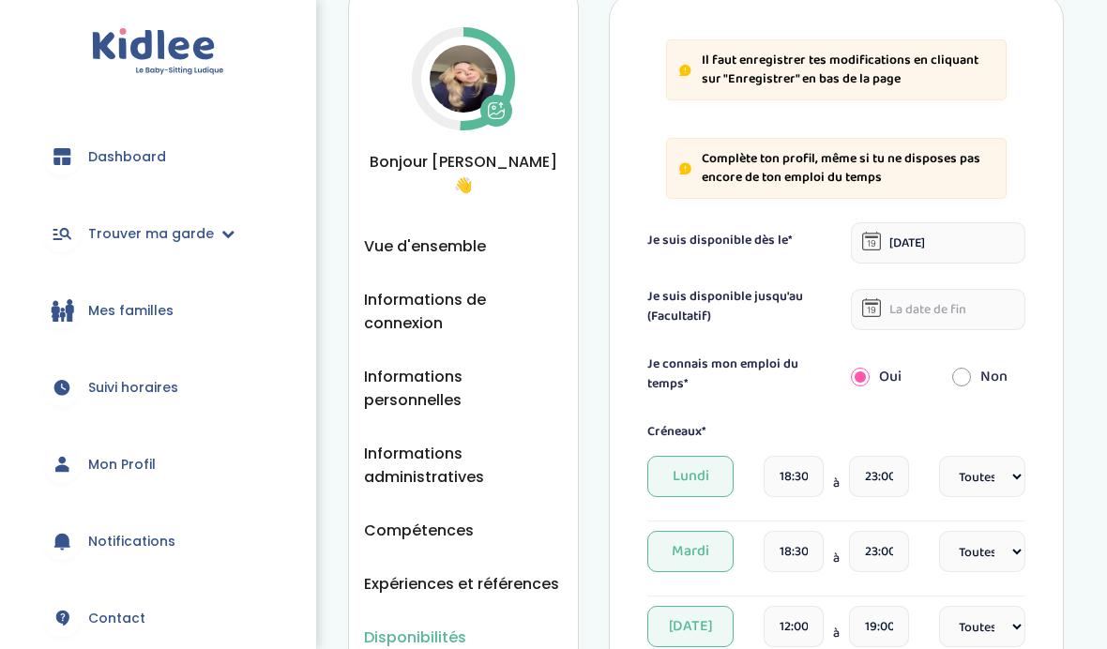
click at [410, 304] on span "Informations de connexion" at bounding box center [463, 311] width 199 height 47
click at [524, 365] on span "Informations personnelles" at bounding box center [463, 388] width 199 height 47
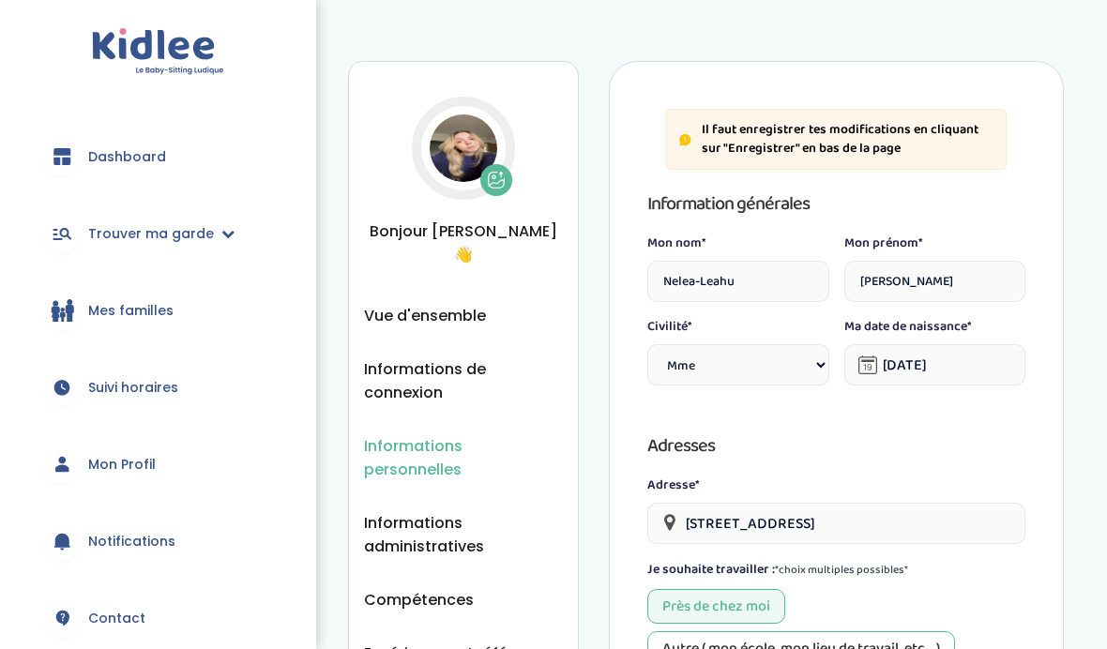
select select "1"
click at [158, 459] on link "Mon Profil" at bounding box center [158, 465] width 260 height 68
select select "1"
click at [965, 354] on input "[DATE]" at bounding box center [935, 364] width 182 height 41
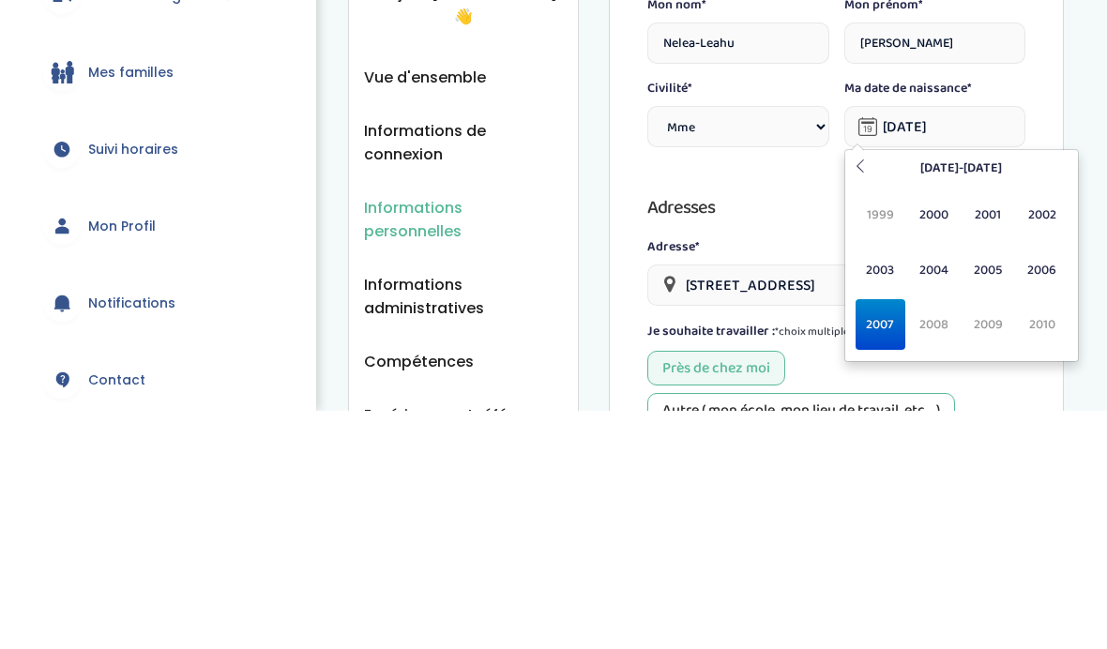
scroll to position [238, 0]
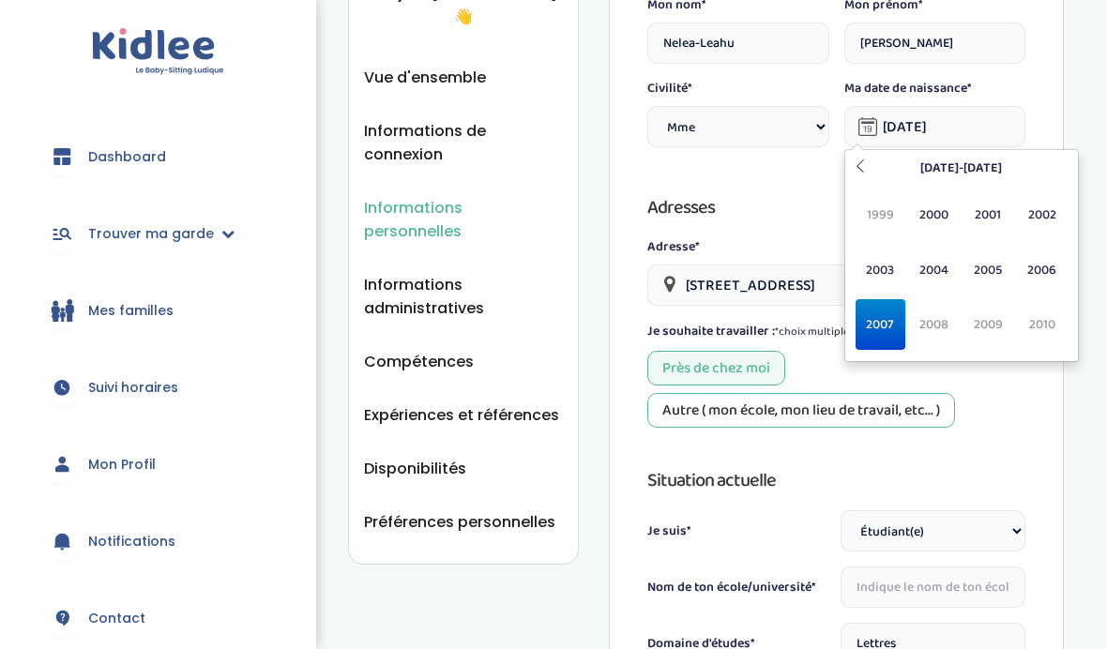
type input "[DATE]"
click at [1035, 454] on div "Il faut enregistrer tes modifications en cliquant sur "Enregistrer" en bas de l…" at bounding box center [836, 656] width 455 height 1666
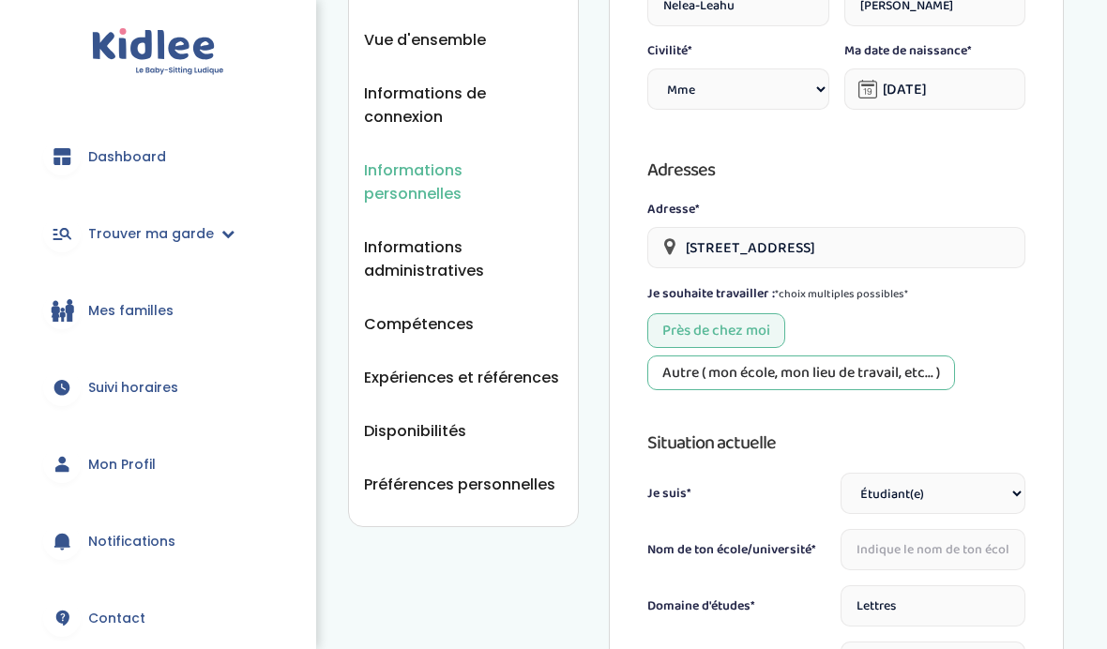
click at [951, 233] on input "[STREET_ADDRESS]" at bounding box center [836, 247] width 378 height 41
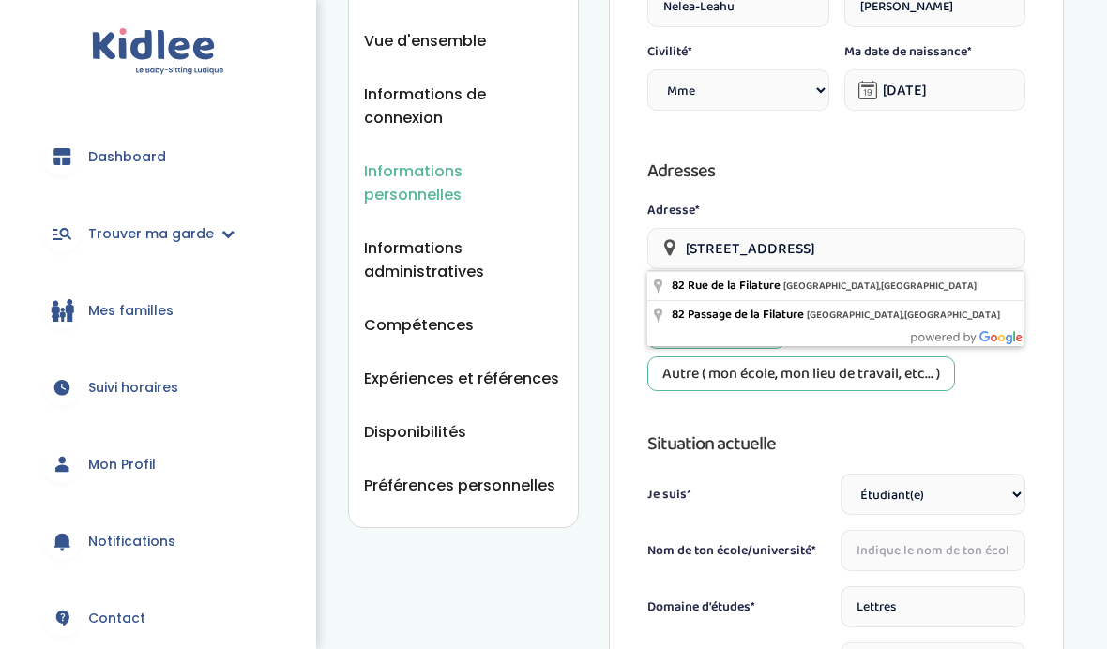
click at [950, 244] on input "82 Rue de la Filature, Laval, France" at bounding box center [836, 248] width 378 height 41
click at [957, 240] on input "82 Rue de la Filature, Laval, France" at bounding box center [836, 248] width 378 height 41
click at [959, 243] on input "82 Rue de la Filature, Laval, France" at bounding box center [836, 248] width 378 height 41
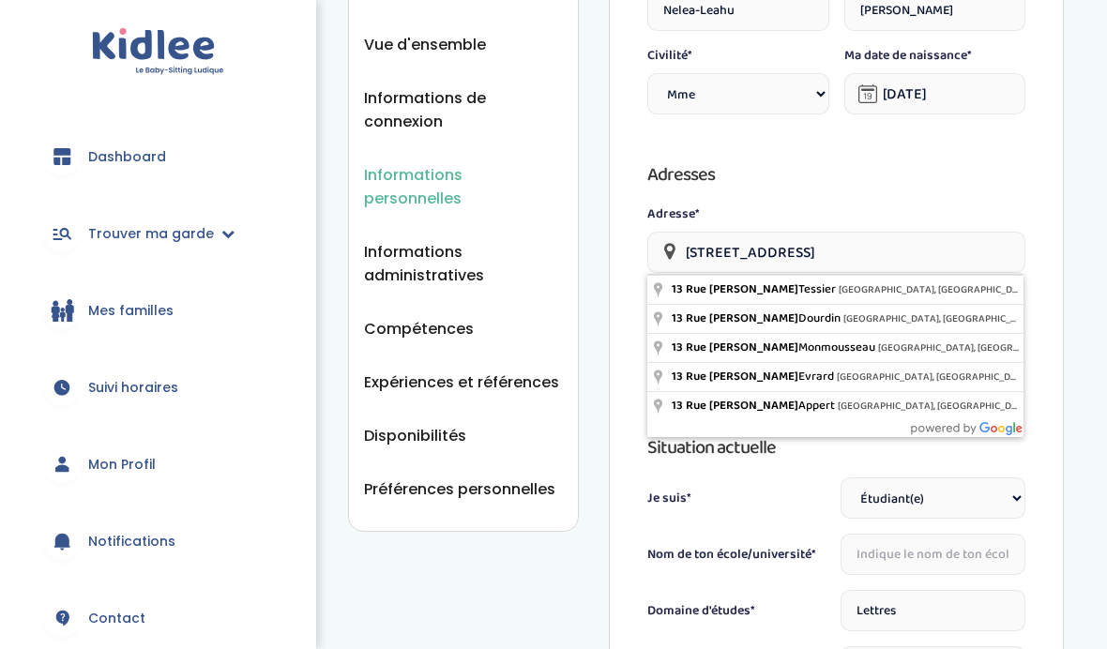
type input "13 Rue Gaston Tessier, Paris, France"
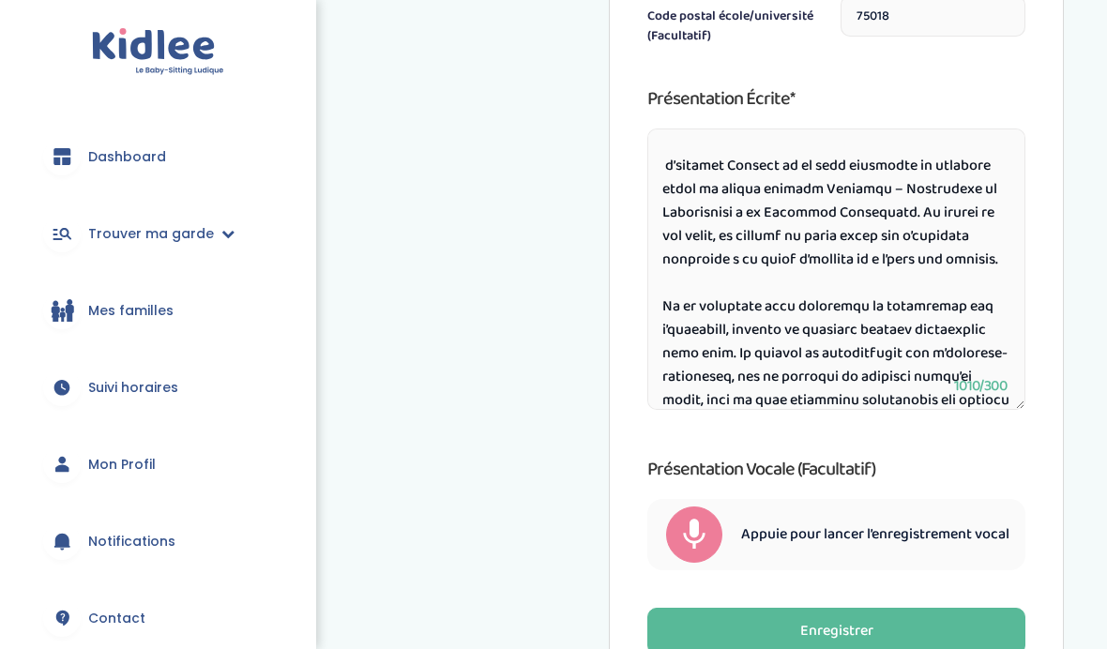
scroll to position [51, 0]
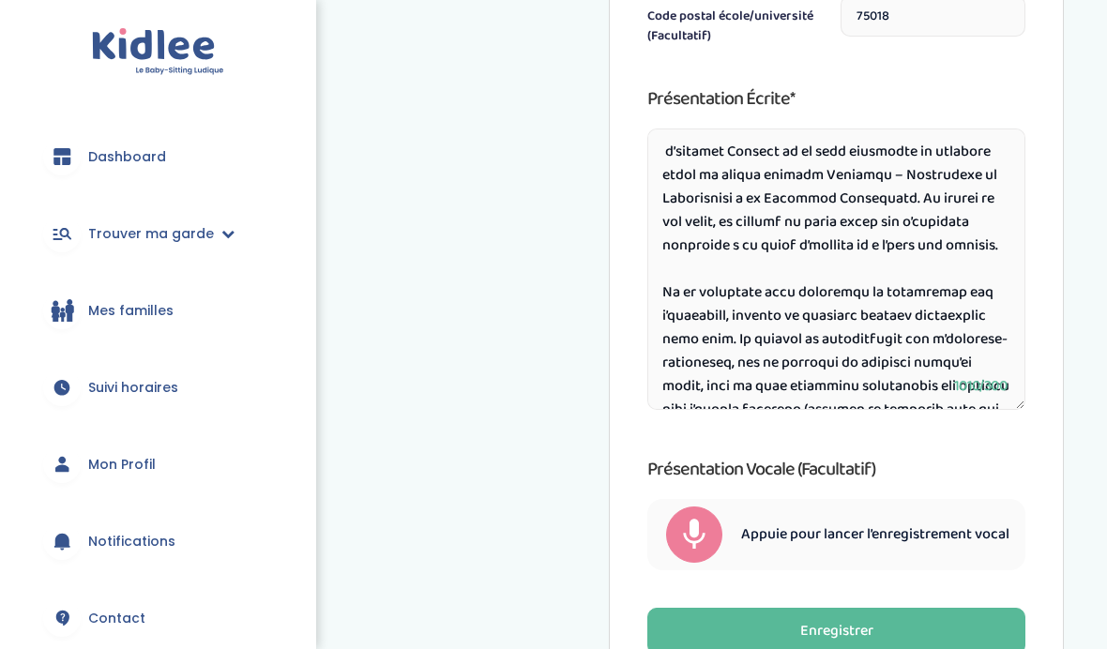
click at [914, 635] on button "Enregistrer" at bounding box center [836, 631] width 378 height 47
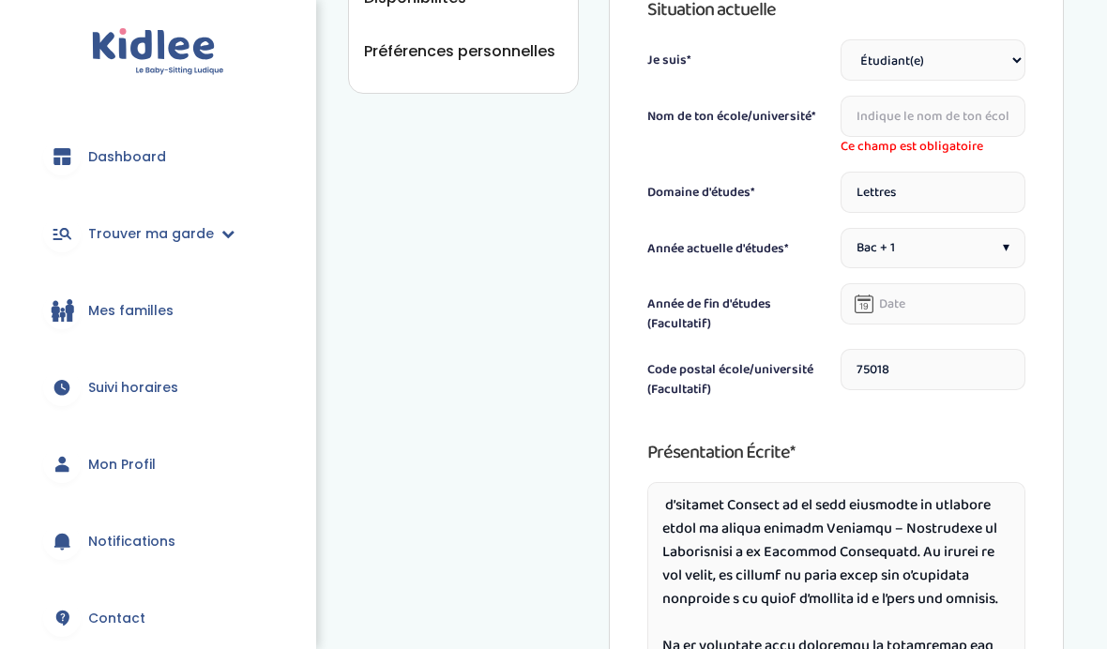
scroll to position [710, 0]
click at [967, 114] on input "text" at bounding box center [934, 115] width 186 height 41
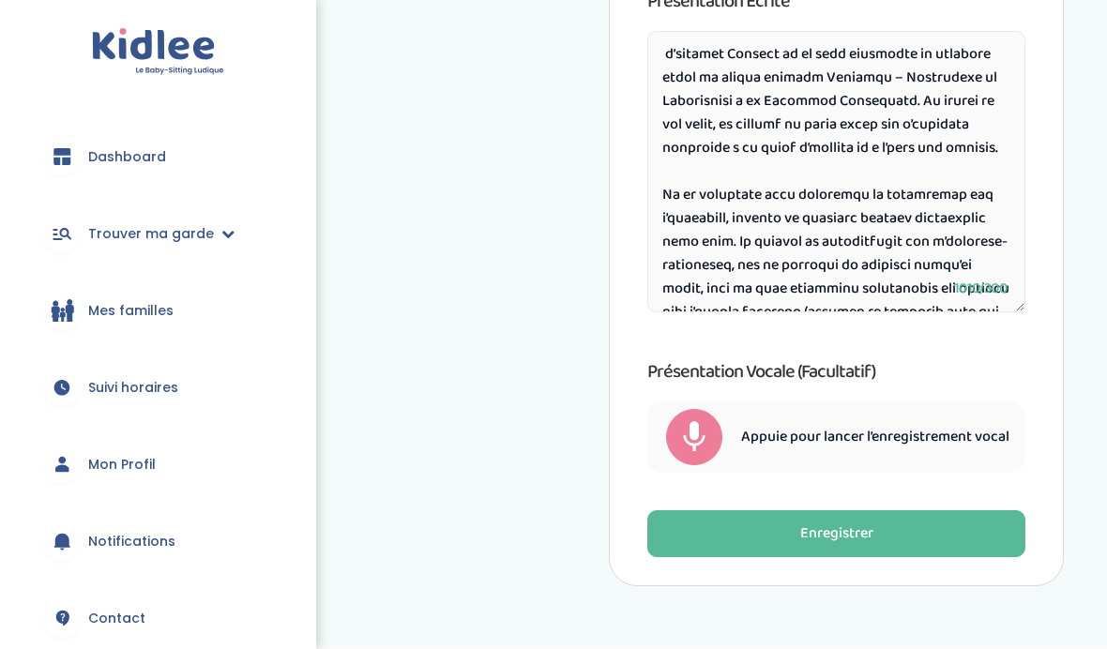
type input "Sorbonne Université"
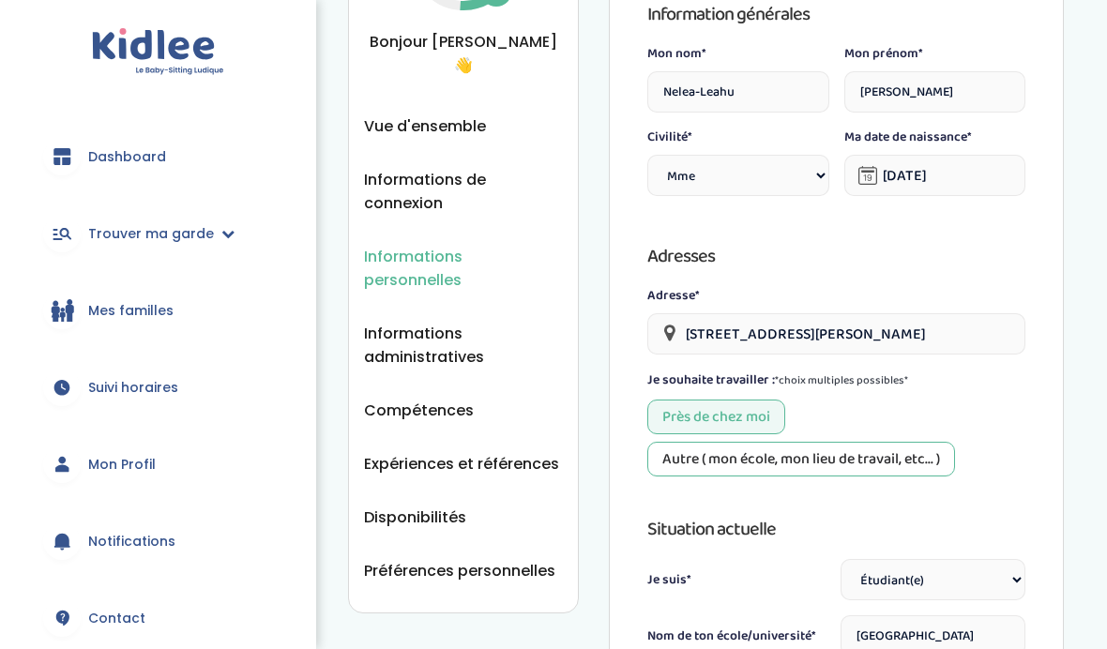
scroll to position [145, 0]
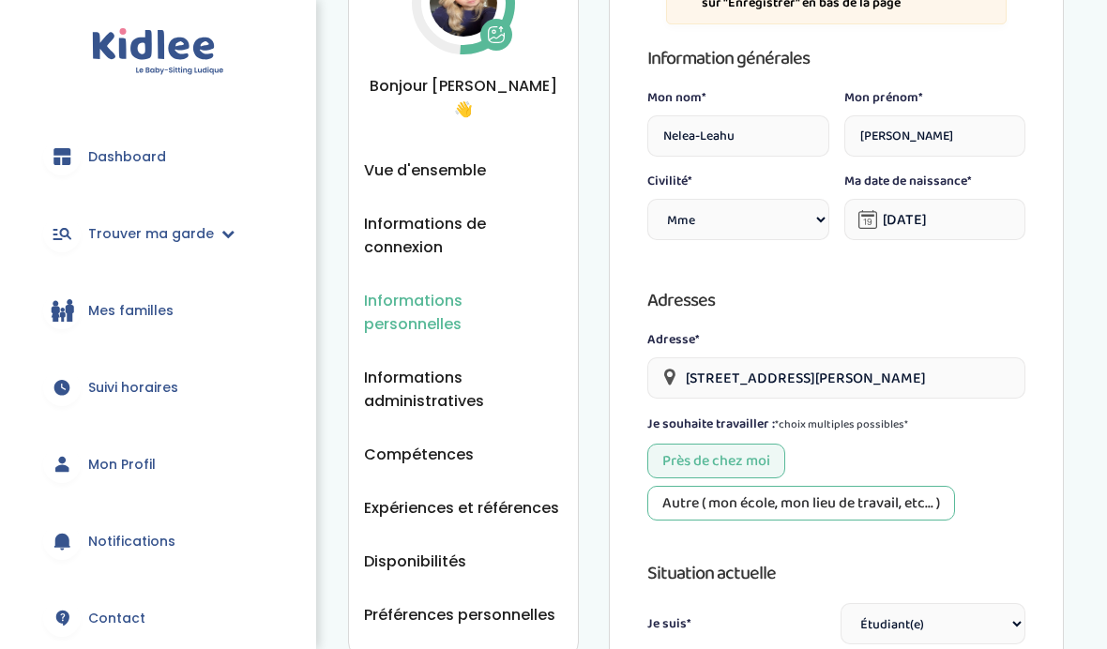
click at [463, 366] on span "Informations administratives" at bounding box center [463, 389] width 199 height 47
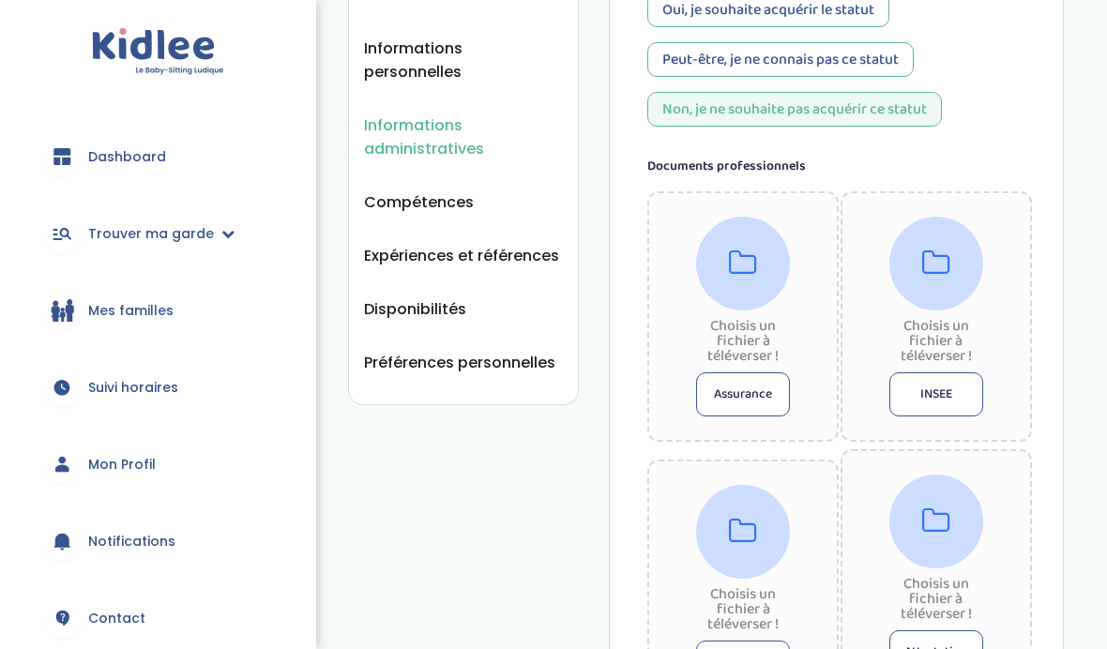
scroll to position [375, 0]
